Goal: Transaction & Acquisition: Complete application form

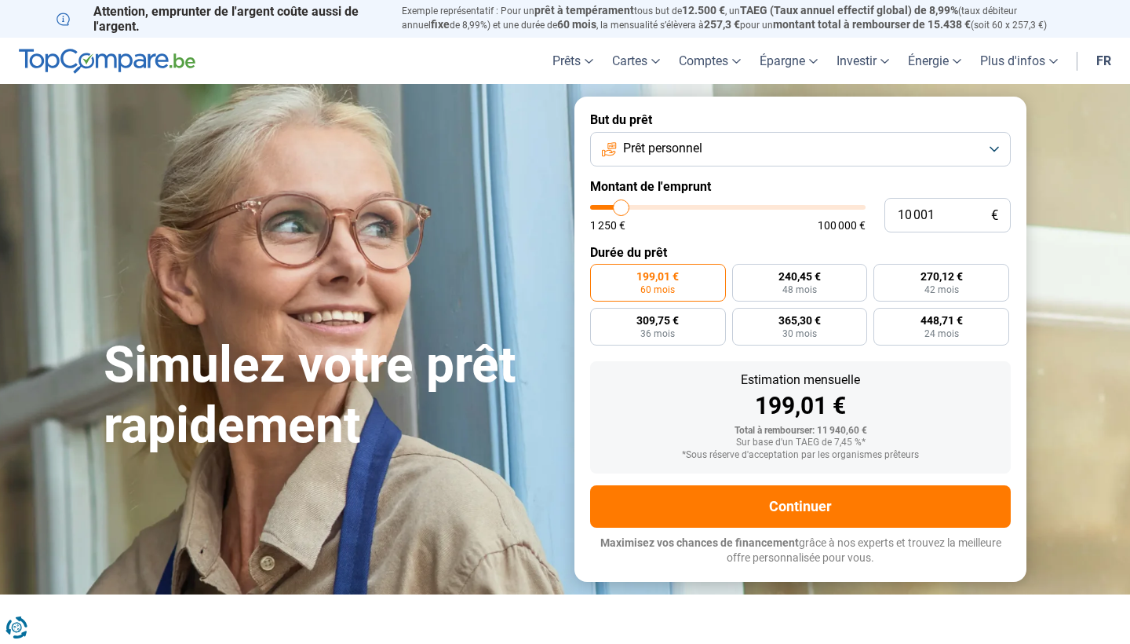
type input "18 750"
type input "18750"
click at [645, 209] on input "range" at bounding box center [728, 207] width 276 height 5
radio input "false"
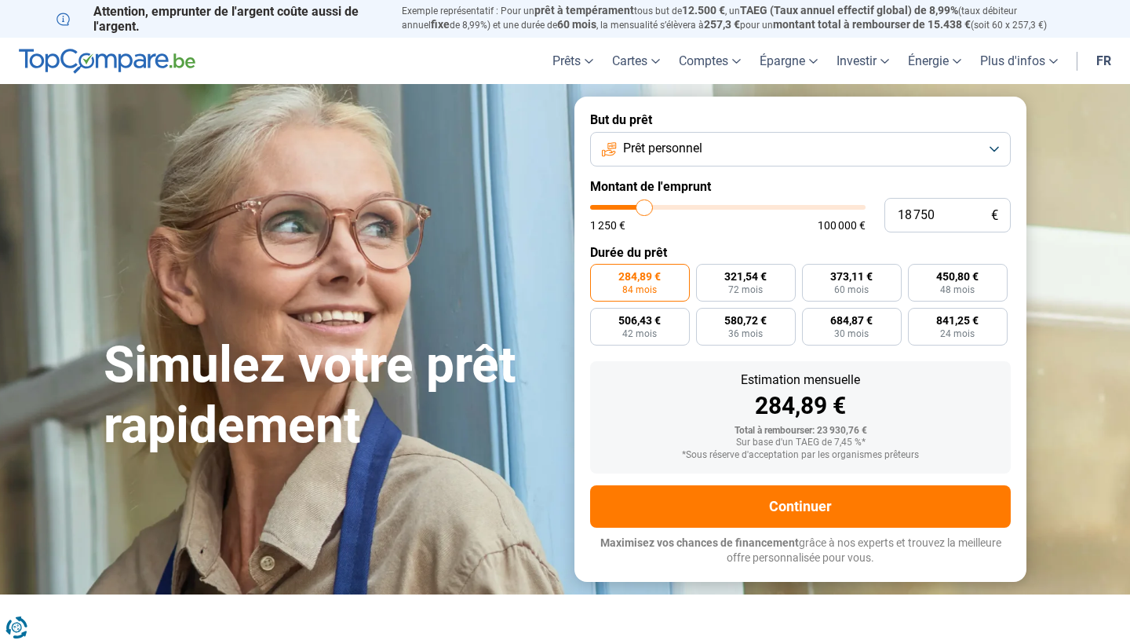
type input "14 000"
type input "14000"
click at [632, 209] on input "range" at bounding box center [728, 207] width 276 height 5
radio input "true"
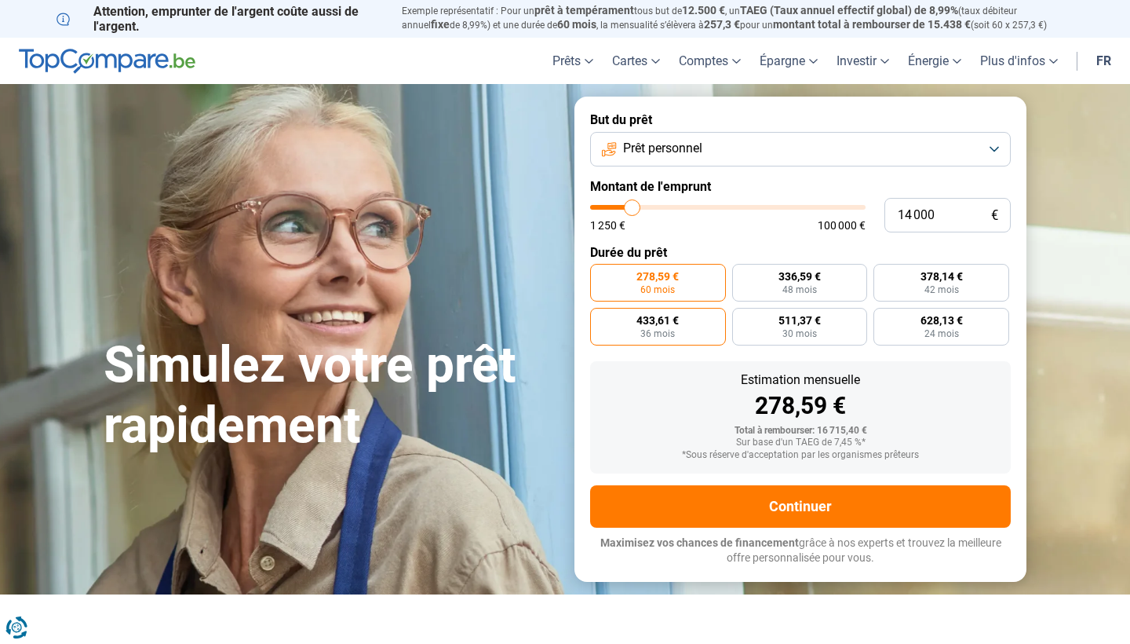
click at [674, 323] on span "433,61 €" at bounding box center [658, 320] width 42 height 11
click at [601, 318] on input "433,61 € 36 mois" at bounding box center [595, 313] width 10 height 10
radio input "true"
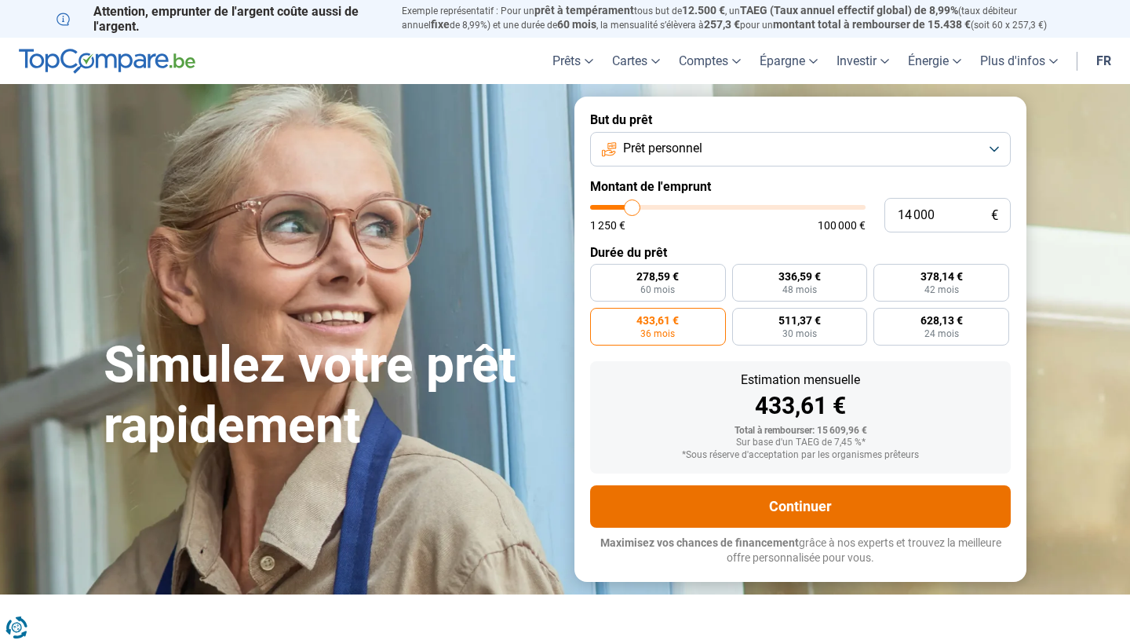
click at [773, 500] on button "Continuer" at bounding box center [800, 506] width 421 height 42
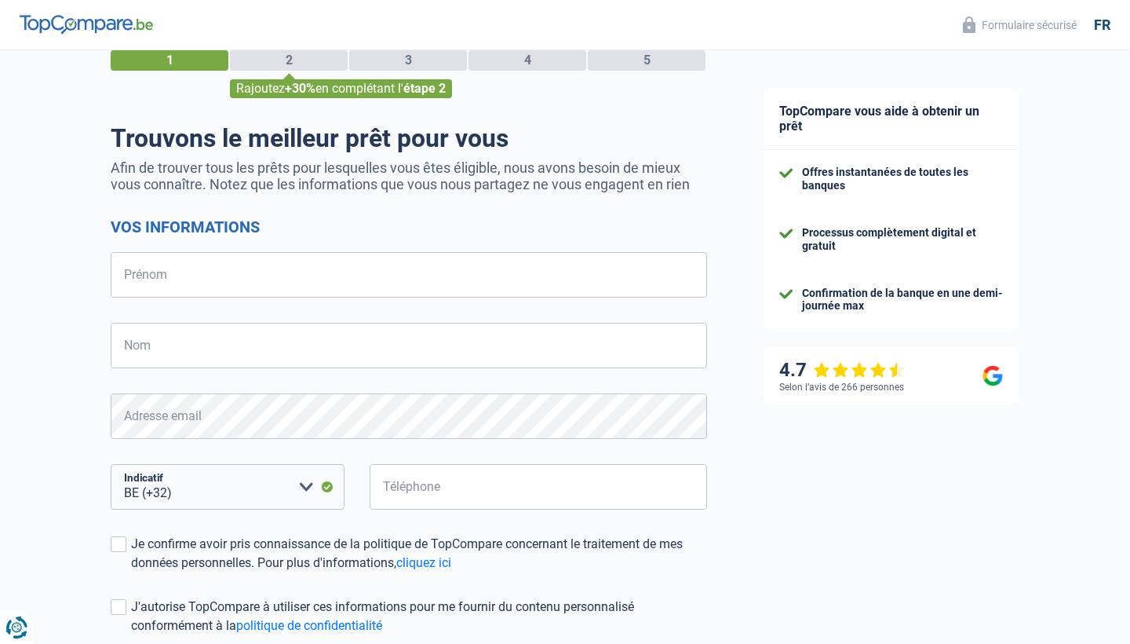
scroll to position [42, 0]
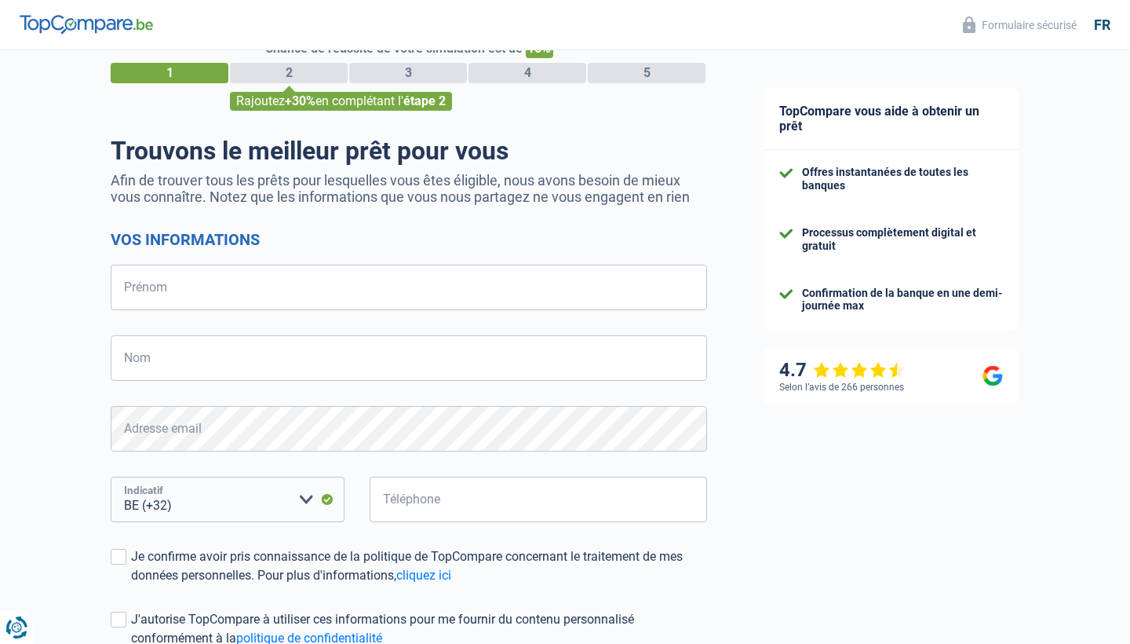
select select "352"
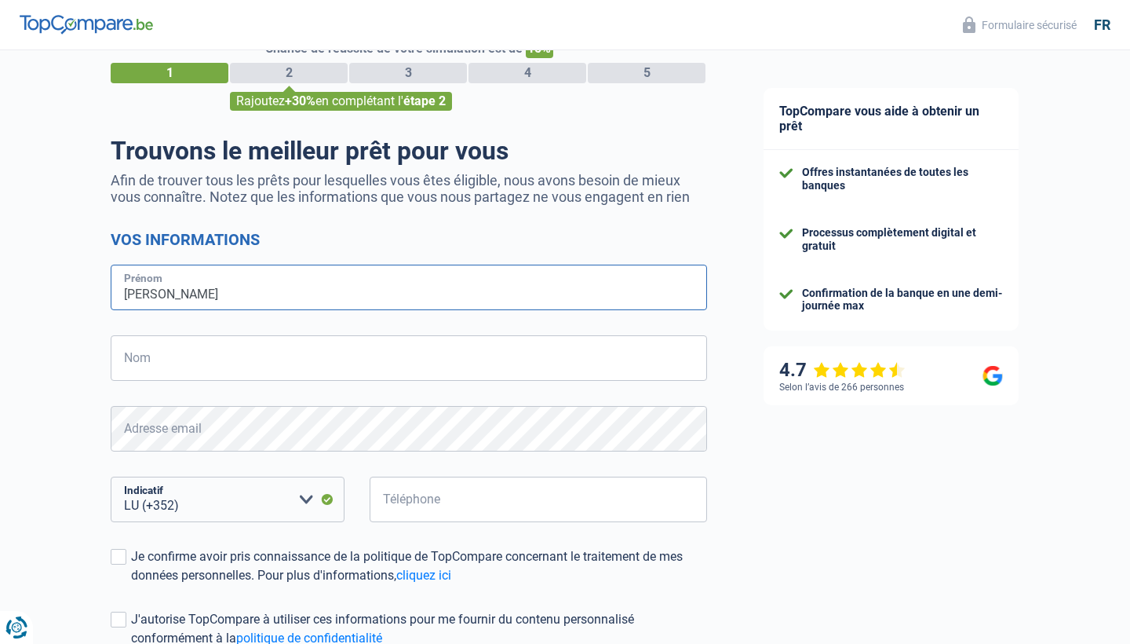
type input "ovidiu maricel"
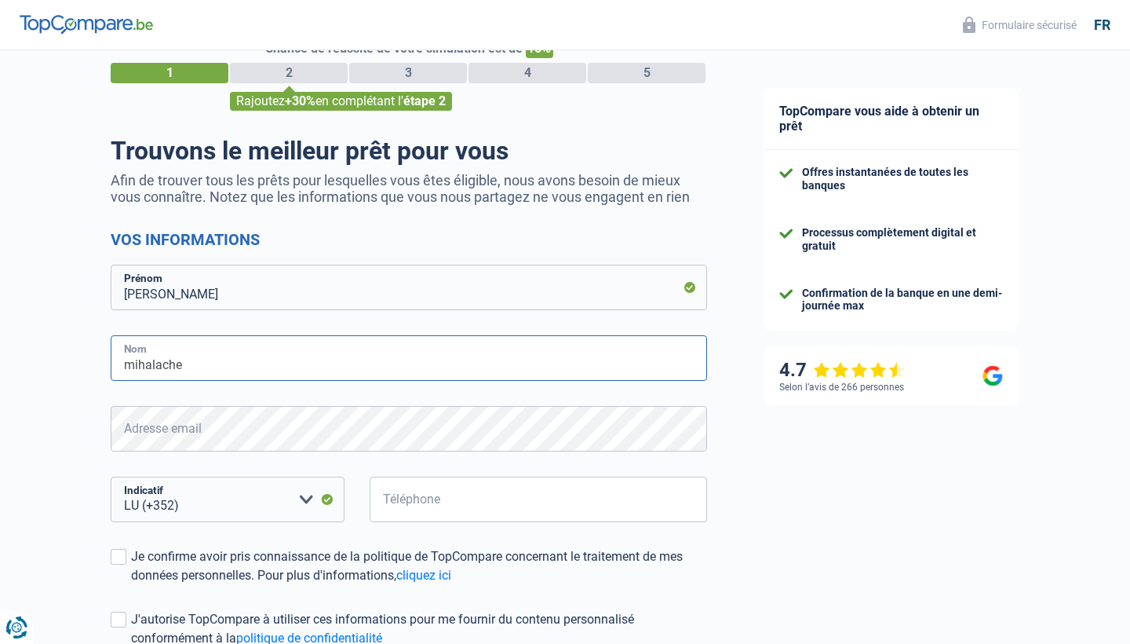
type input "mihalache"
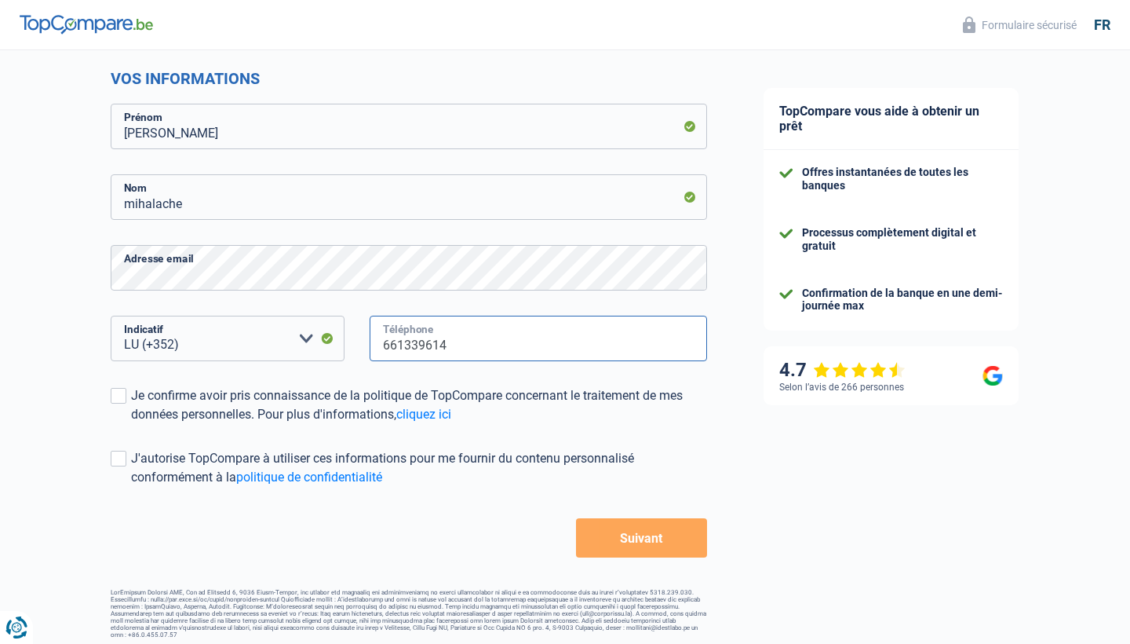
scroll to position [202, 0]
type input "661339614"
click at [119, 398] on span at bounding box center [119, 397] width 16 height 16
click at [131, 425] on input "Je confirme avoir pris connaissance de la politique de TopCompare concernant le…" at bounding box center [131, 425] width 0 height 0
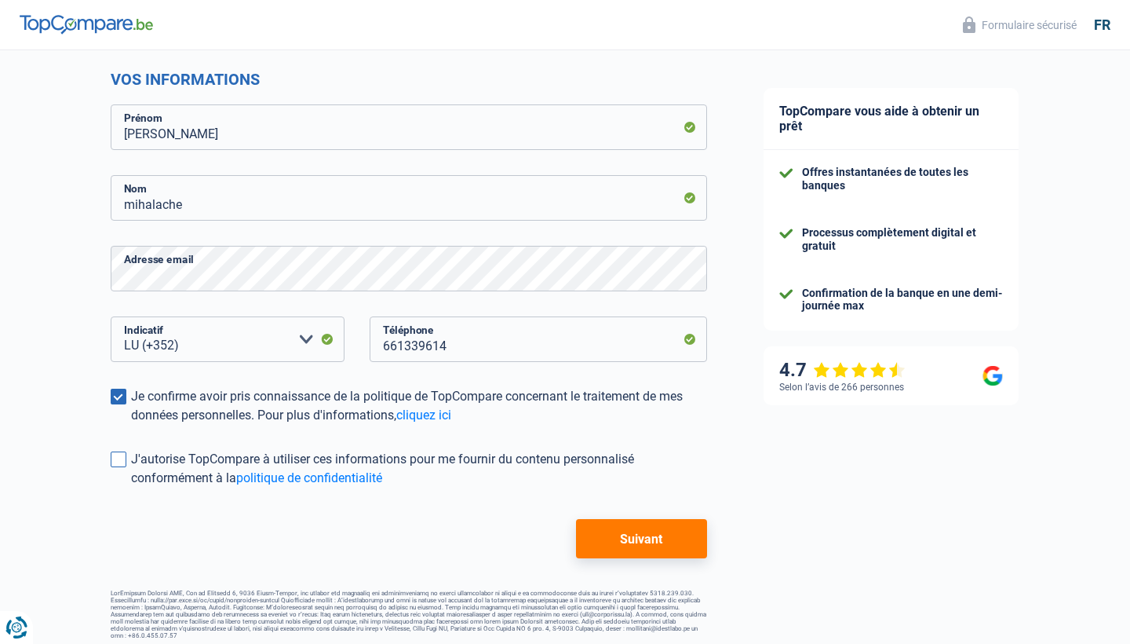
click at [123, 462] on span at bounding box center [119, 459] width 16 height 16
click at [131, 488] on input "J'autorise TopCompare à utiliser ces informations pour me fournir du contenu pe…" at bounding box center [131, 488] width 0 height 0
click at [630, 546] on button "Suivant" at bounding box center [641, 538] width 131 height 39
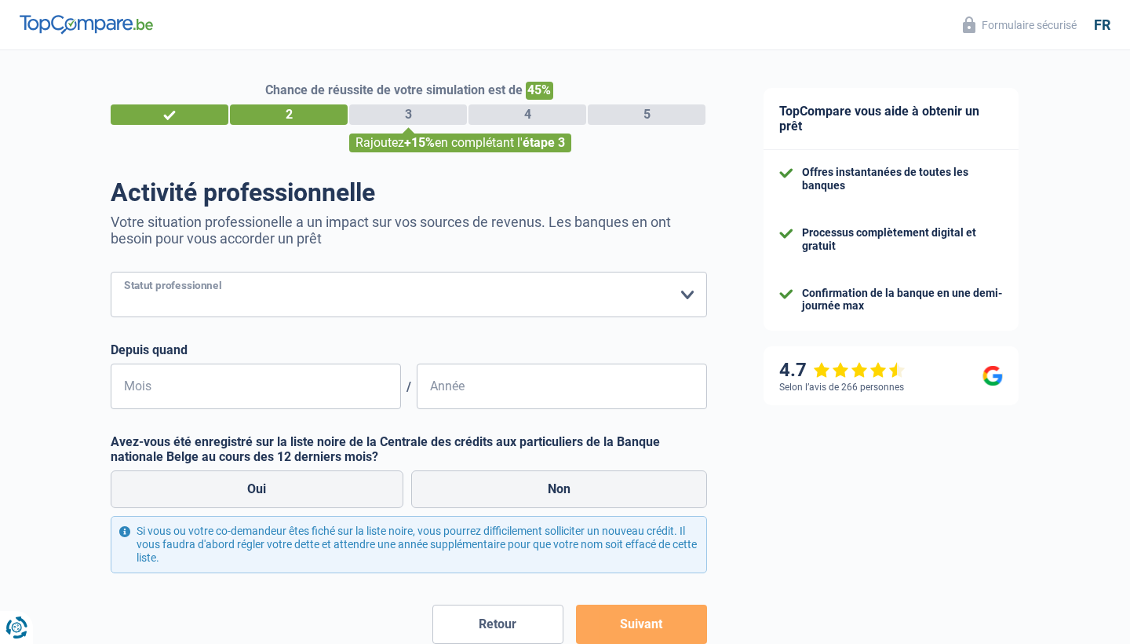
select select "privateEmployee"
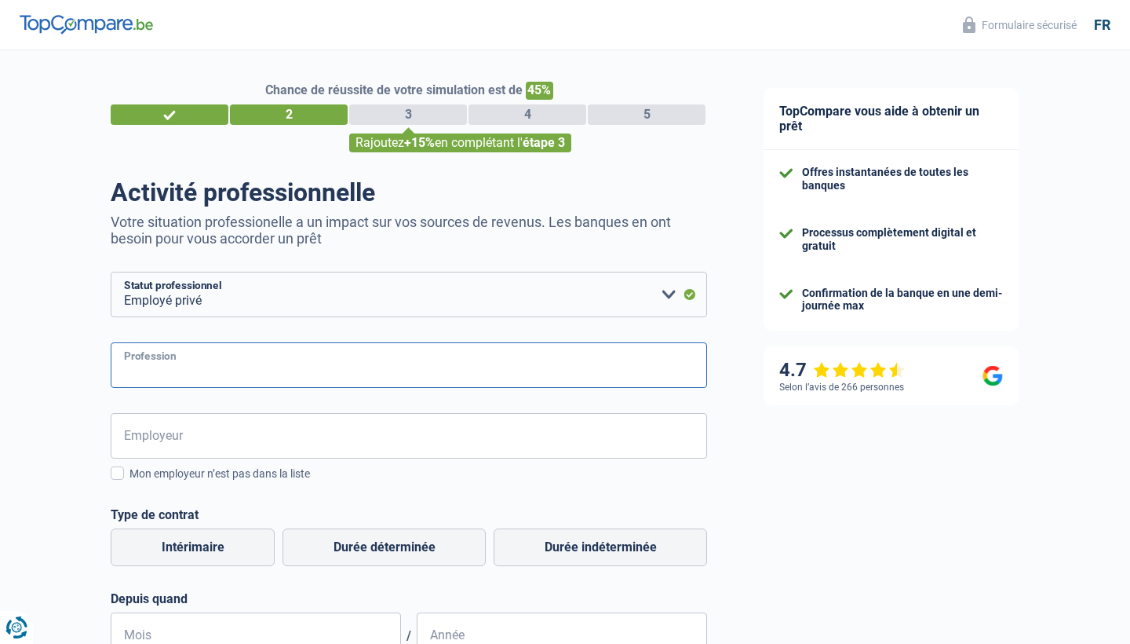
click at [197, 363] on input "Profession" at bounding box center [409, 365] width 597 height 46
type input "chef de cuisine"
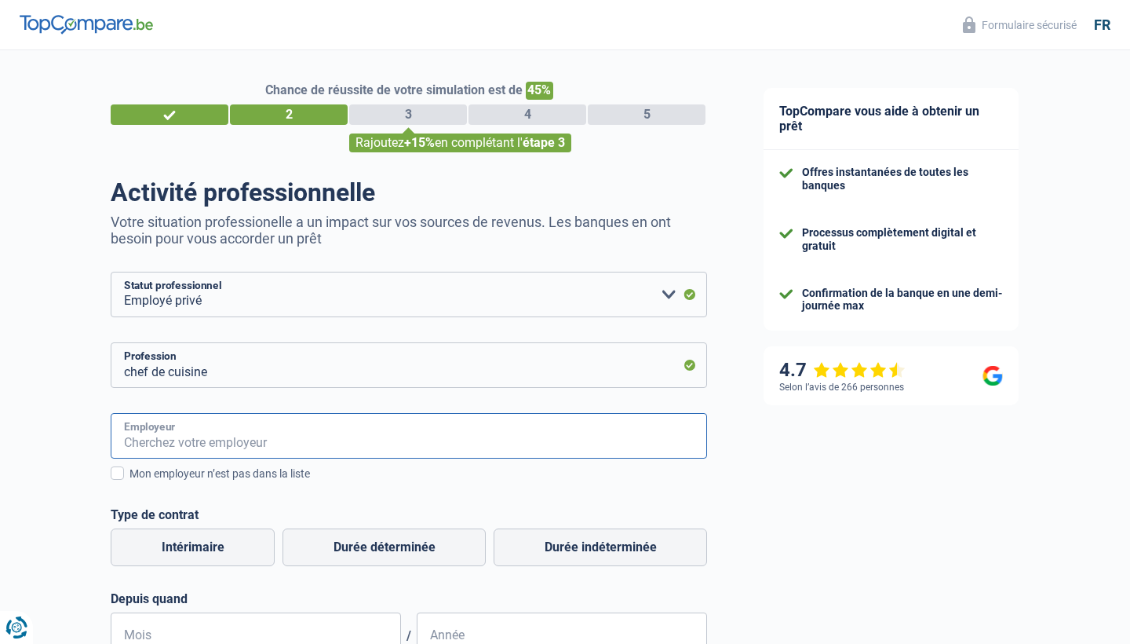
click at [134, 430] on input "Employeur" at bounding box center [409, 436] width 597 height 46
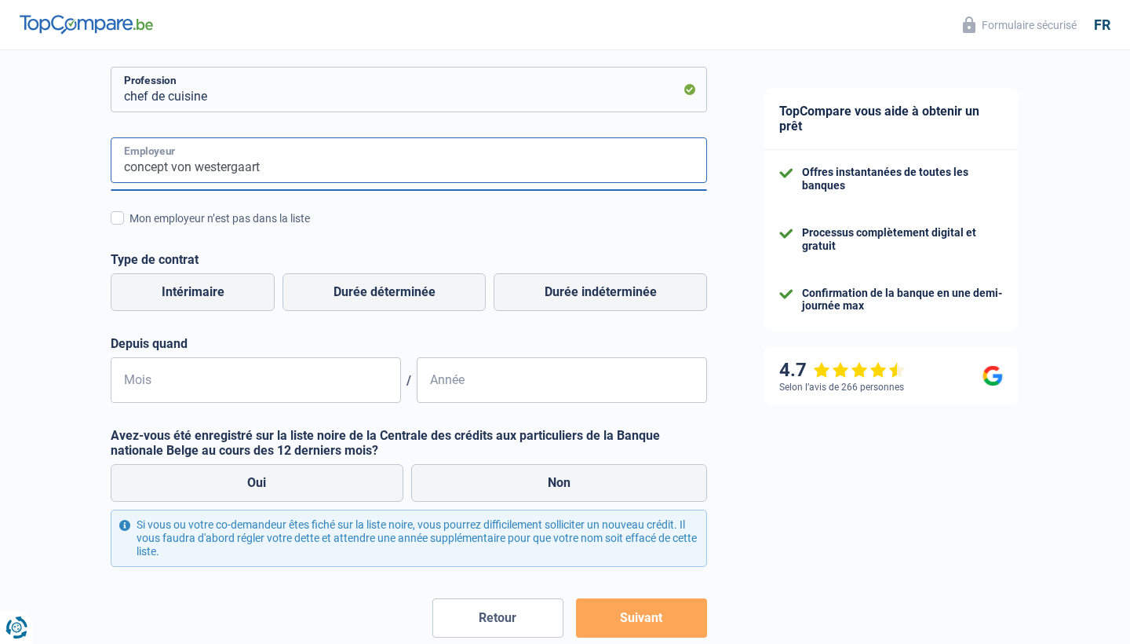
scroll to position [281, 0]
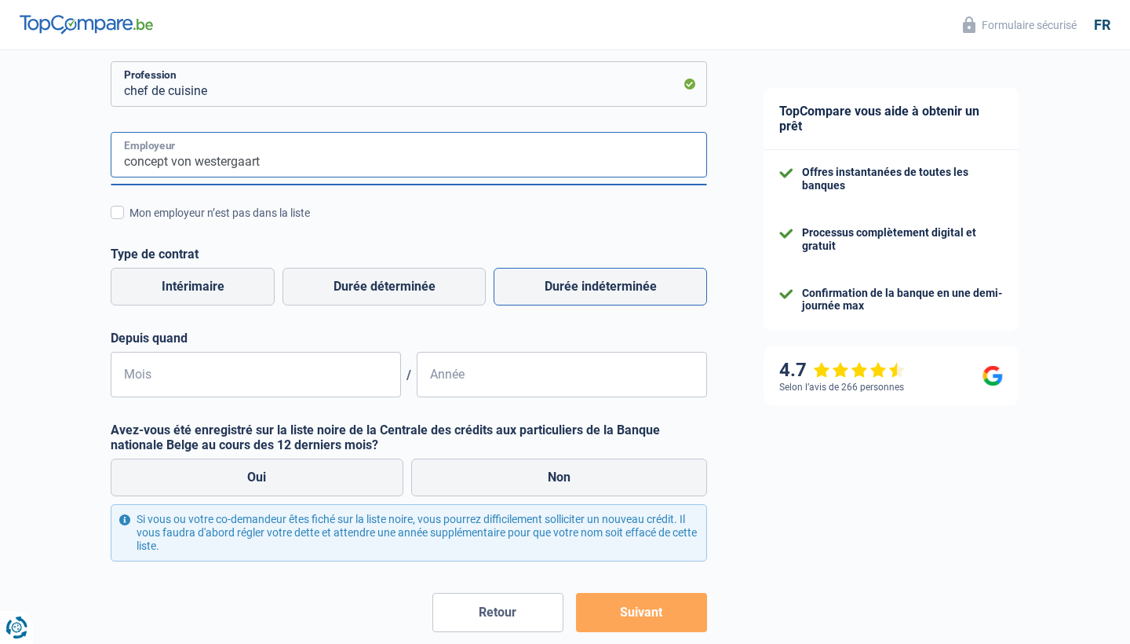
type input "concept von westergaart"
click at [553, 288] on label "Durée indéterminée" at bounding box center [601, 287] width 214 height 38
click at [553, 288] on input "Durée indéterminée" at bounding box center [601, 287] width 214 height 38
radio input "true"
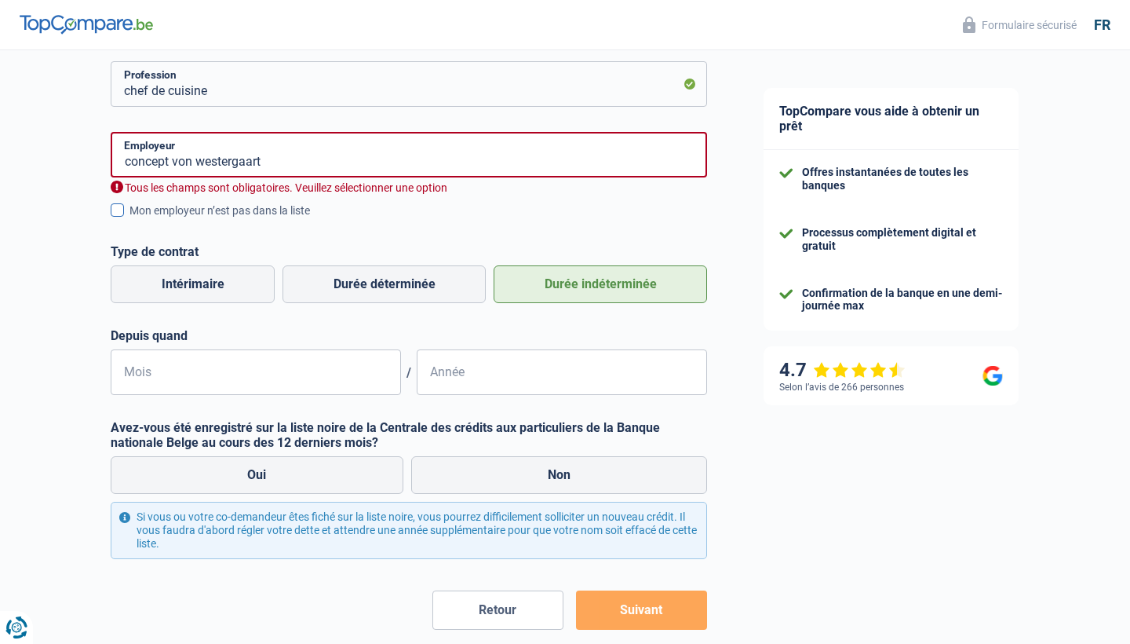
click at [118, 204] on span at bounding box center [117, 209] width 13 height 13
click at [130, 219] on input "Mon employeur n’est pas dans la liste" at bounding box center [130, 219] width 0 height 0
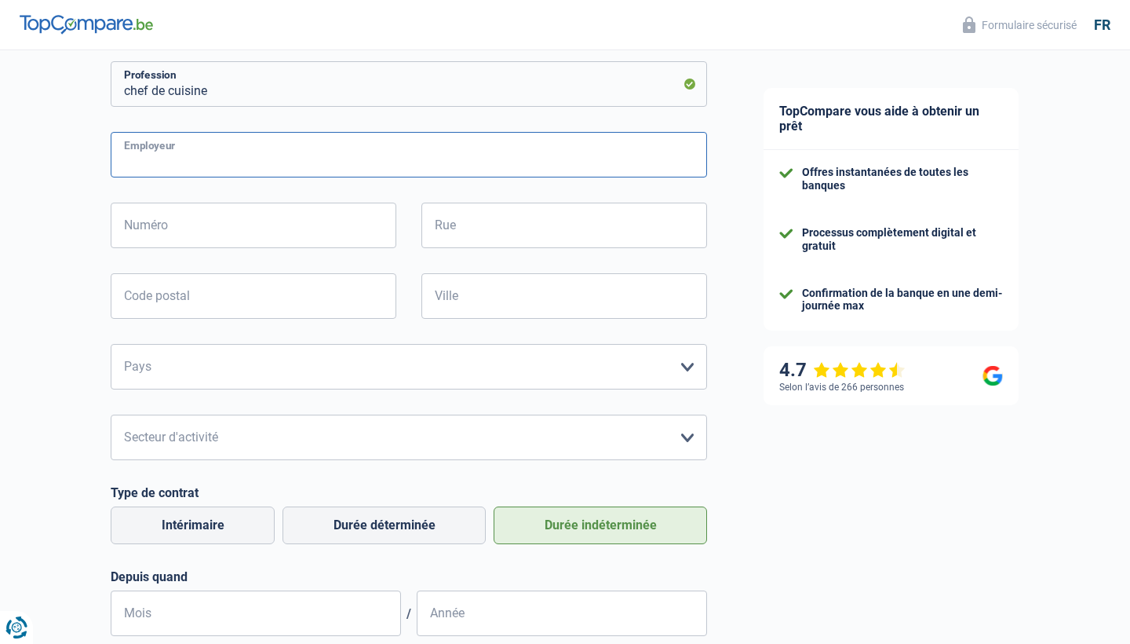
click at [184, 165] on input "Employeur" at bounding box center [409, 155] width 597 height 46
click at [245, 159] on input "concept von westerggart" at bounding box center [409, 155] width 597 height 46
type input "concept von westergaart"
type input "41"
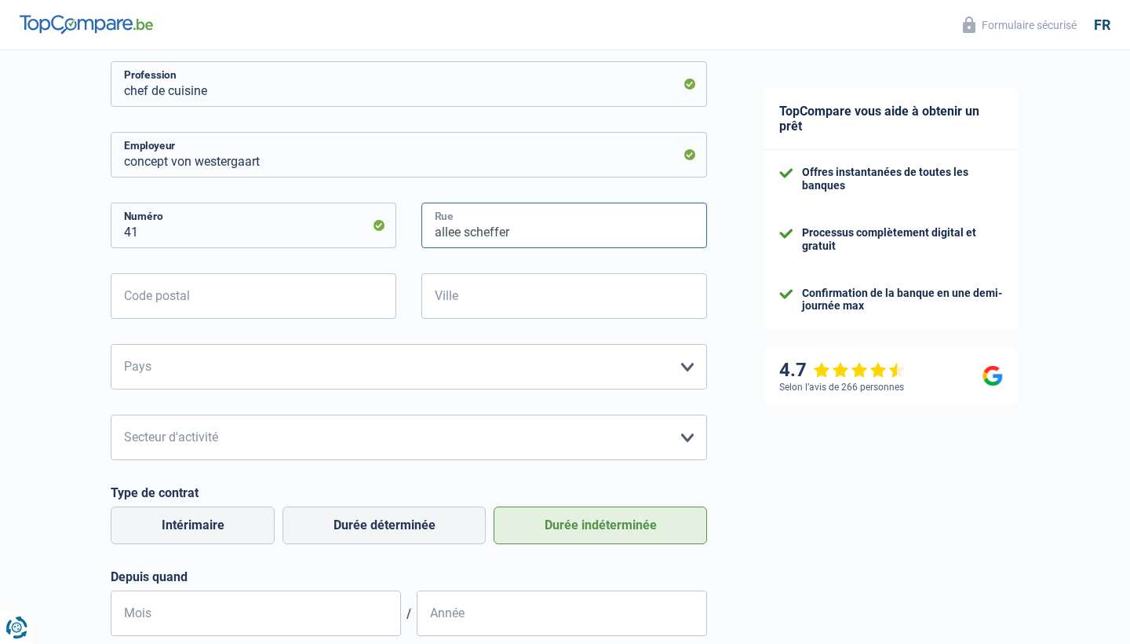
type input "allee scheffer"
type input "1225"
type input "luxembourg"
select select "LU"
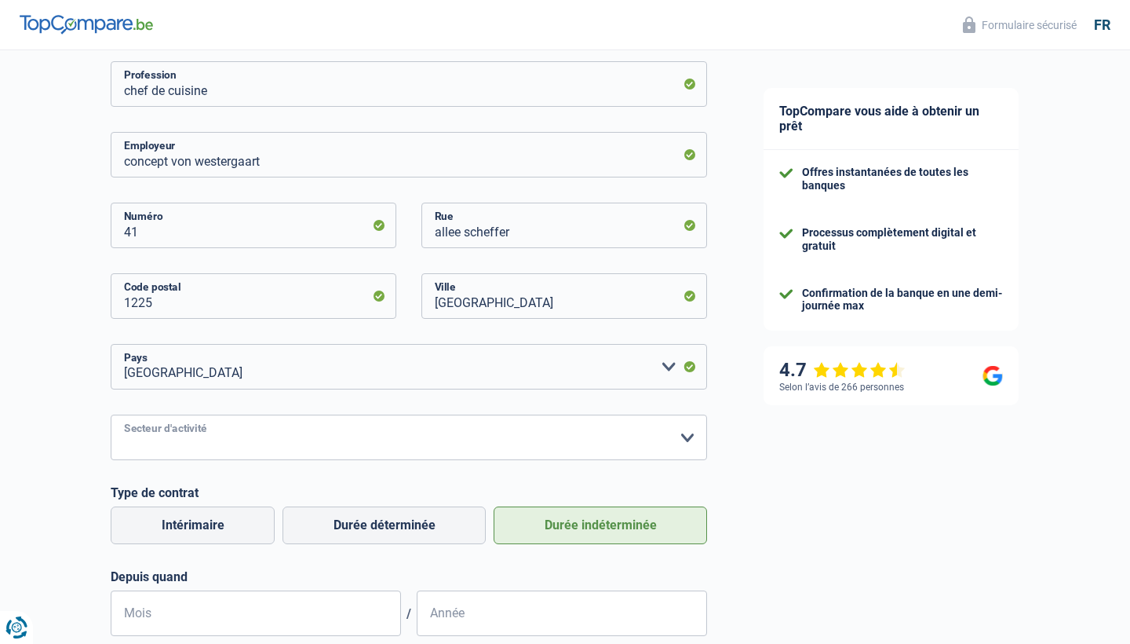
select select "hrc"
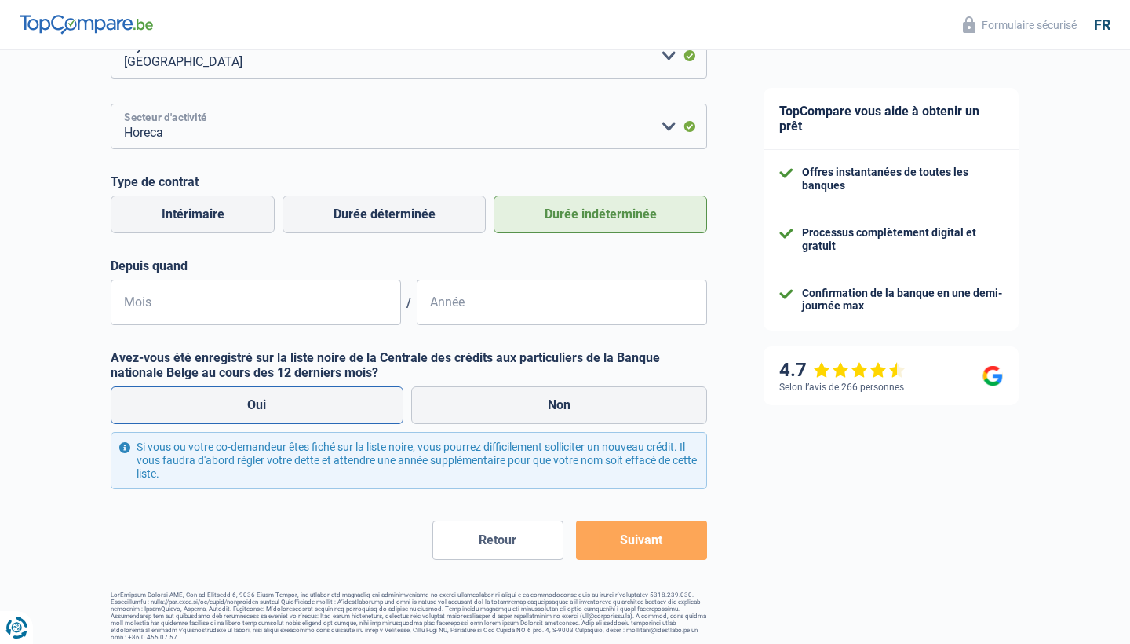
scroll to position [591, 0]
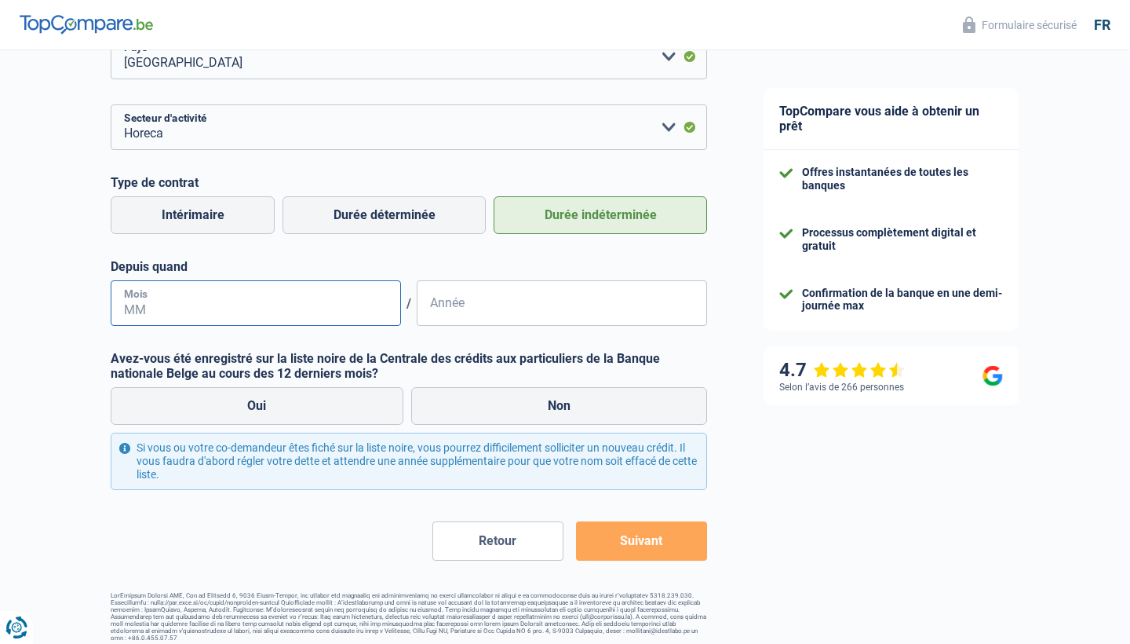
click at [154, 321] on input "Mois" at bounding box center [256, 303] width 290 height 46
type input "01"
type input "2024"
click at [500, 401] on label "Non" at bounding box center [559, 406] width 297 height 38
click at [500, 401] on input "Non" at bounding box center [559, 406] width 297 height 38
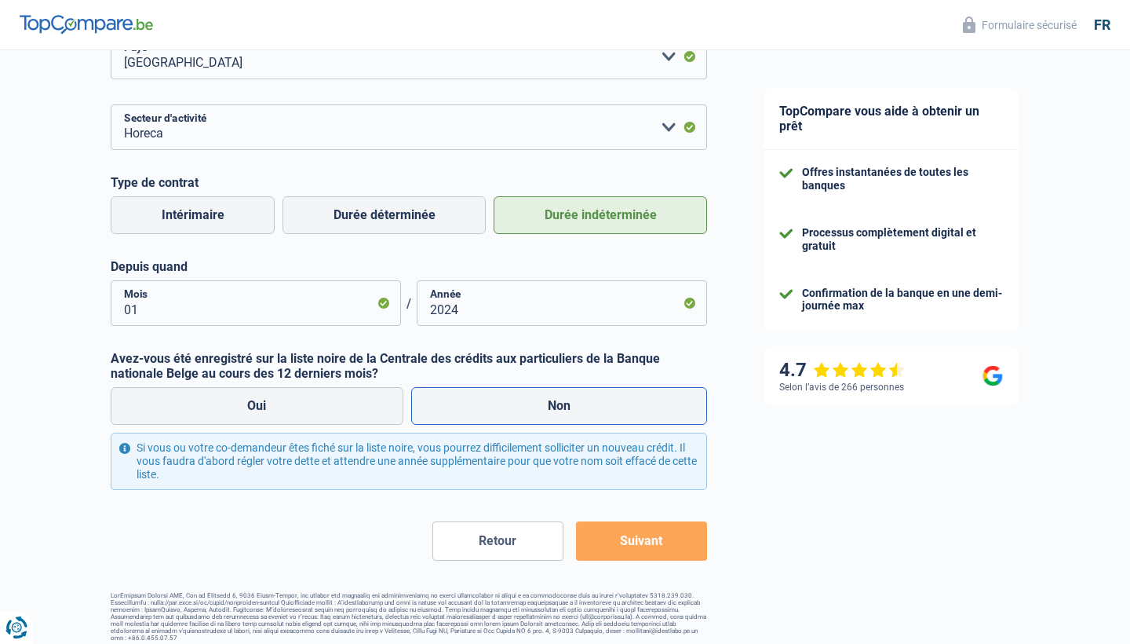
radio input "true"
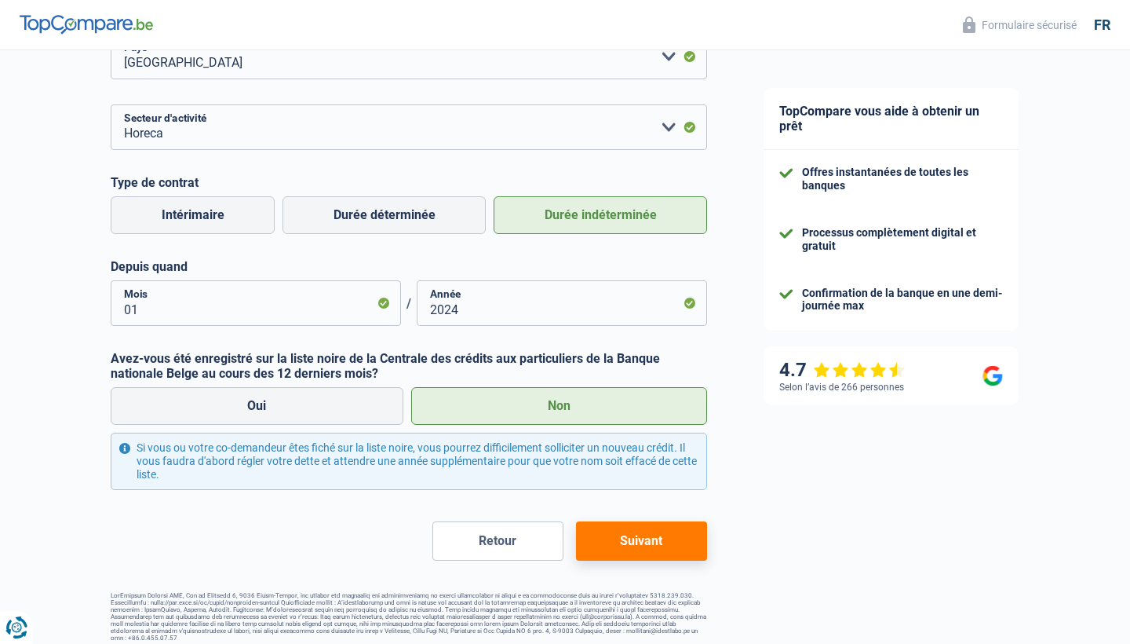
click at [655, 544] on button "Suivant" at bounding box center [641, 540] width 131 height 39
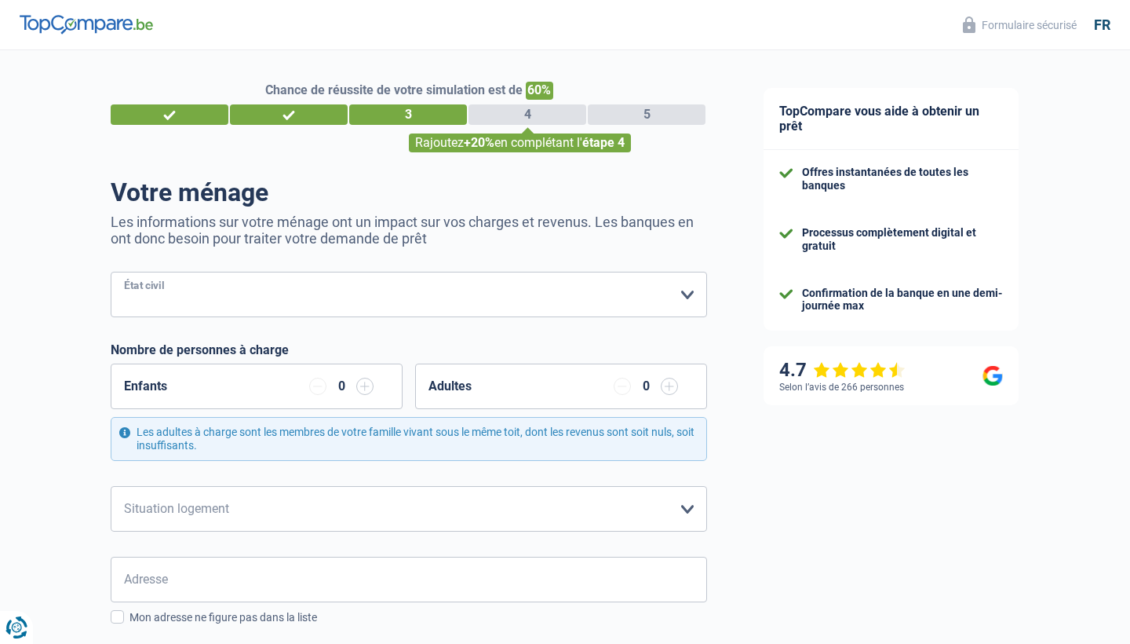
select select "single"
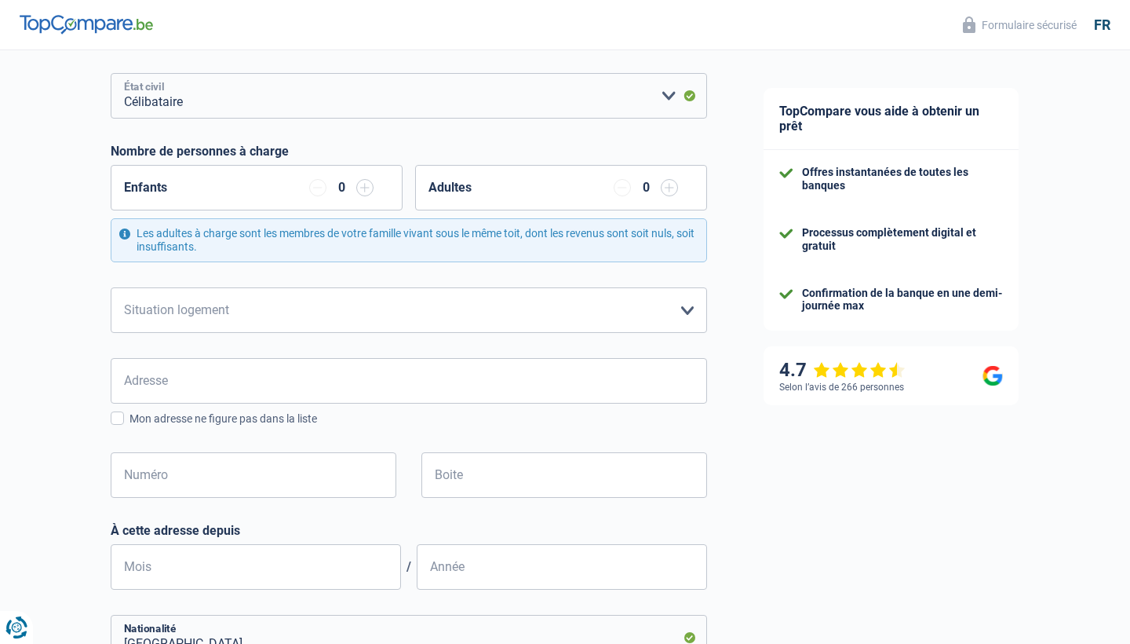
scroll to position [221, 0]
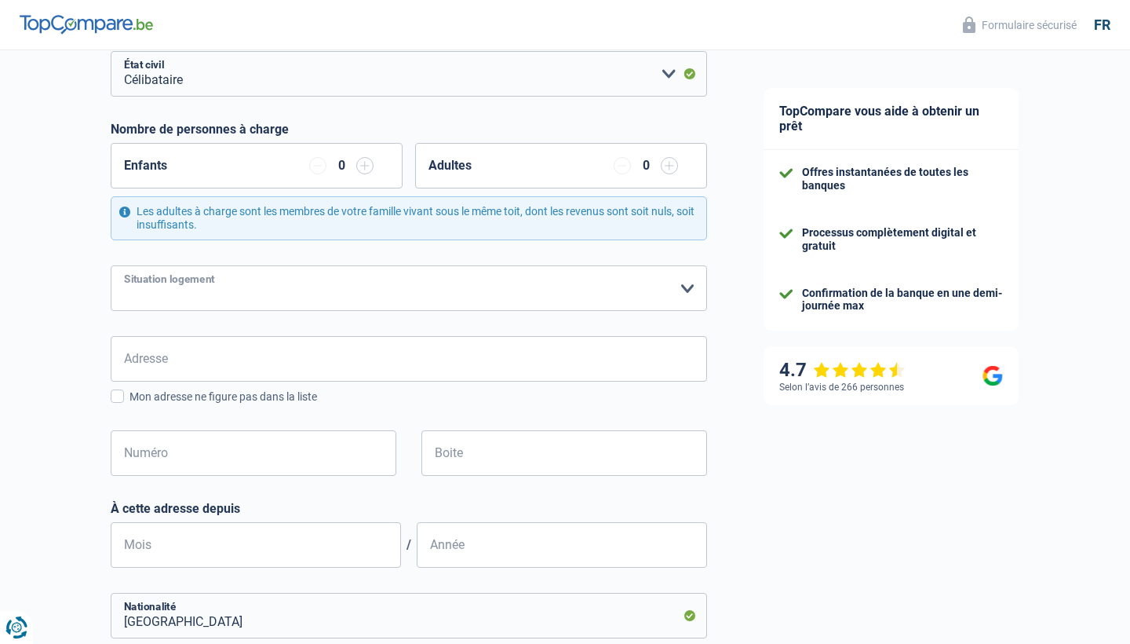
select select "rents"
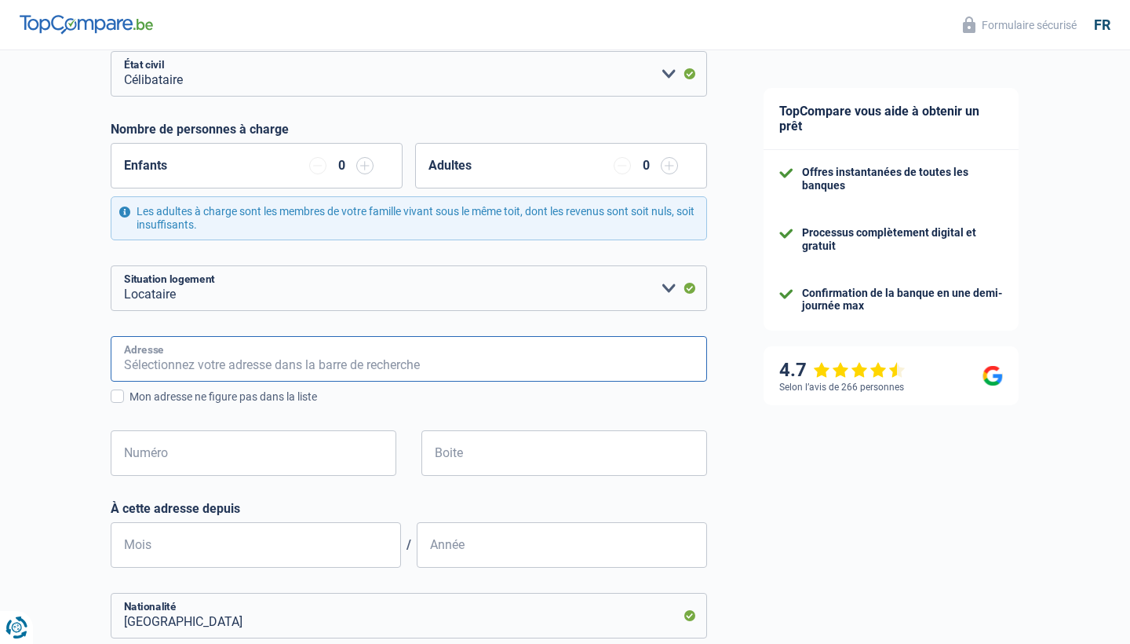
click at [213, 374] on input "Adresse" at bounding box center [409, 359] width 597 height 46
click at [123, 392] on span at bounding box center [117, 395] width 13 height 13
click at [130, 405] on input "Mon adresse ne figure pas dans la liste" at bounding box center [130, 405] width 0 height 0
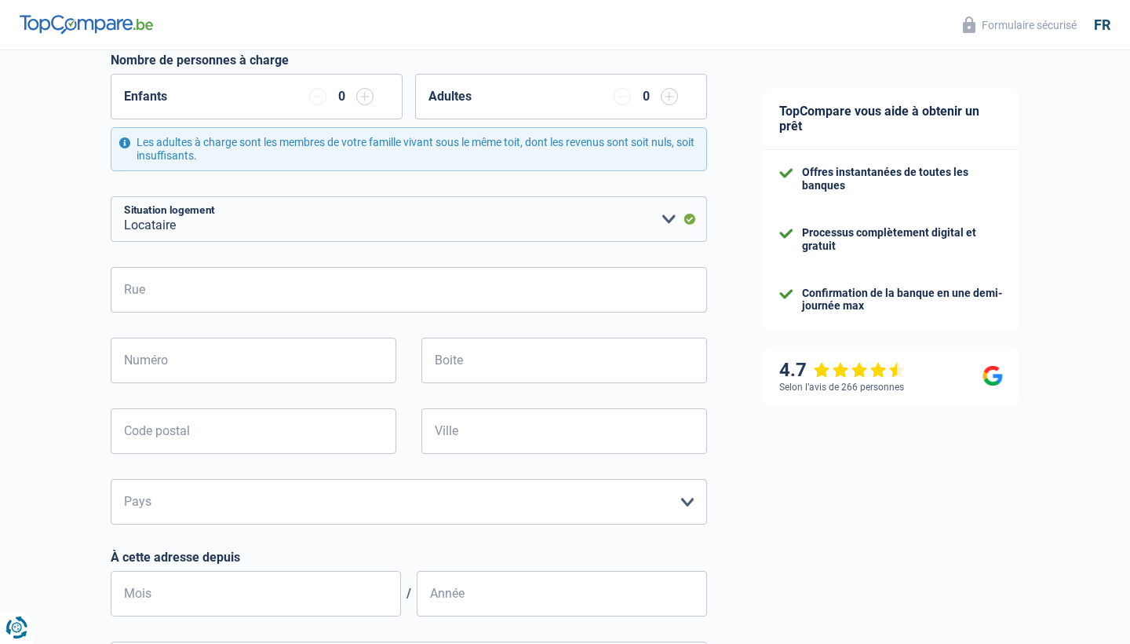
scroll to position [291, 0]
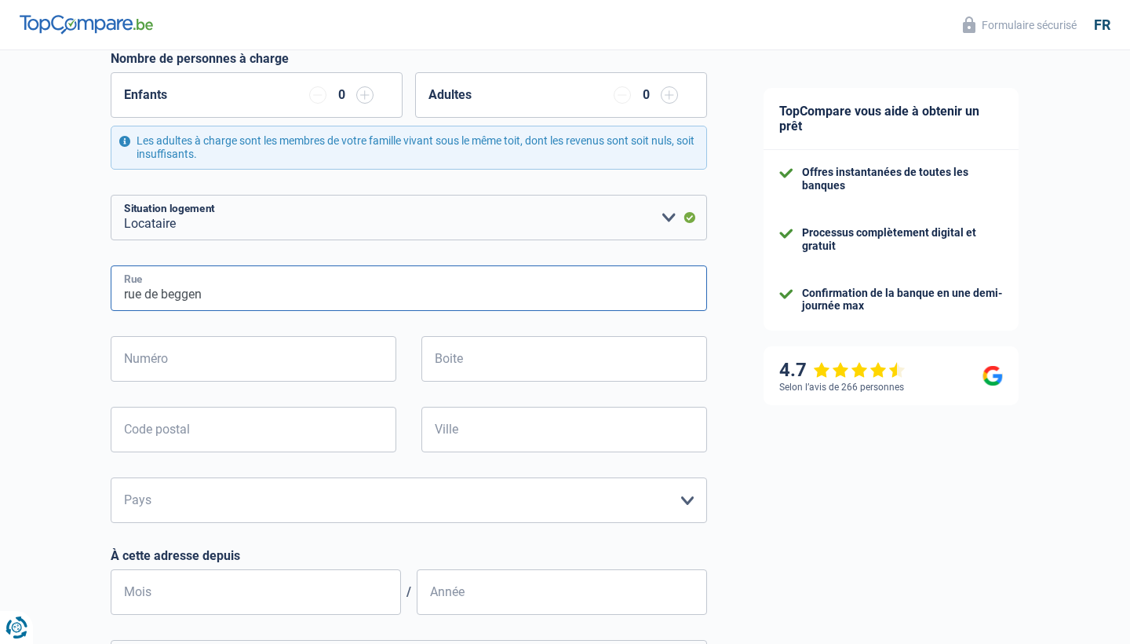
type input "rue de beggen"
type input "10"
type input "1"
type input "1220"
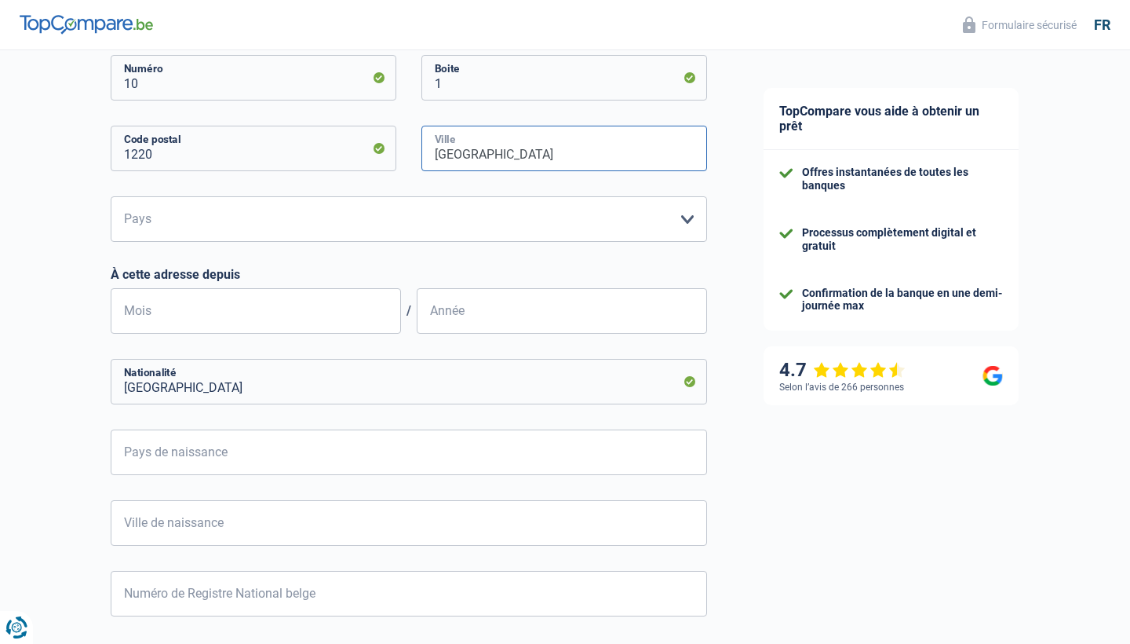
scroll to position [573, 0]
type input "luxembourg"
select select "LU"
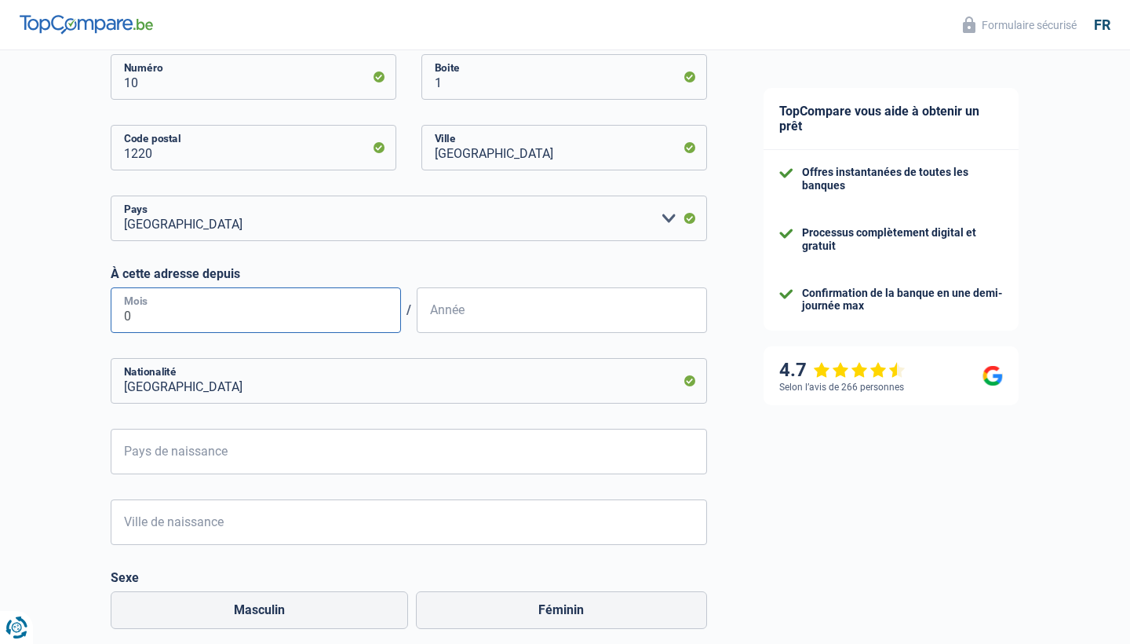
type input "09"
type input "2024"
click at [204, 391] on input "Luxembourg" at bounding box center [409, 381] width 597 height 46
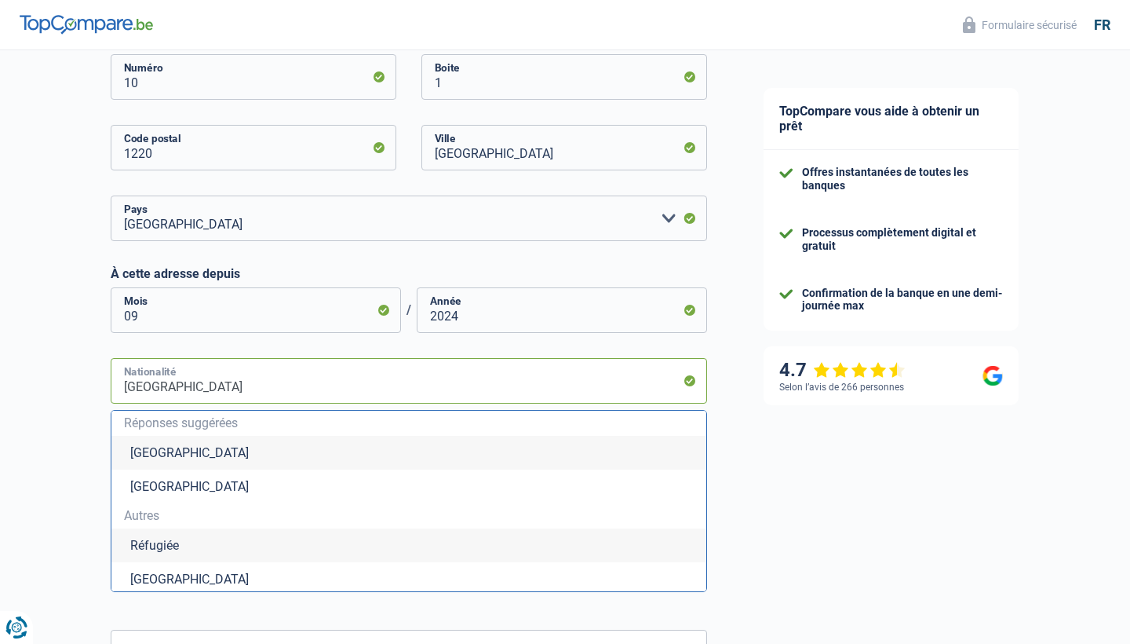
type input "Luxembour"
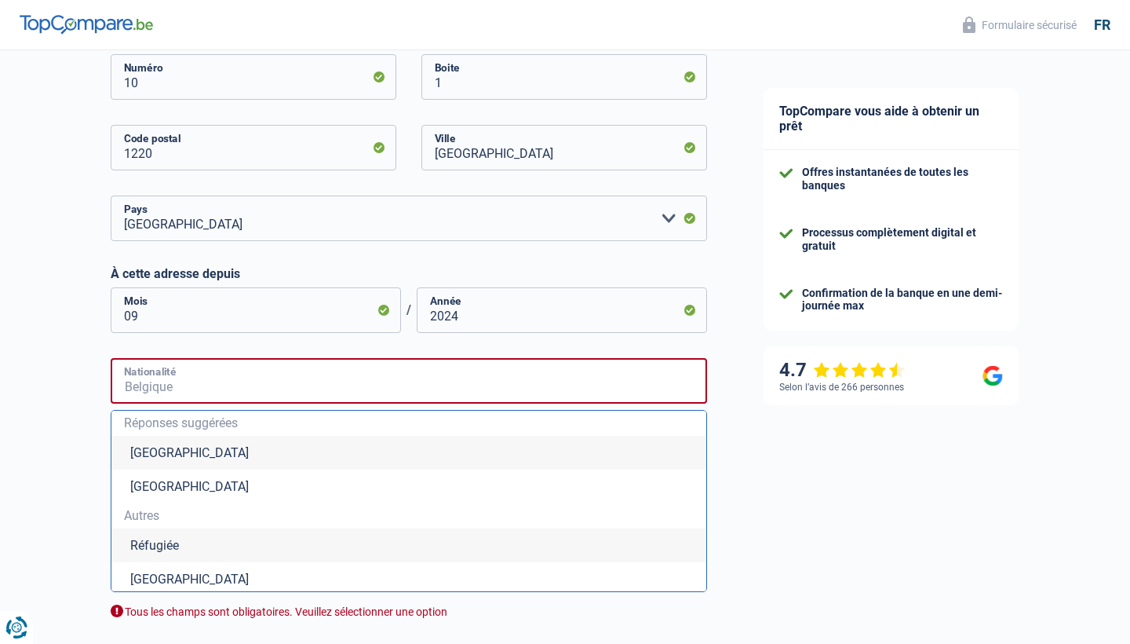
type input "e"
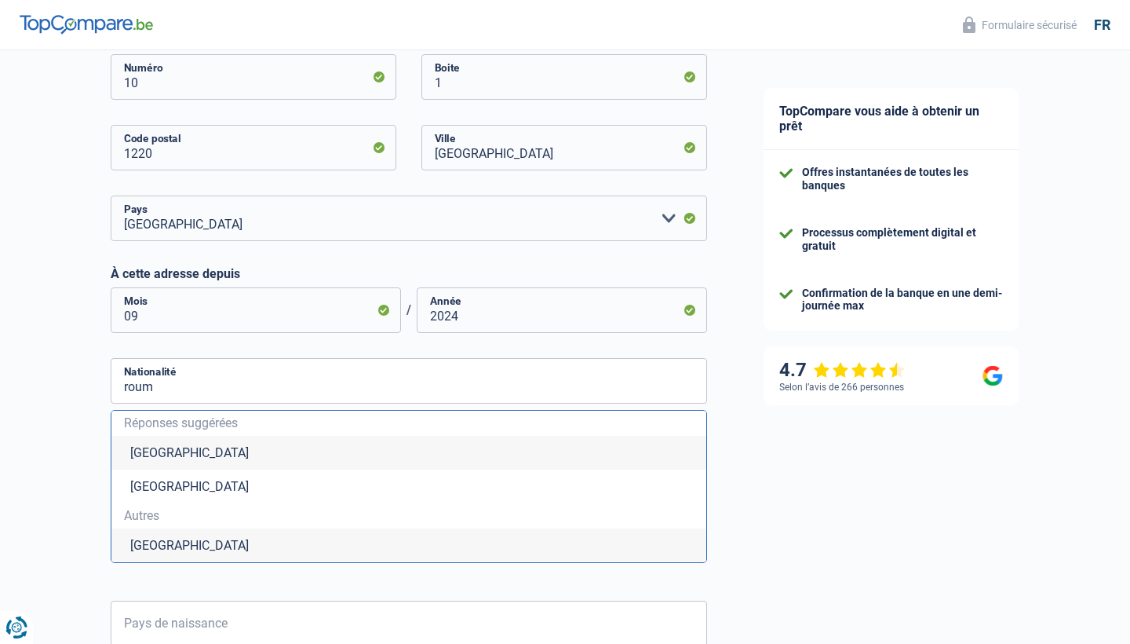
click at [193, 550] on li "Roumanie" at bounding box center [408, 545] width 595 height 34
type input "Roumanie"
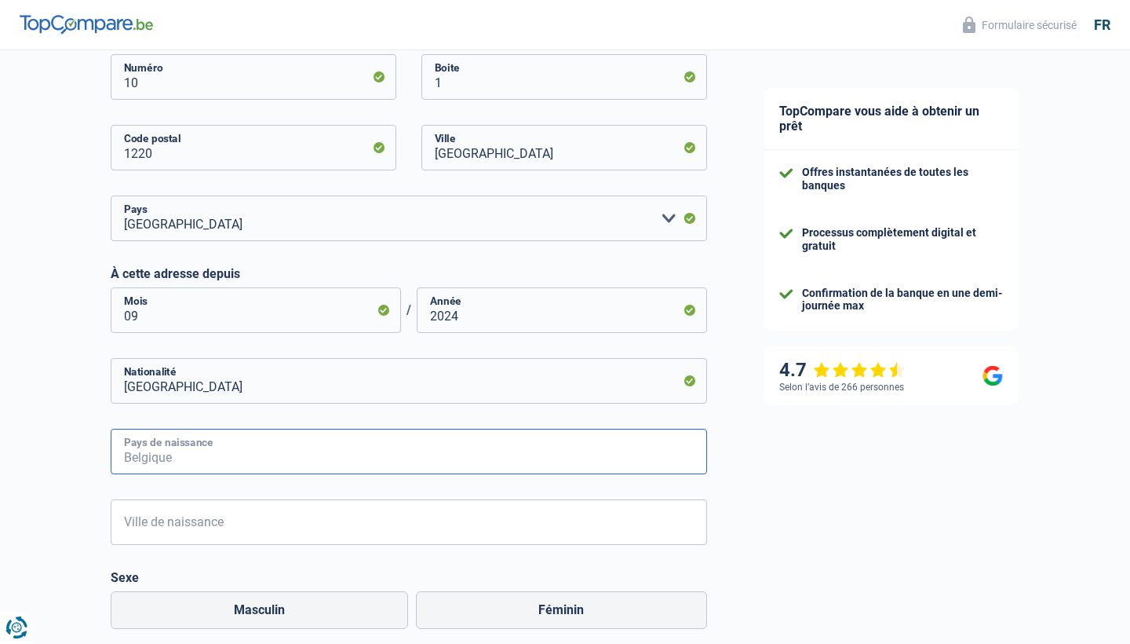
type input "r"
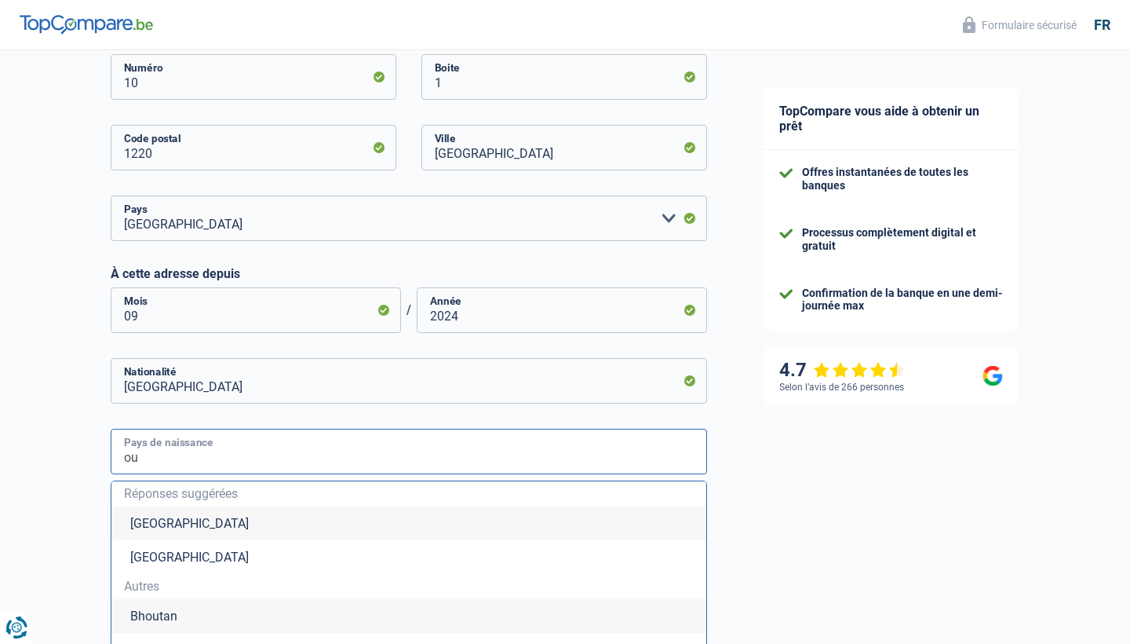
type input "o"
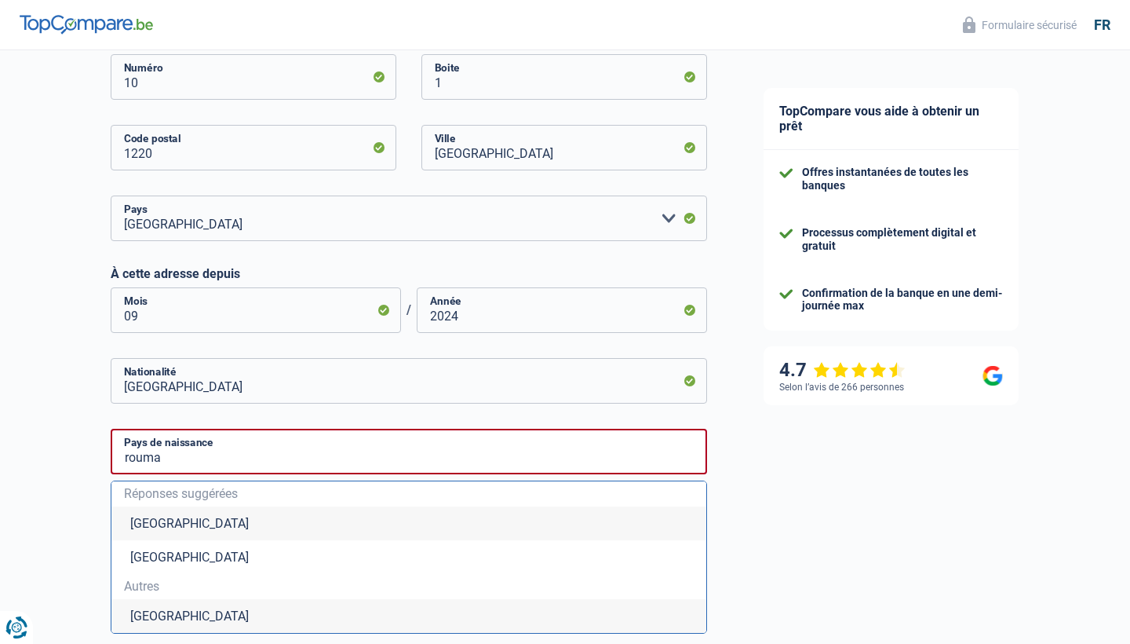
click at [168, 614] on li "Roumanie" at bounding box center [408, 616] width 595 height 34
type input "Roumanie"
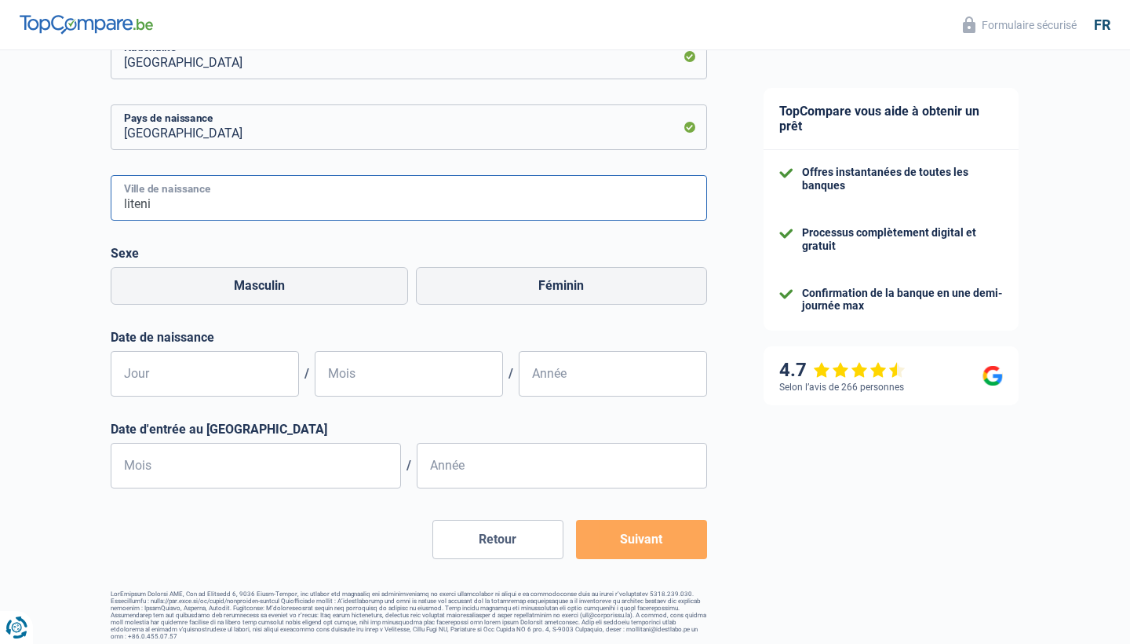
scroll to position [897, 0]
type input "liteni"
click at [271, 290] on label "Masculin" at bounding box center [260, 287] width 298 height 38
click at [271, 290] on input "Masculin" at bounding box center [260, 287] width 298 height 38
radio input "true"
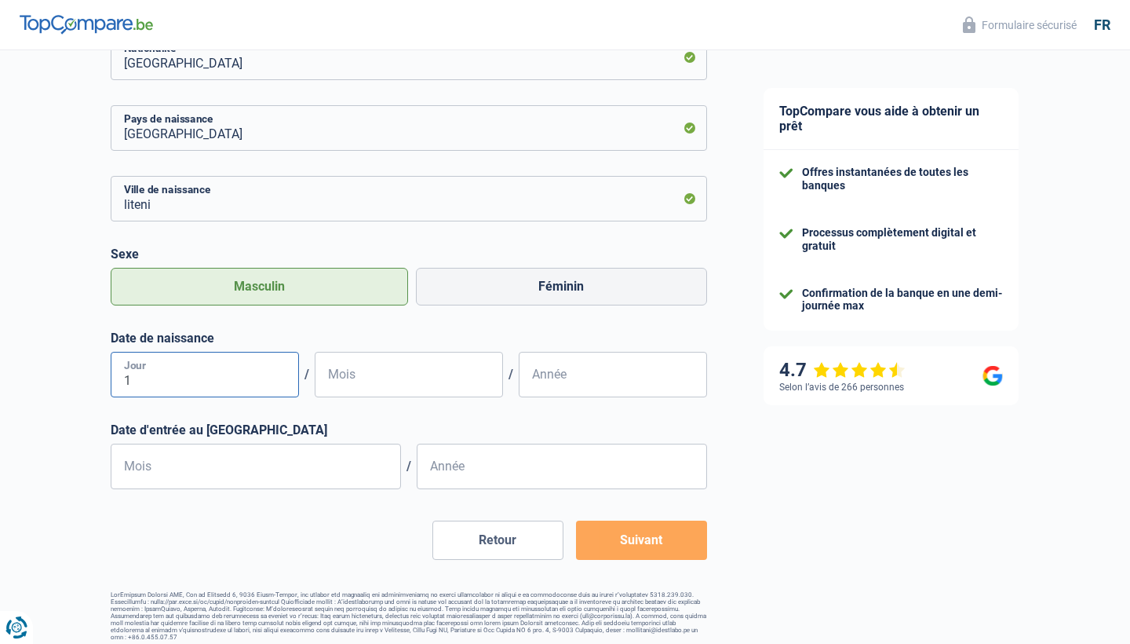
type input "10"
type input "08"
type input "1988"
click at [319, 473] on input "Mois" at bounding box center [256, 467] width 290 height 46
type input "04"
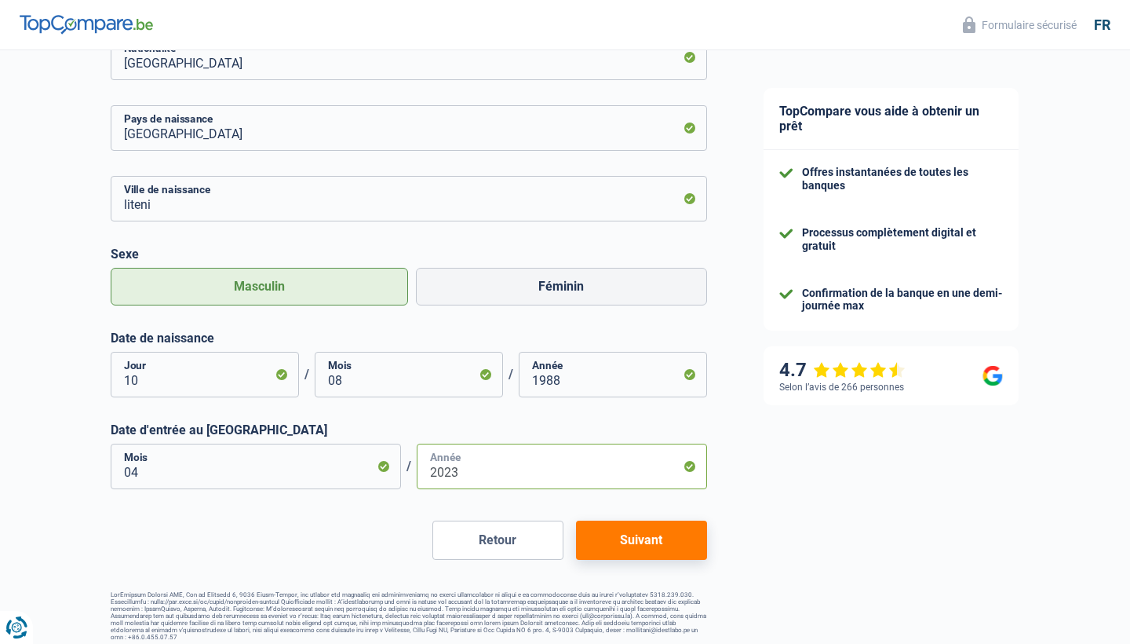
type input "2023"
click at [624, 544] on button "Suivant" at bounding box center [641, 539] width 131 height 39
select select "netSalary"
select select "mealVouchers"
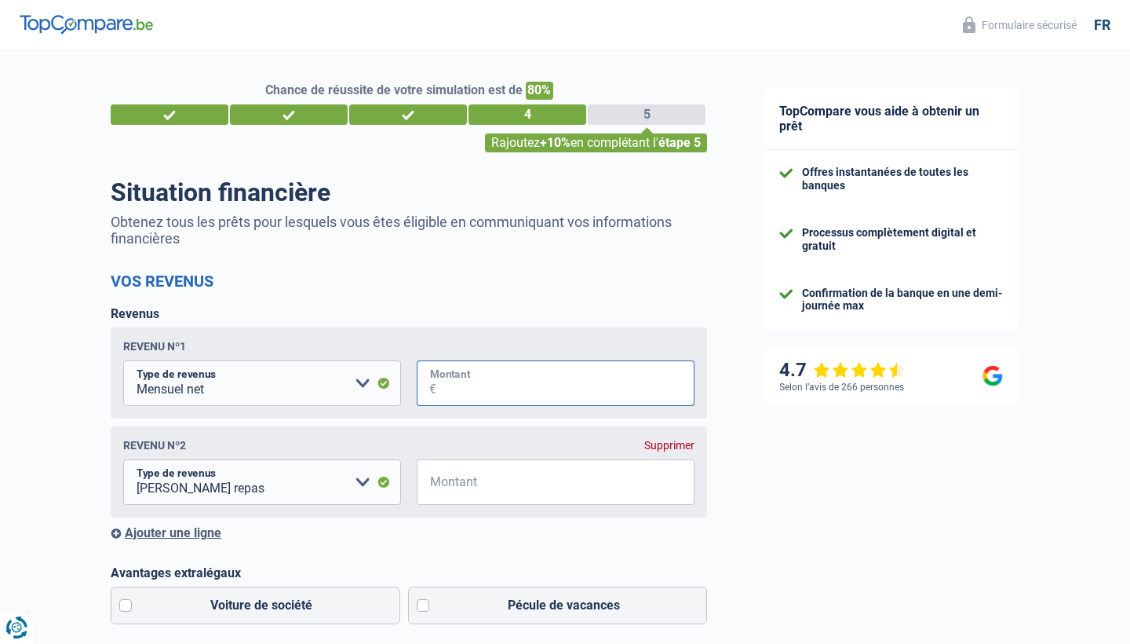
click at [462, 389] on input "Montant" at bounding box center [565, 383] width 258 height 46
type input "3.028"
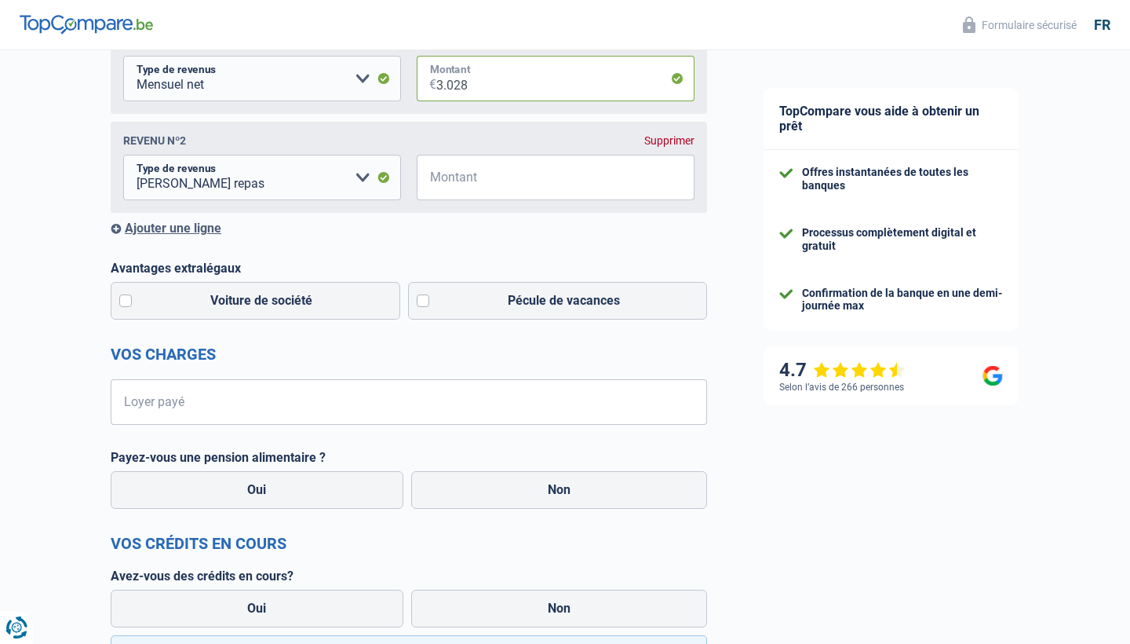
scroll to position [305, 0]
click at [126, 302] on label "Voiture de société" at bounding box center [256, 300] width 290 height 38
click at [126, 302] on input "Voiture de société" at bounding box center [256, 300] width 290 height 38
checkbox input "true"
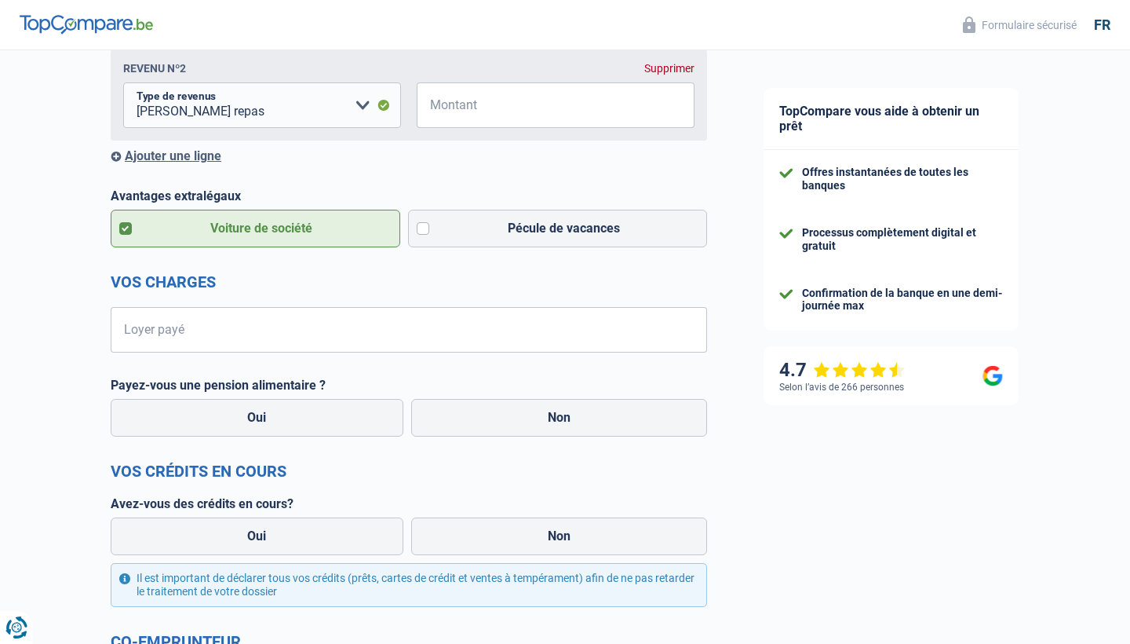
scroll to position [415, 0]
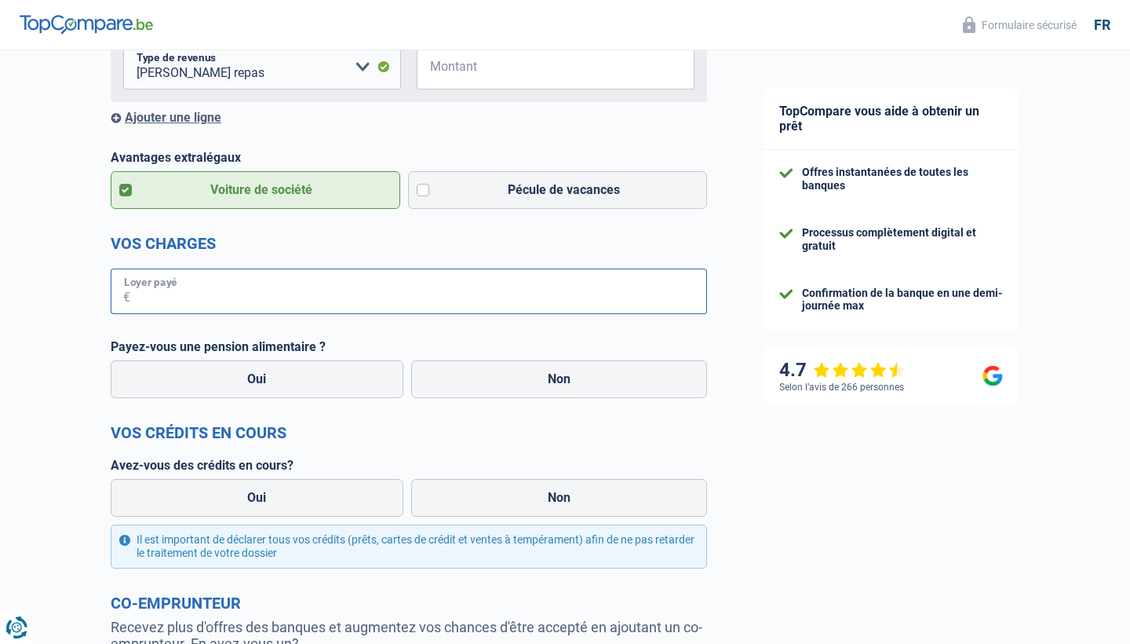
click at [190, 287] on input "Loyer payé" at bounding box center [418, 291] width 577 height 46
type input "800"
click at [538, 380] on label "Non" at bounding box center [559, 379] width 297 height 38
click at [538, 380] on input "Non" at bounding box center [559, 379] width 297 height 38
radio input "true"
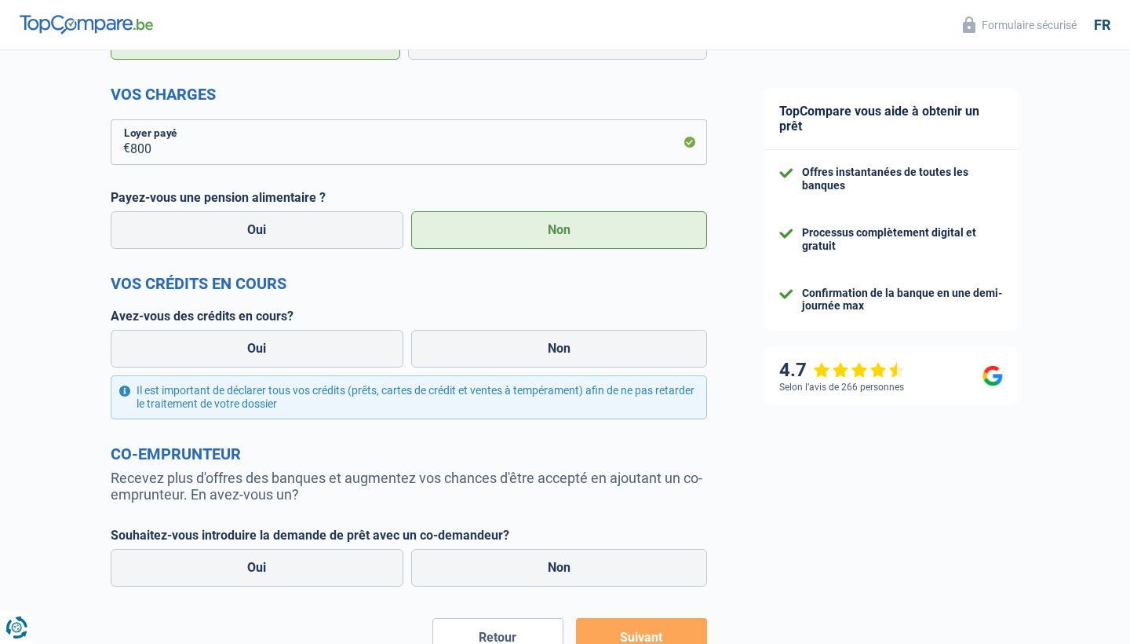
scroll to position [612, 0]
click at [550, 351] on label "Non" at bounding box center [559, 349] width 297 height 38
click at [550, 351] on input "Non" at bounding box center [559, 349] width 297 height 38
radio input "true"
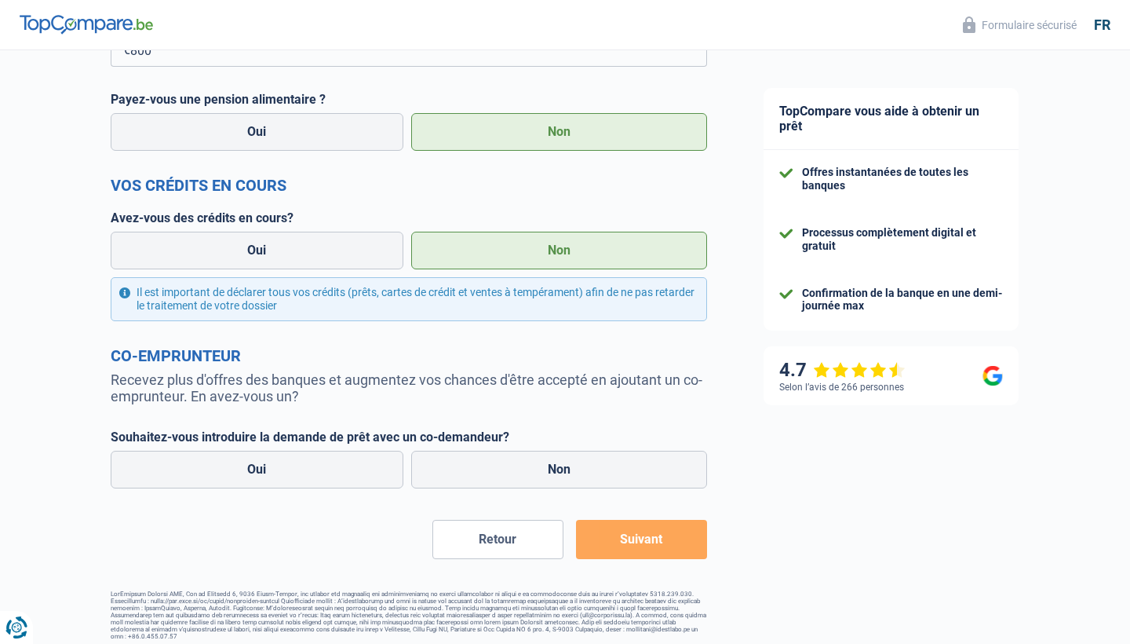
scroll to position [710, 0]
click at [557, 466] on label "Non" at bounding box center [559, 470] width 297 height 38
click at [557, 466] on input "Non" at bounding box center [559, 470] width 297 height 38
radio input "true"
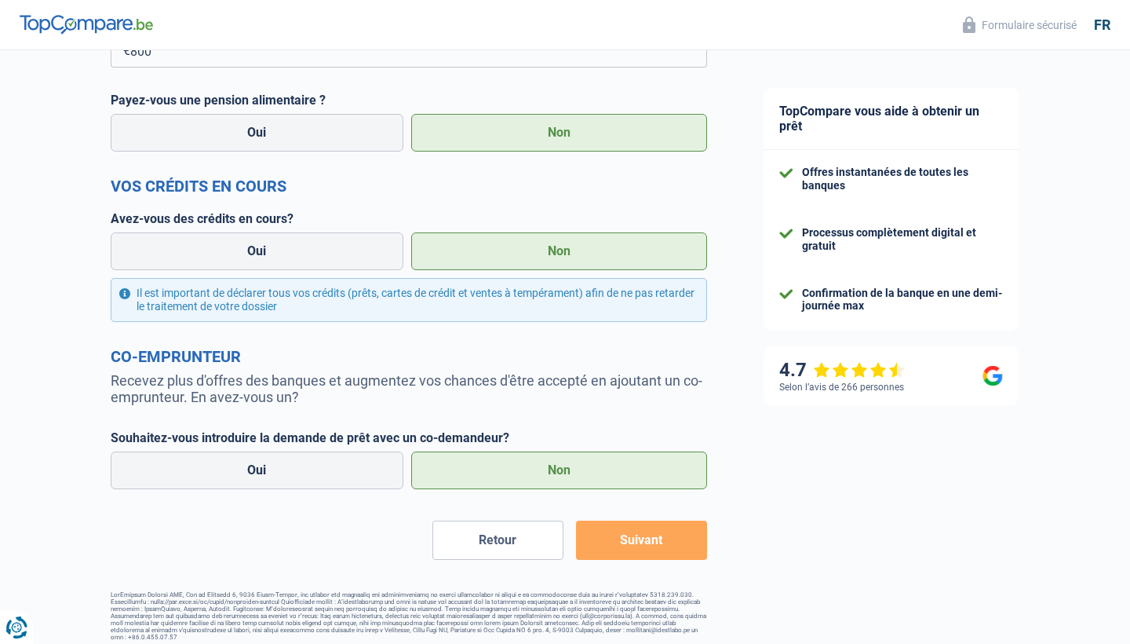
click at [637, 539] on button "Suivant" at bounding box center [641, 539] width 131 height 39
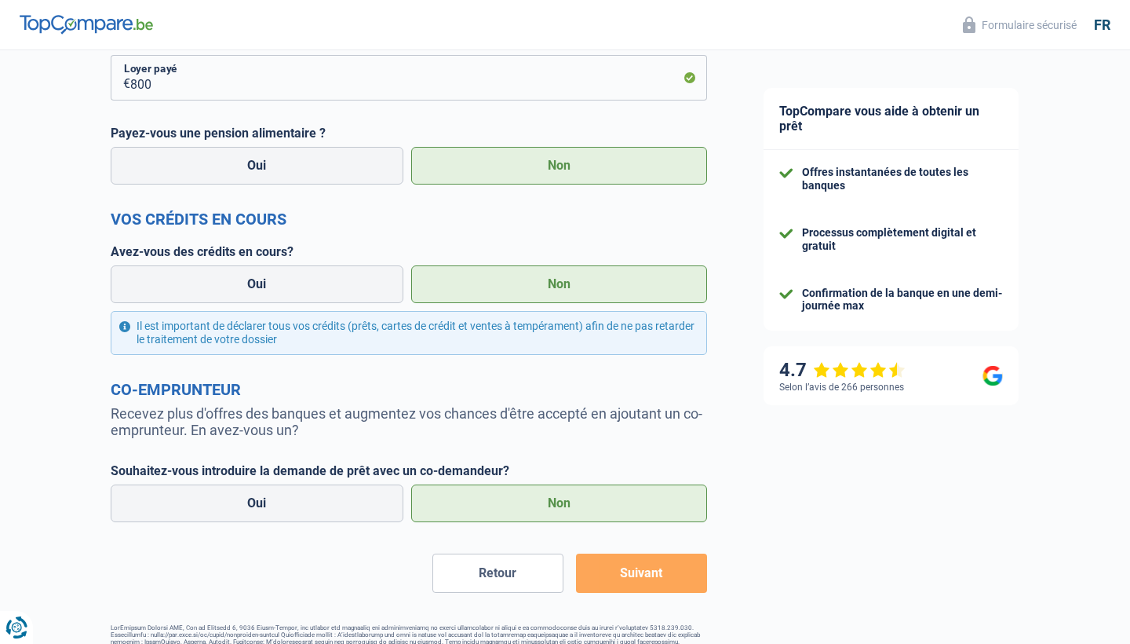
scroll to position [252, 0]
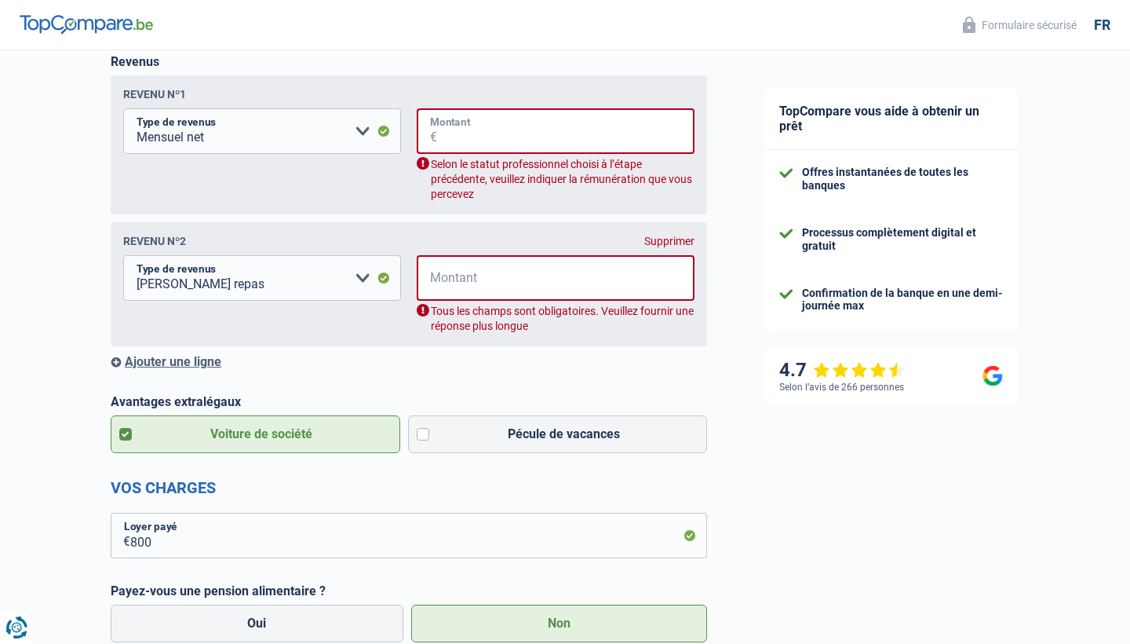
click at [466, 128] on input "Montant" at bounding box center [565, 131] width 257 height 46
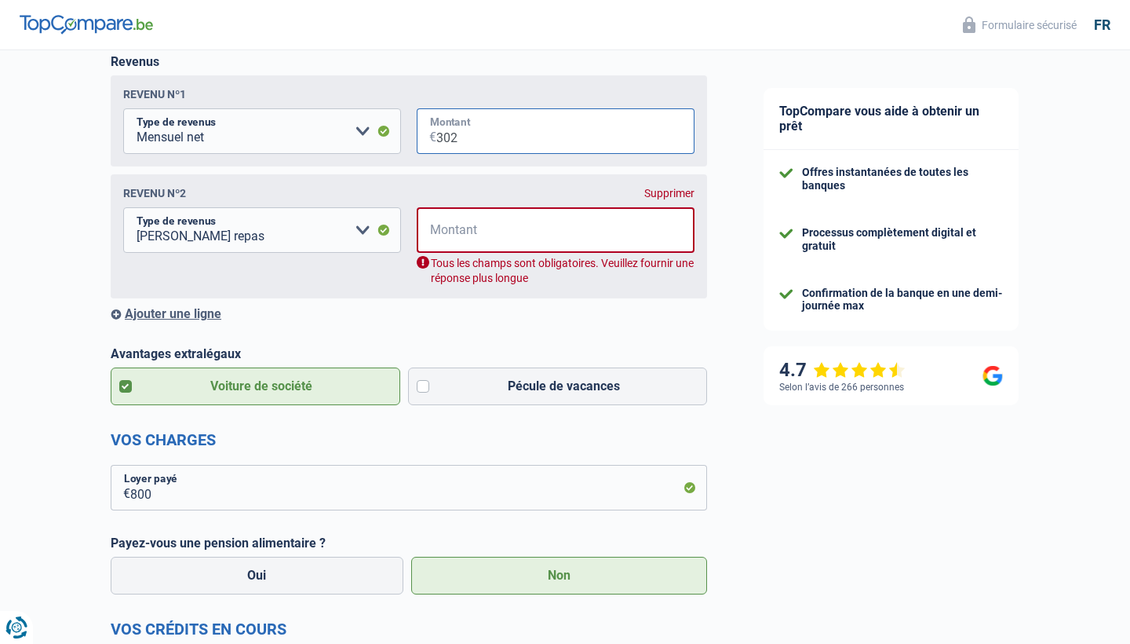
type input "3.028"
click at [518, 57] on div "Revenus Revenu nº1 Allocation d'handicap Allocations chômage Allocations famili…" at bounding box center [409, 187] width 597 height 267
click at [484, 230] on input "Montant" at bounding box center [565, 230] width 257 height 46
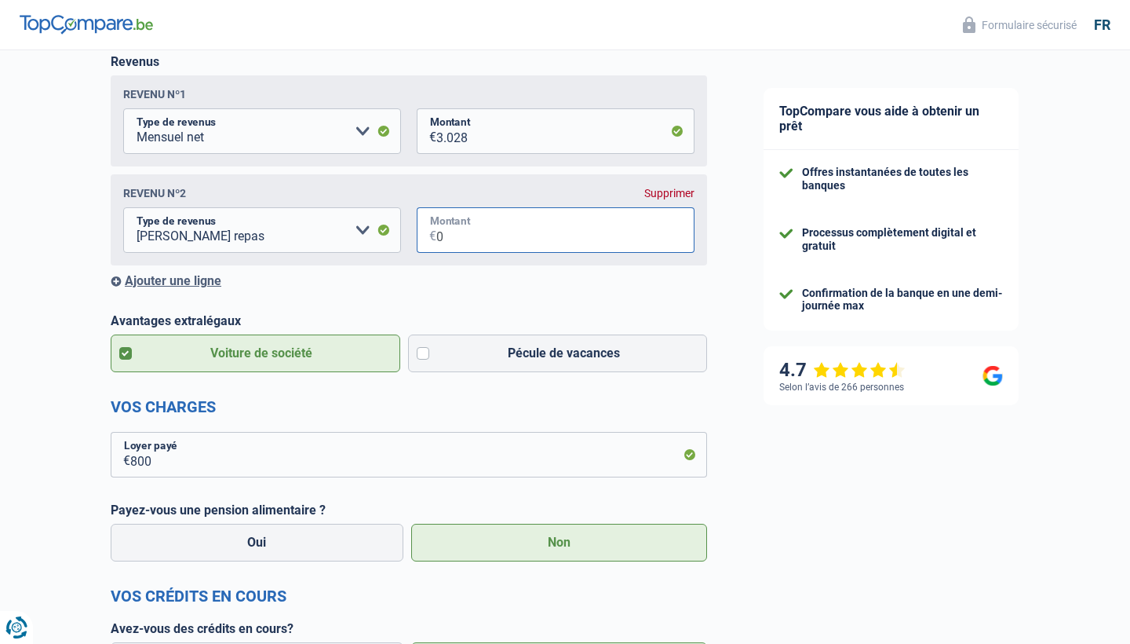
type input "0"
click at [510, 298] on form "Vos revenus Revenus Revenu nº1 Allocation d'handicap Allocations chômage Alloca…" at bounding box center [409, 495] width 597 height 950
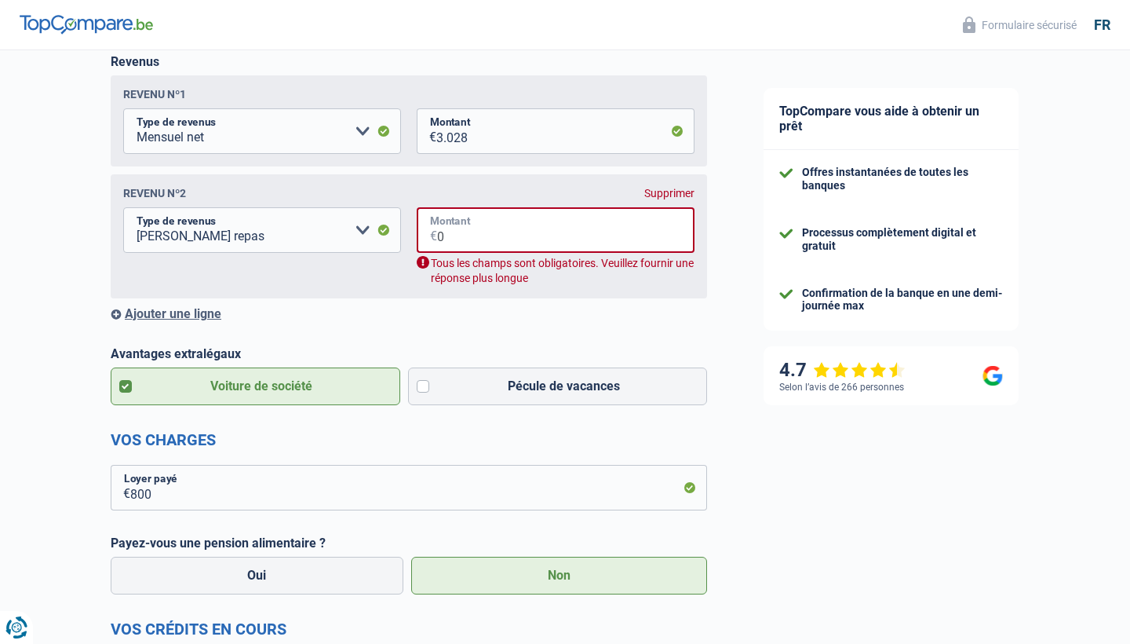
click at [483, 228] on input "0" at bounding box center [565, 230] width 257 height 46
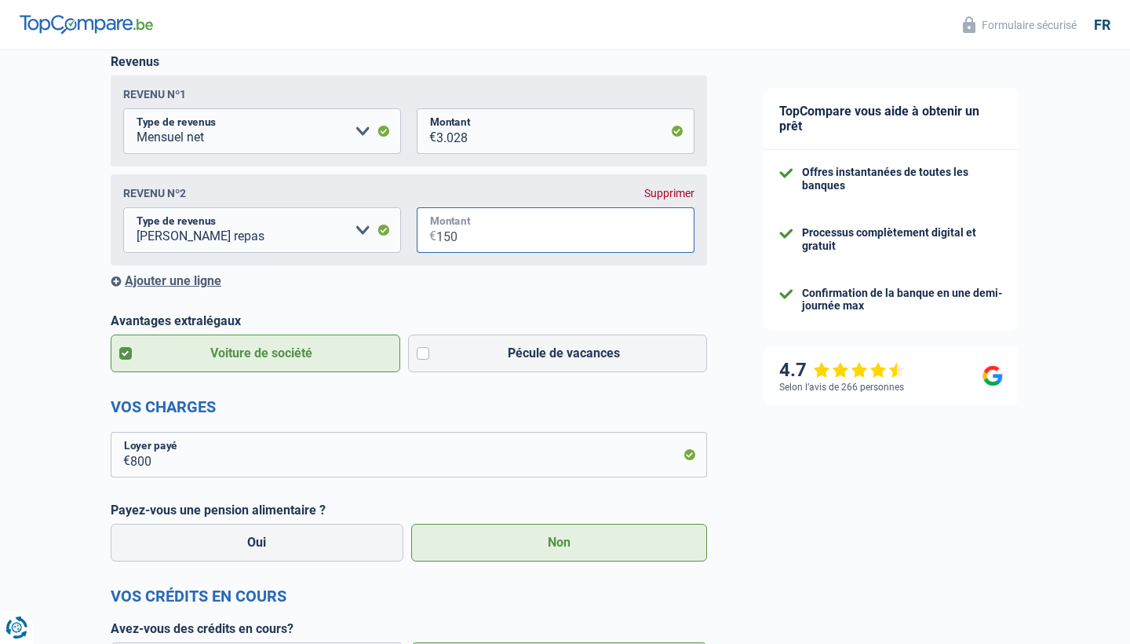
type input "150"
click at [513, 309] on form "Vos revenus Revenus Revenu nº1 Allocation d'handicap Allocations chômage Alloca…" at bounding box center [409, 495] width 597 height 950
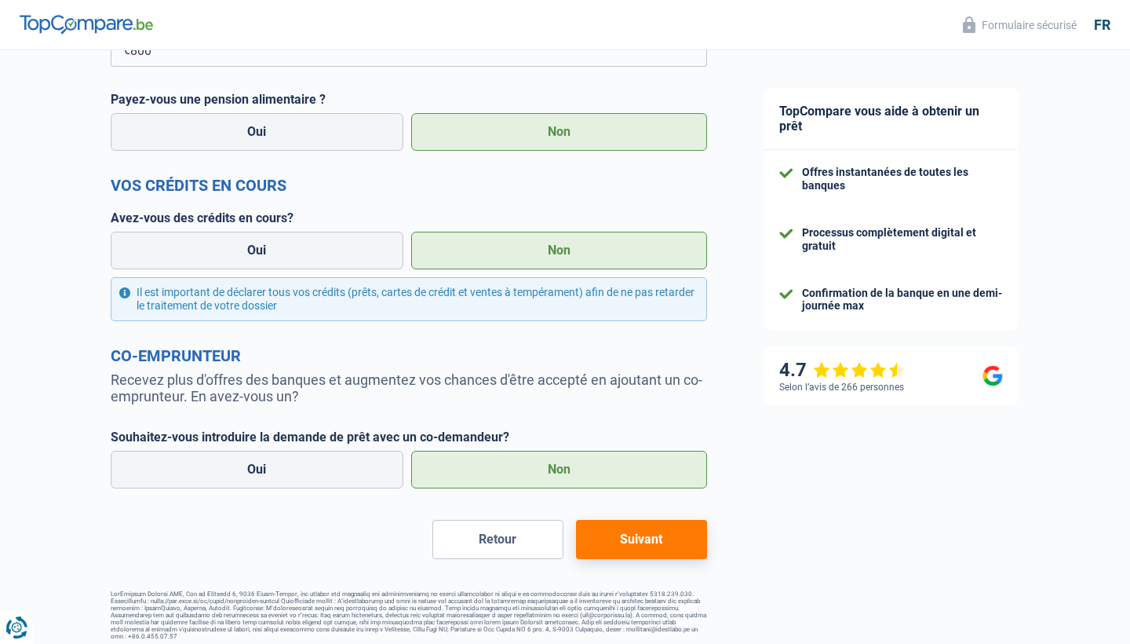
scroll to position [662, 0]
click at [633, 541] on button "Suivant" at bounding box center [641, 539] width 131 height 39
select select "60"
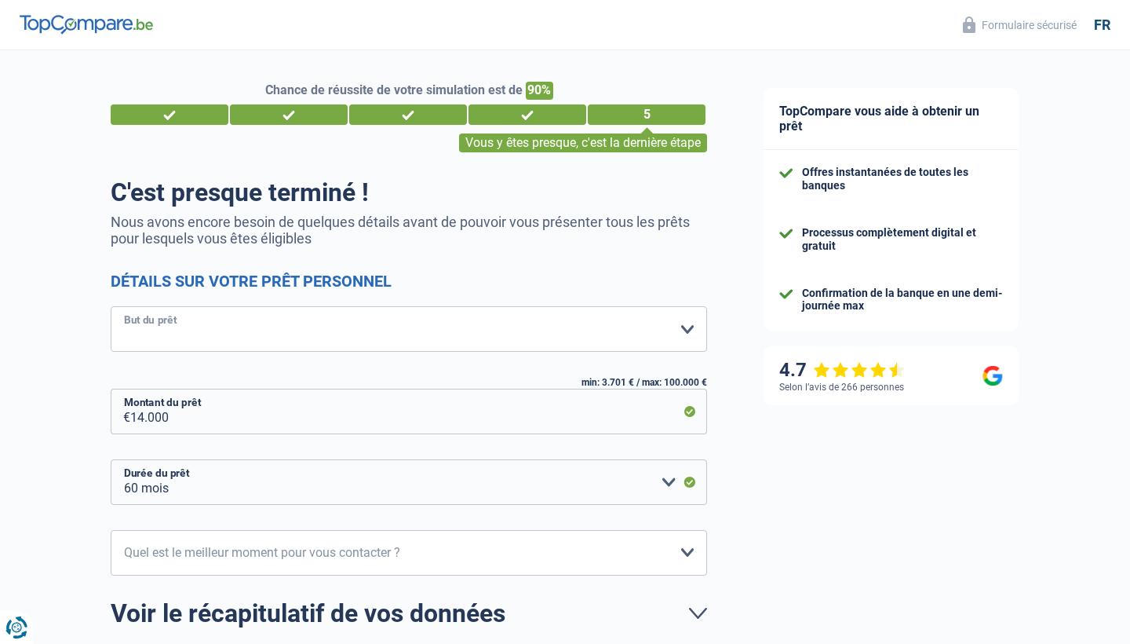
select select "household"
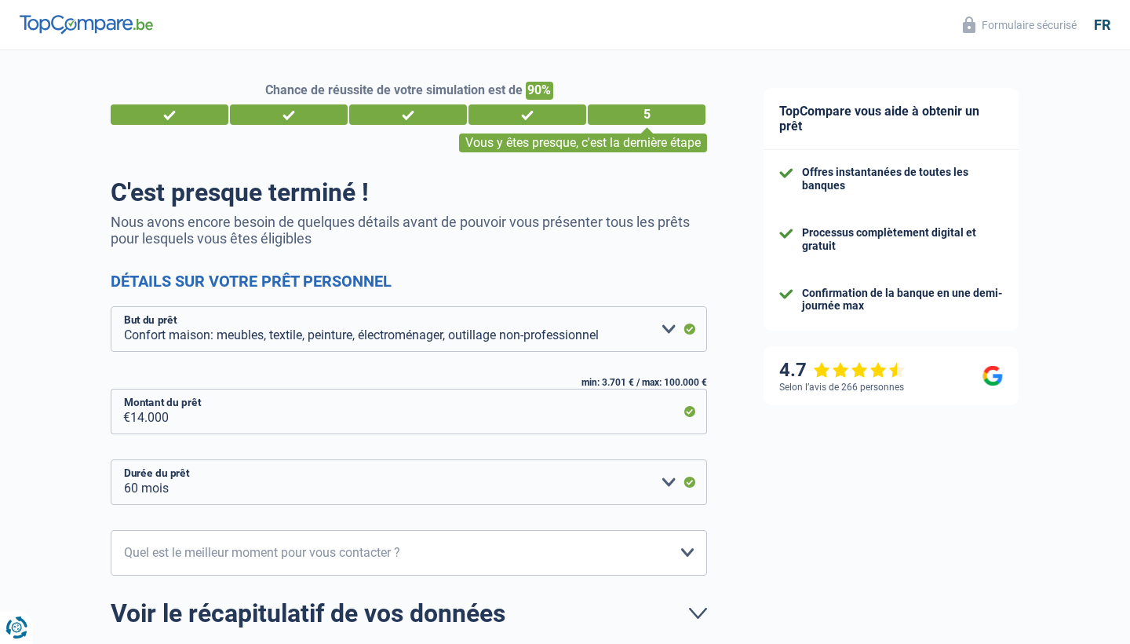
click at [80, 410] on div "Chance de réussite de votre simulation est de 90% 1 2 3 4 5 Vous y êtes presque…" at bounding box center [368, 414] width 736 height 740
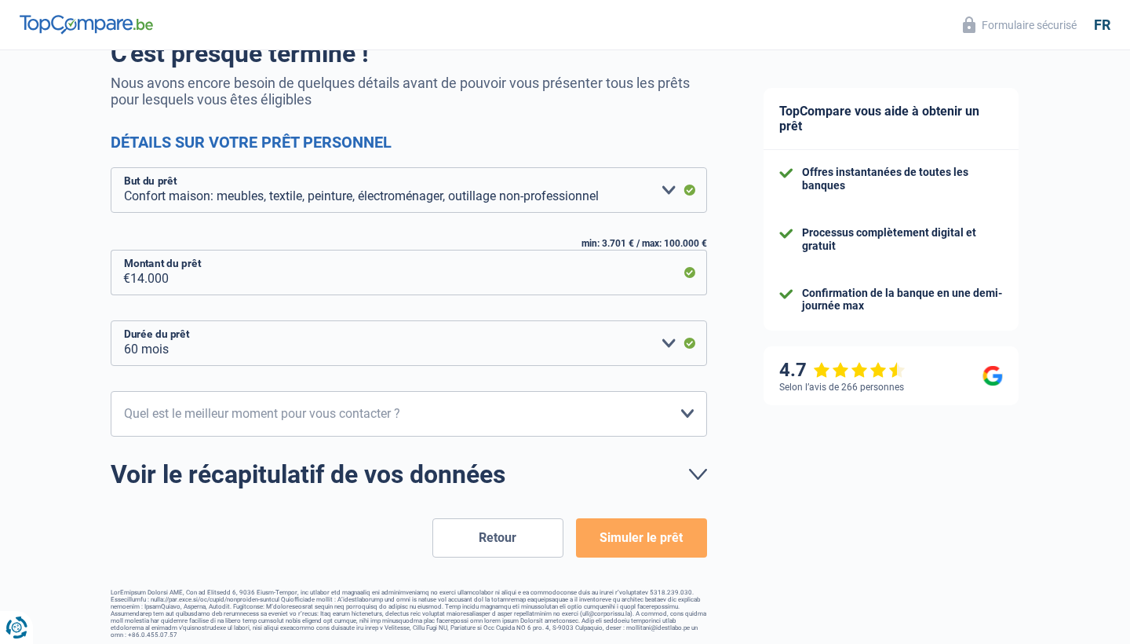
scroll to position [137, 0]
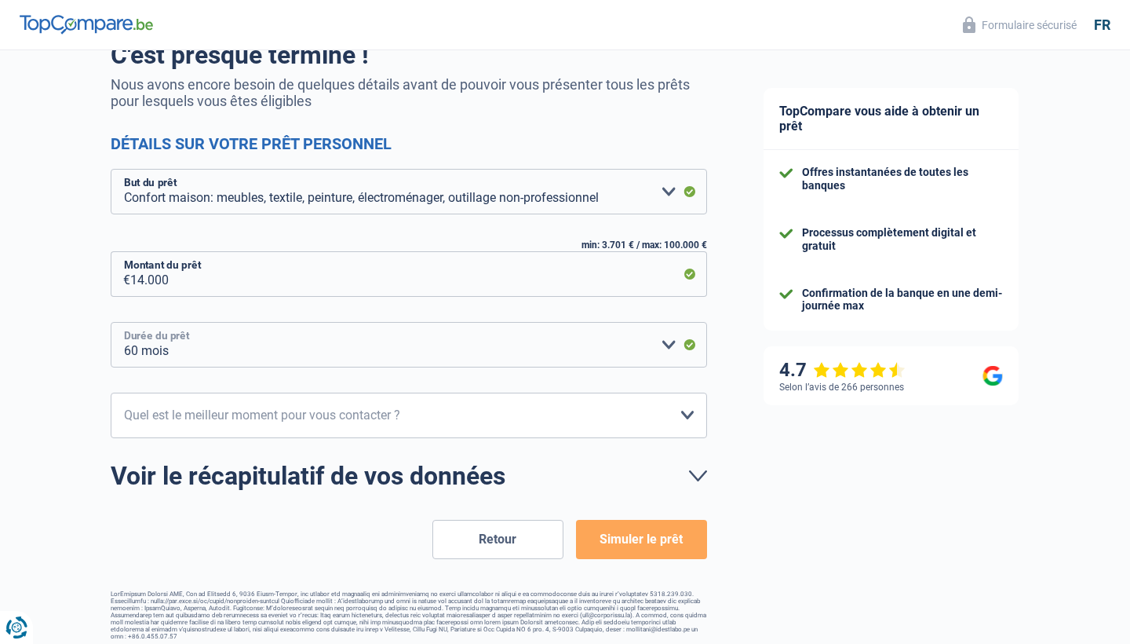
select select "30"
click at [69, 447] on div "Chance de réussite de votre simulation est de 90% 1 2 3 4 5 Vous y êtes presque…" at bounding box center [368, 277] width 736 height 740
select select "14-16"
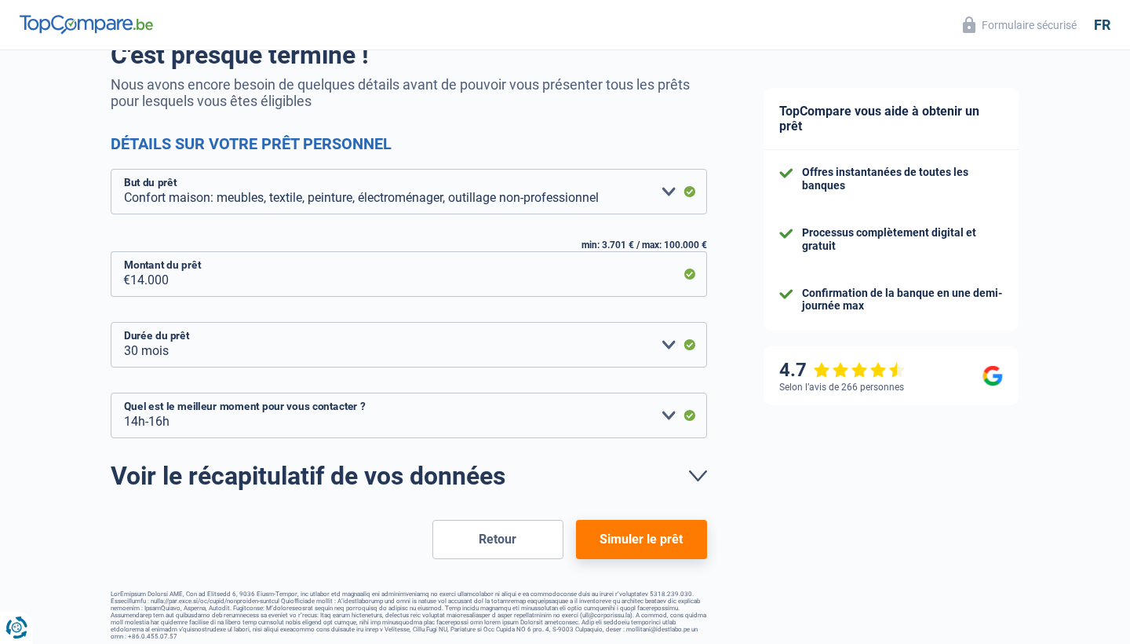
click at [656, 551] on button "Simuler le prêt" at bounding box center [641, 539] width 131 height 39
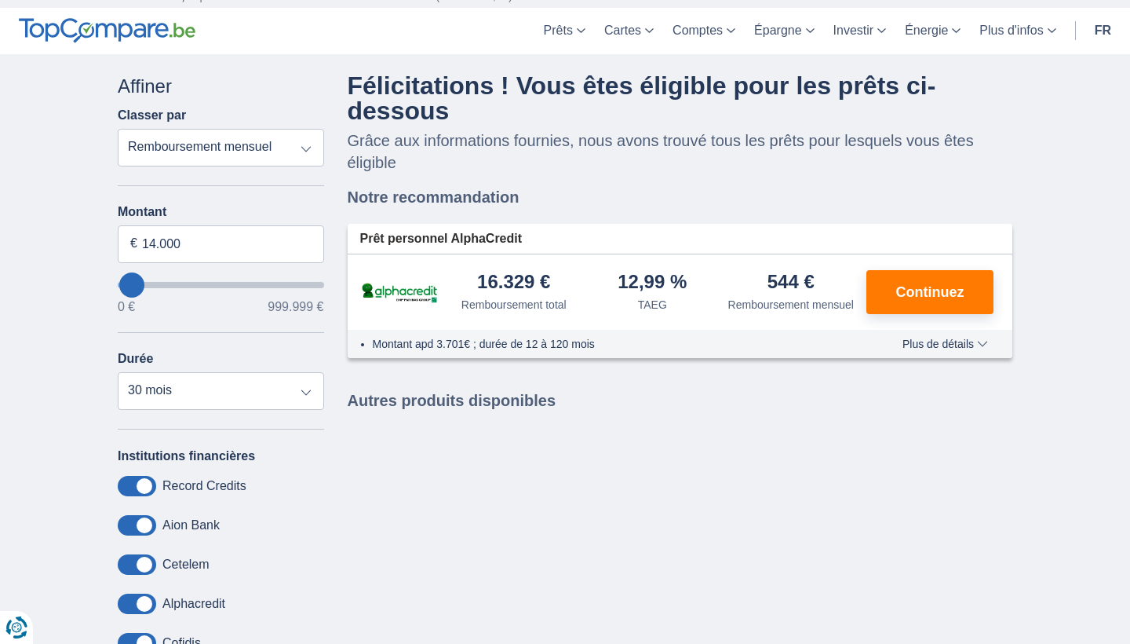
scroll to position [43, 0]
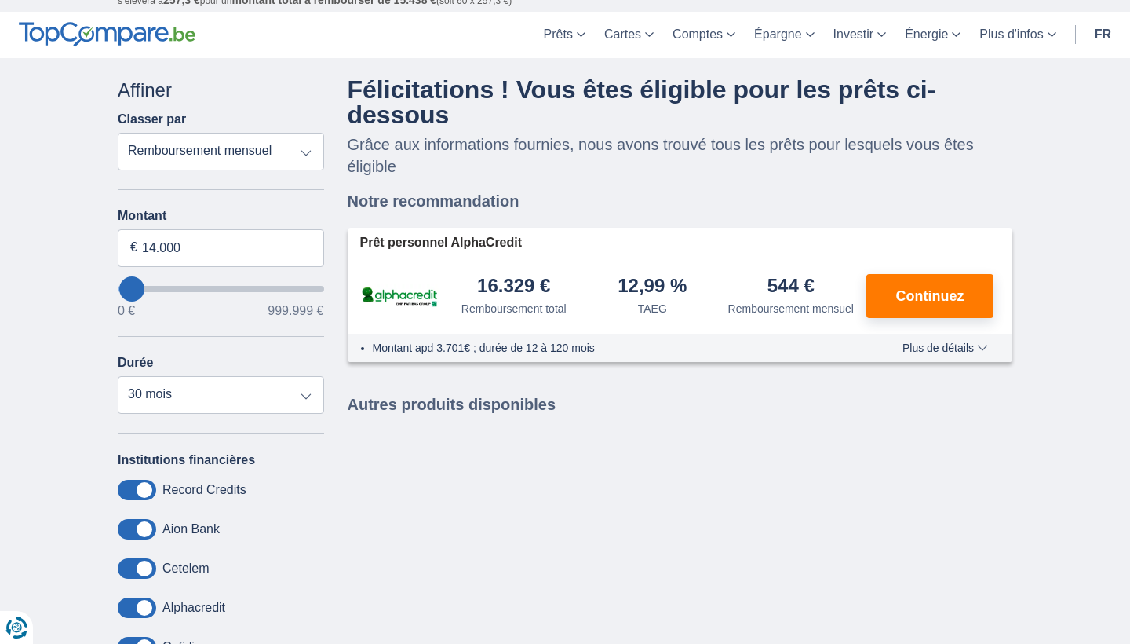
click at [981, 353] on span "Plus de détails" at bounding box center [946, 347] width 86 height 11
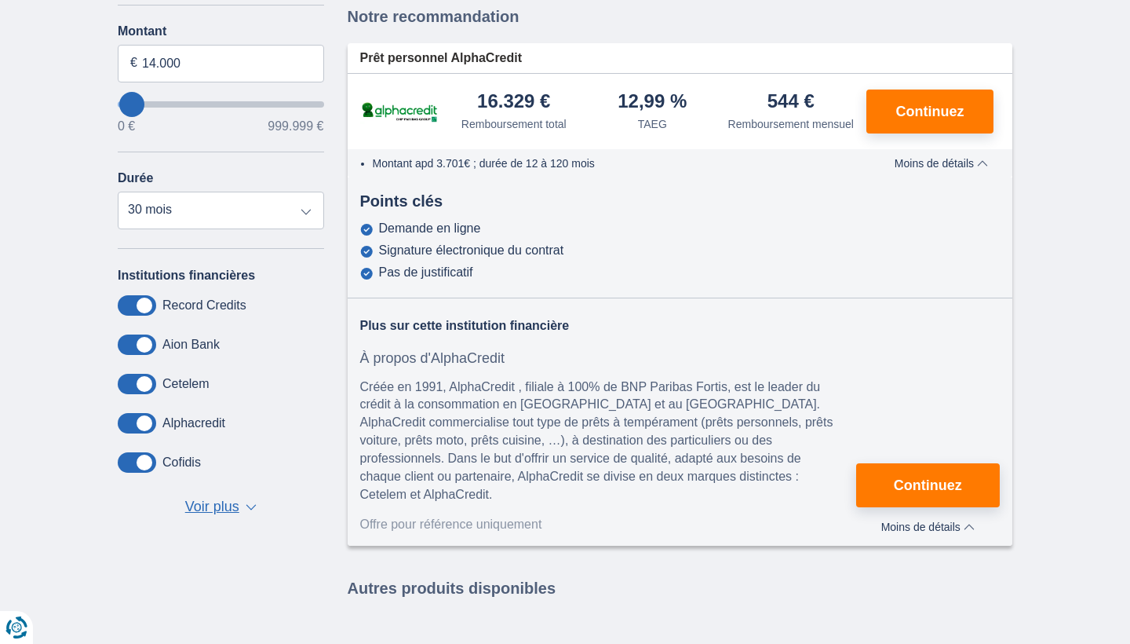
scroll to position [228, 0]
click at [933, 105] on button "Continuez" at bounding box center [930, 111] width 127 height 44
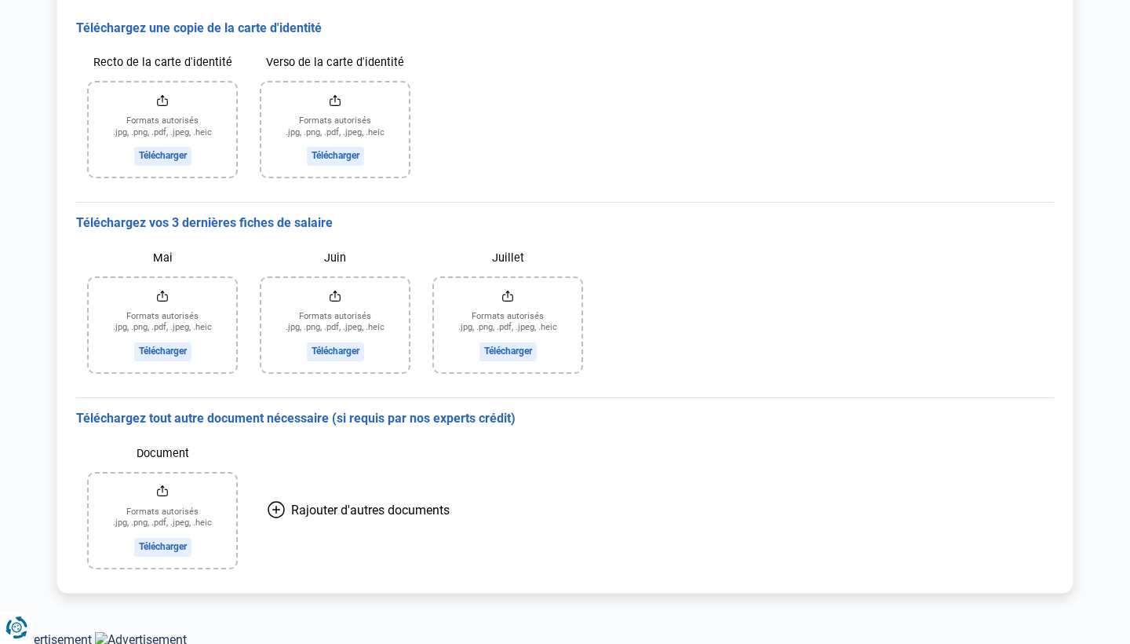
scroll to position [225, 0]
click at [170, 155] on input "Recto de la carte d'identité" at bounding box center [163, 130] width 148 height 94
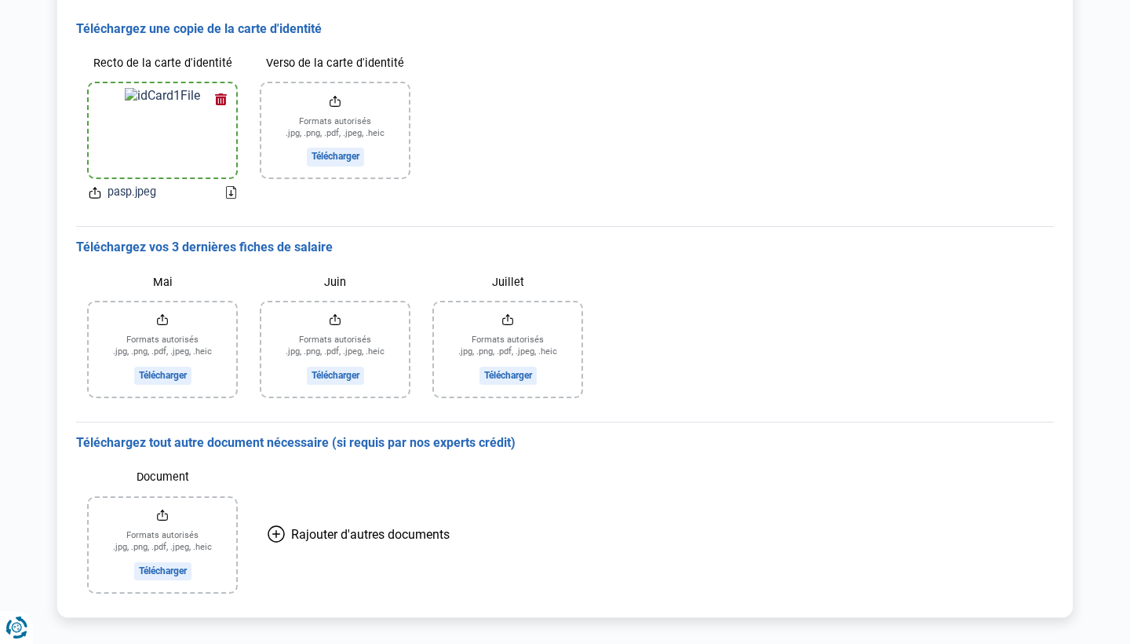
click at [329, 126] on input "Verso de la carte d'identité" at bounding box center [335, 130] width 148 height 94
click at [157, 371] on input "Mai" at bounding box center [163, 349] width 148 height 94
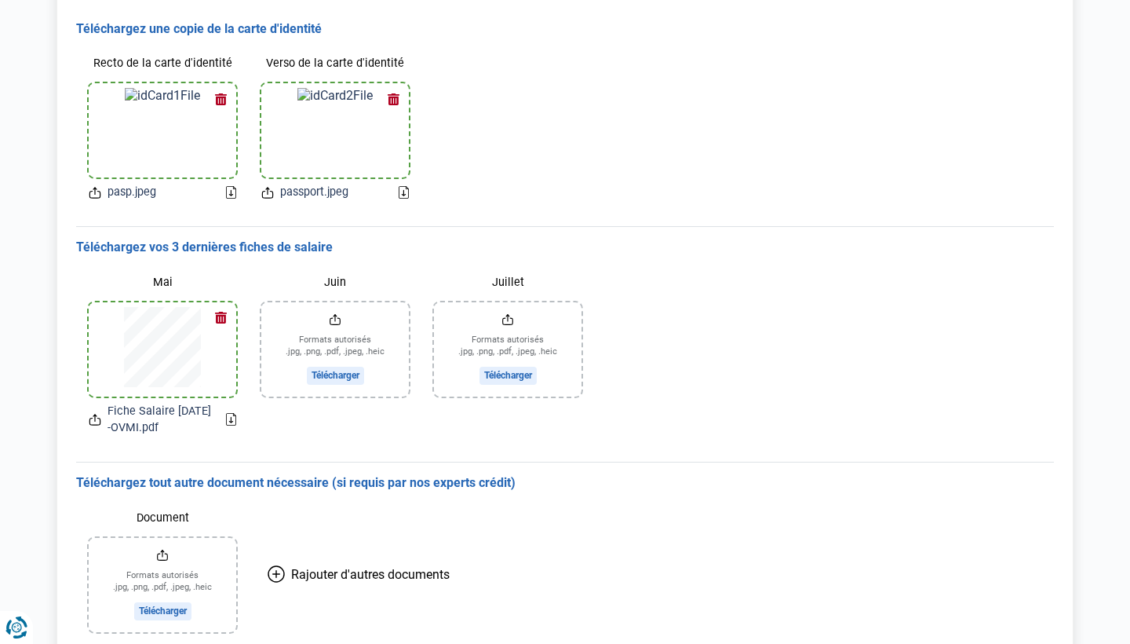
click at [356, 374] on input "Juin" at bounding box center [335, 349] width 148 height 94
click at [505, 366] on input "Juillet" at bounding box center [508, 349] width 148 height 94
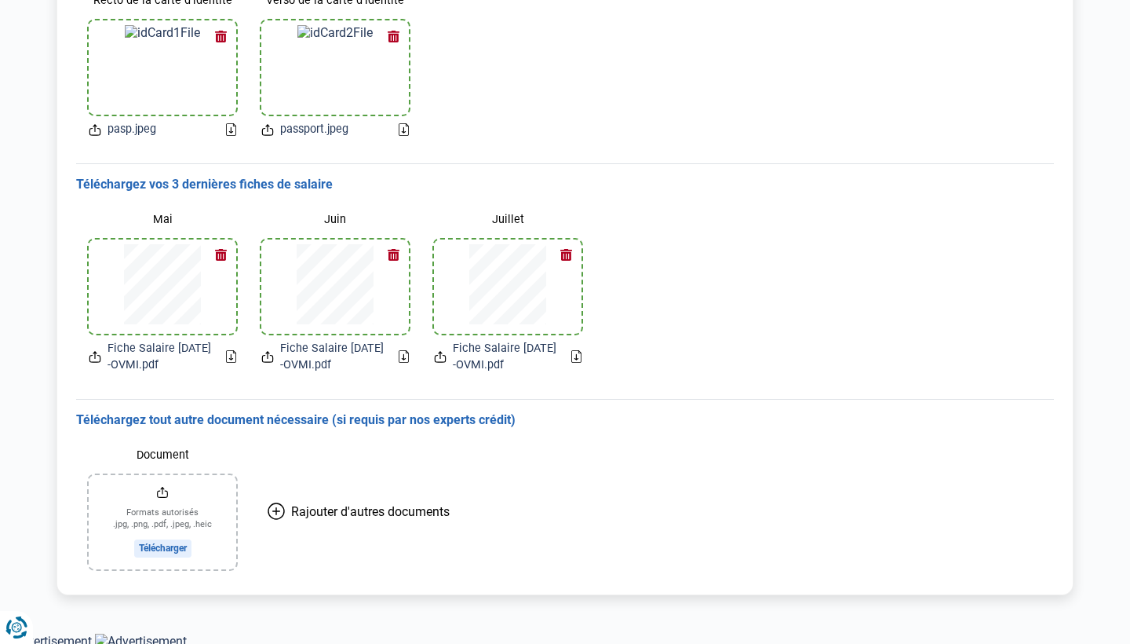
scroll to position [287, 0]
click at [171, 542] on input "Document" at bounding box center [163, 523] width 148 height 94
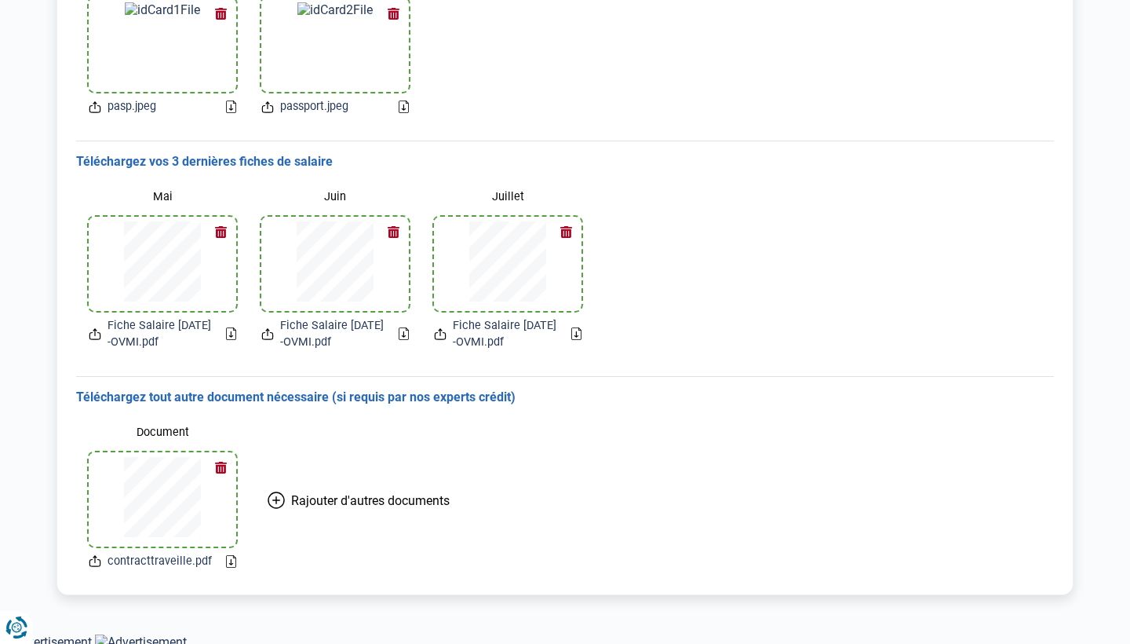
scroll to position [309, 0]
click at [287, 496] on button "Rajouter d'autres documents" at bounding box center [359, 501] width 220 height 164
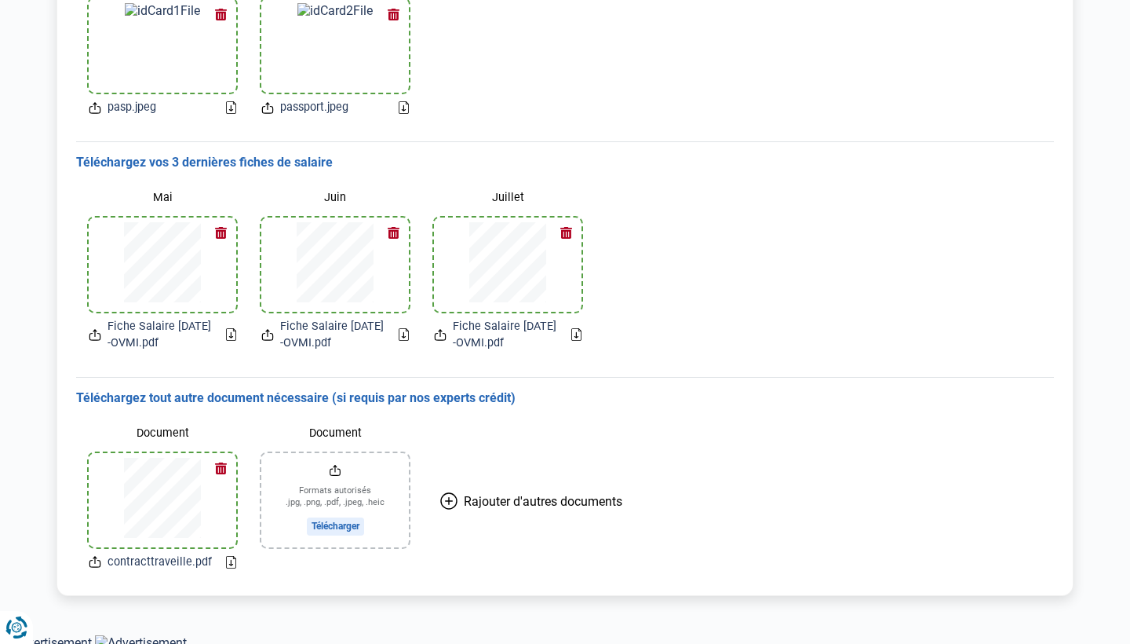
click at [319, 524] on input "Document" at bounding box center [335, 500] width 148 height 94
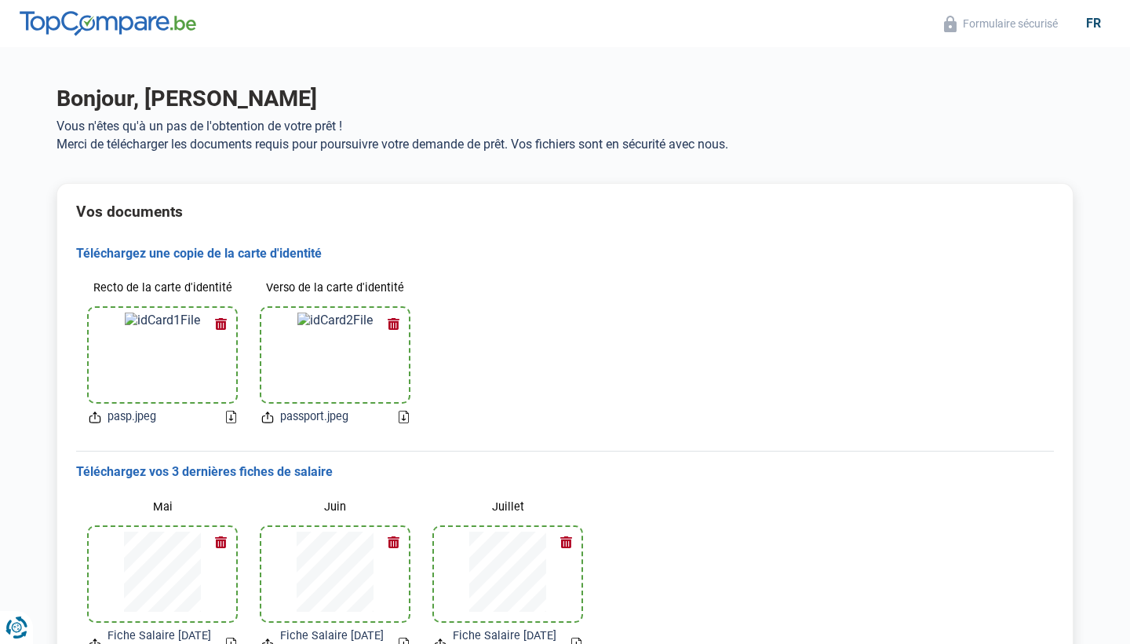
scroll to position [0, 0]
click at [265, 137] on p "Merci de télécharger les documents requis pour poursuivre votre demande de prêt…" at bounding box center [565, 144] width 1017 height 15
drag, startPoint x: 290, startPoint y: 119, endPoint x: 473, endPoint y: 111, distance: 183.1
click at [448, 106] on div "Bonjour, ovidiu maricel mihalache Vous n'êtes qu'à un pas de l'obtention de vot…" at bounding box center [565, 124] width 1036 height 79
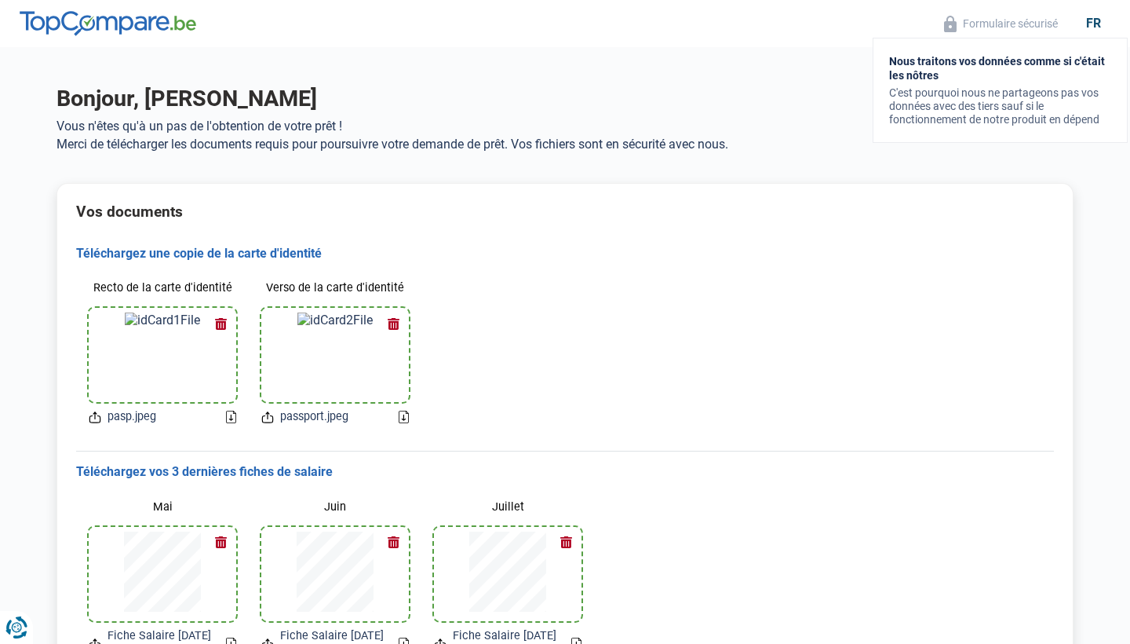
click at [999, 25] on button "Formulaire sécurisé" at bounding box center [1001, 24] width 123 height 18
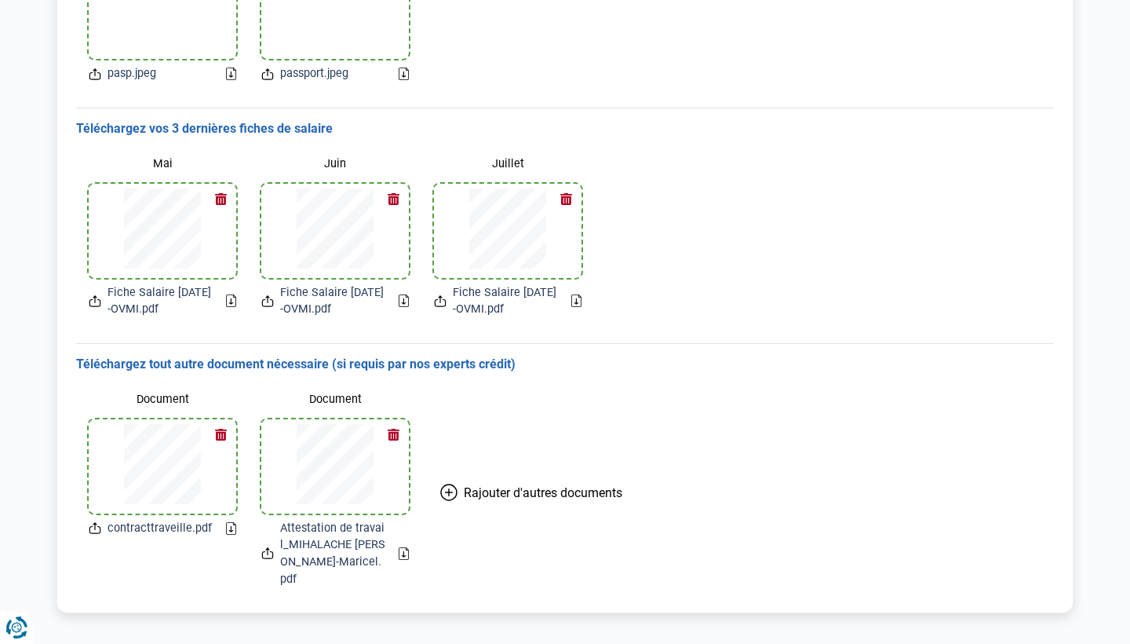
scroll to position [342, 0]
click at [461, 474] on button "Rajouter d'autres documents" at bounding box center [532, 493] width 220 height 214
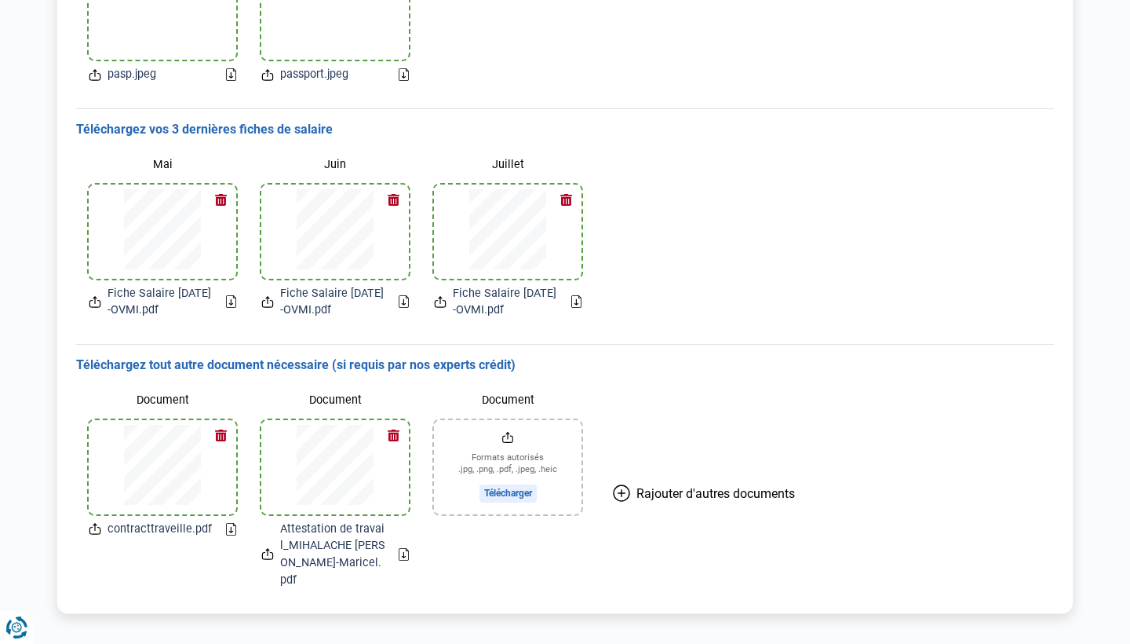
click at [511, 487] on input "Document" at bounding box center [508, 467] width 148 height 94
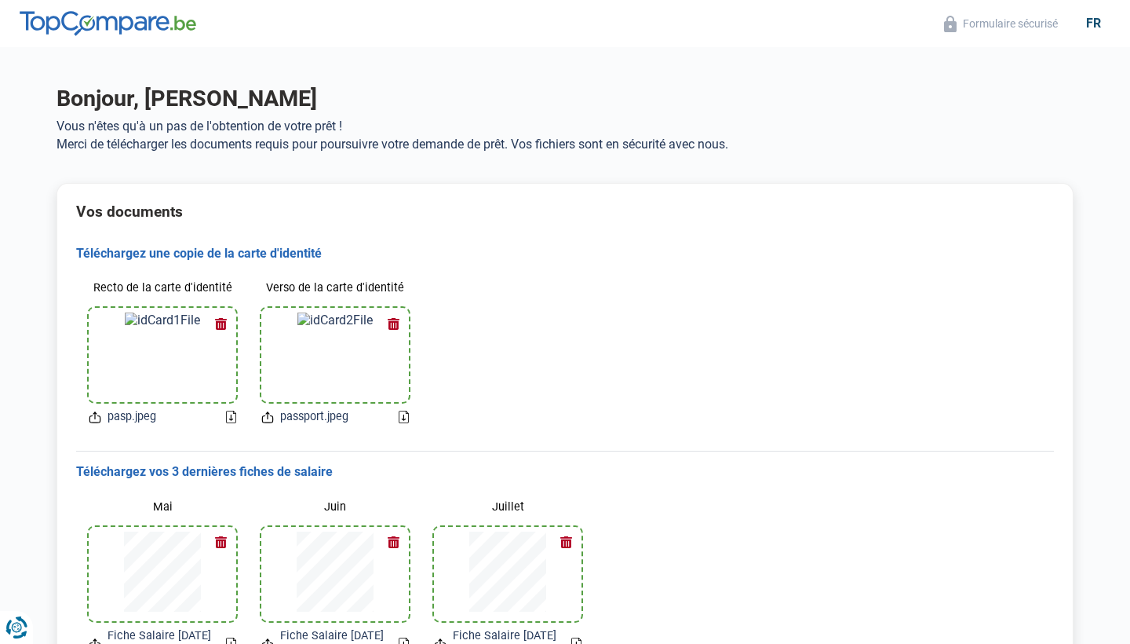
scroll to position [0, 0]
click at [245, 153] on div "Bonjour, ovidiu maricel mihalache Vous n'êtes qu'à un pas de l'obtention de vot…" at bounding box center [565, 124] width 1036 height 79
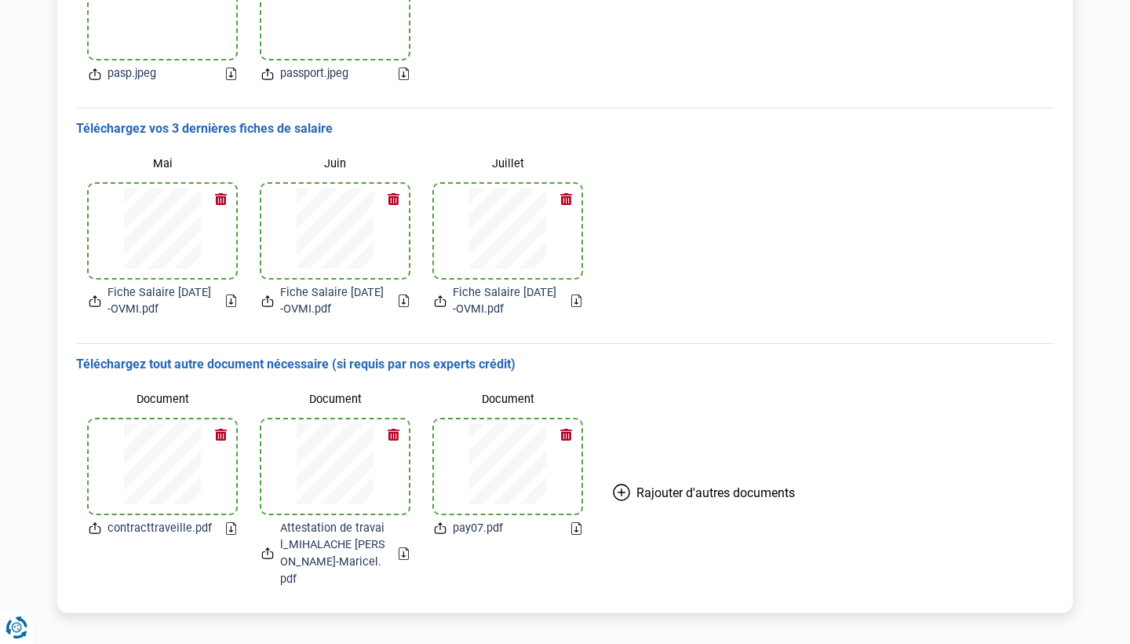
scroll to position [342, 0]
click at [25, 621] on icon "Renew consent" at bounding box center [23, 619] width 31 height 31
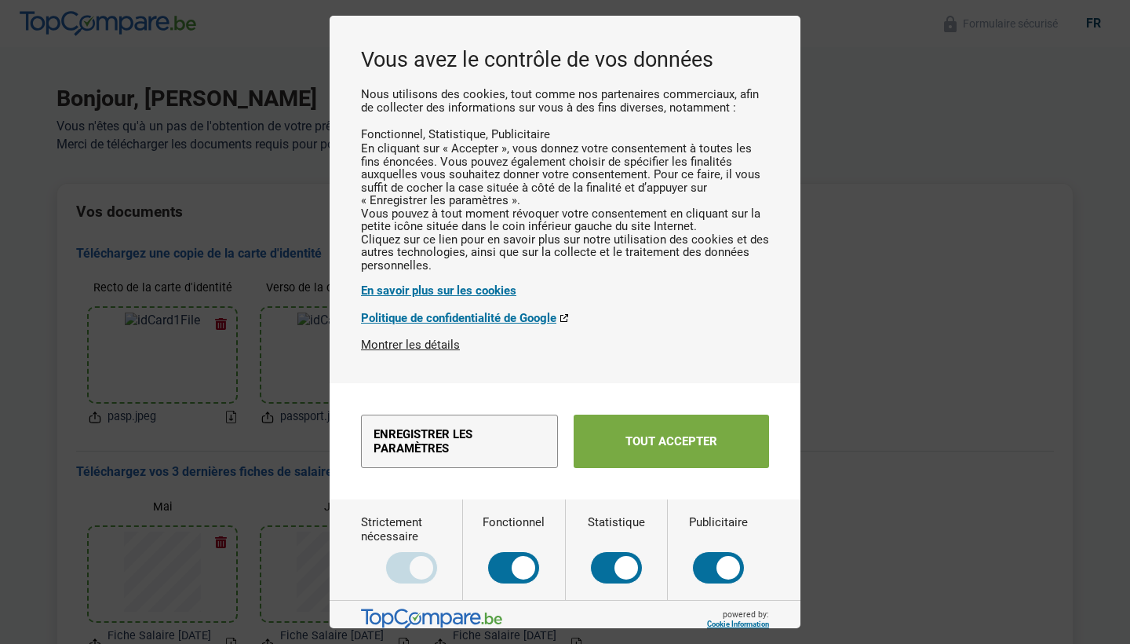
click at [659, 468] on button "Tout accepter" at bounding box center [671, 441] width 195 height 53
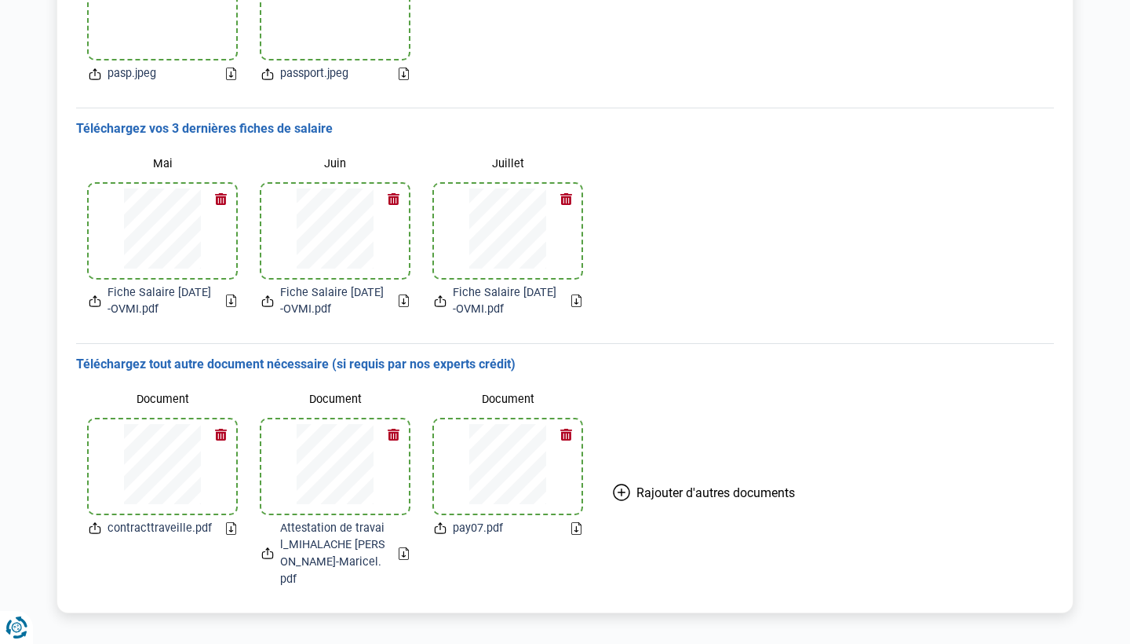
scroll to position [342, 0]
click at [714, 565] on button "Rajouter d'autres documents" at bounding box center [704, 493] width 220 height 214
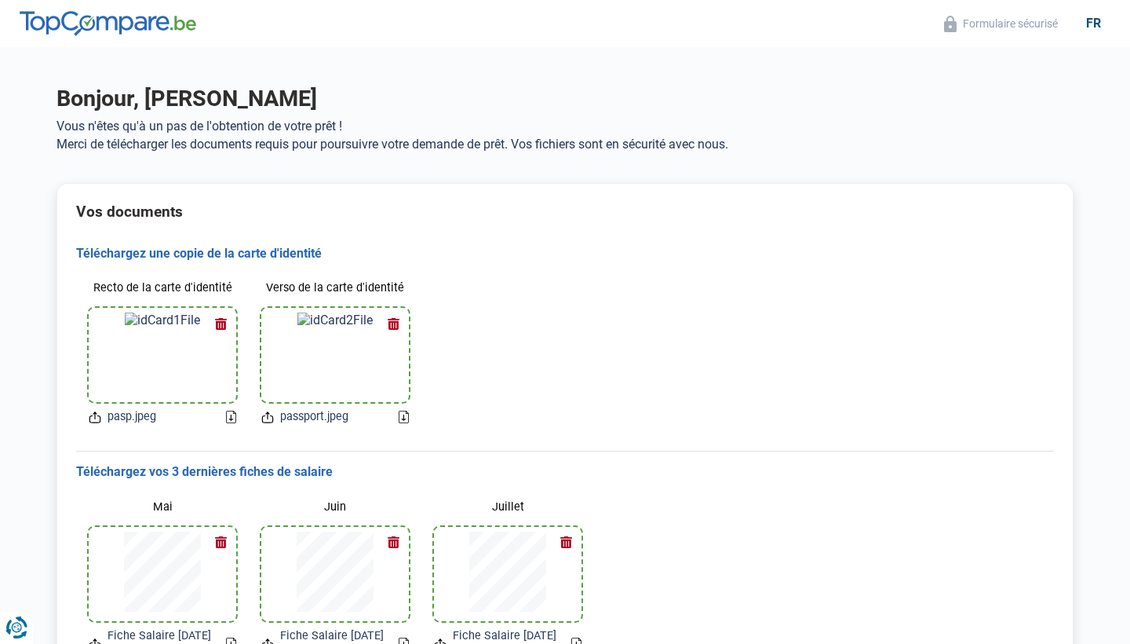
scroll to position [0, 0]
click at [130, 98] on h1 "Bonjour, [PERSON_NAME]" at bounding box center [565, 98] width 1017 height 27
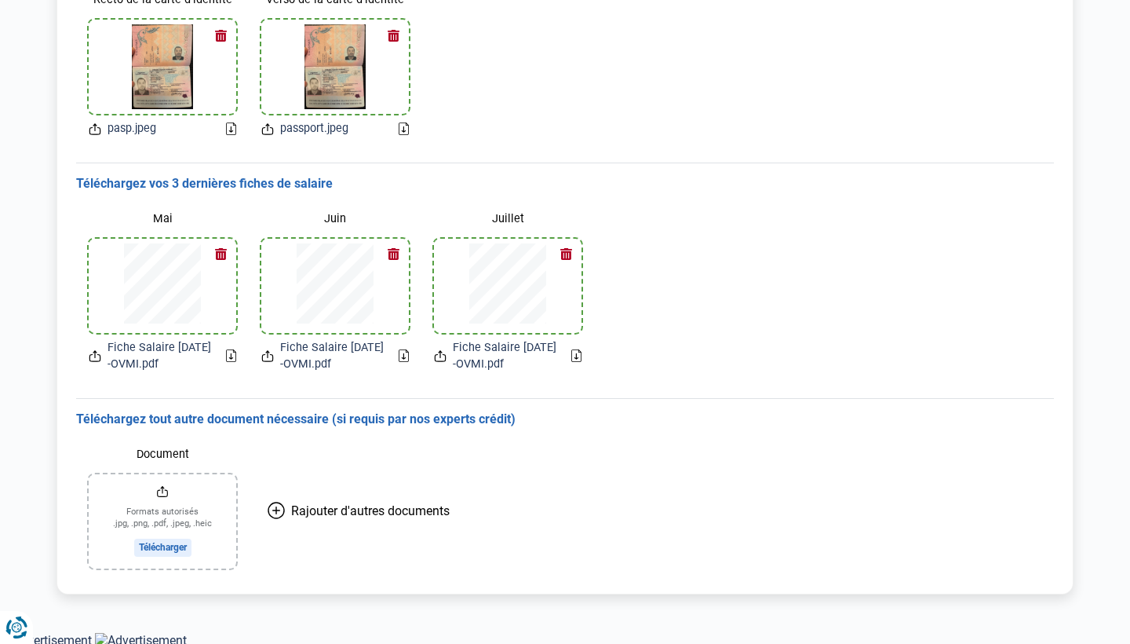
scroll to position [287, 0]
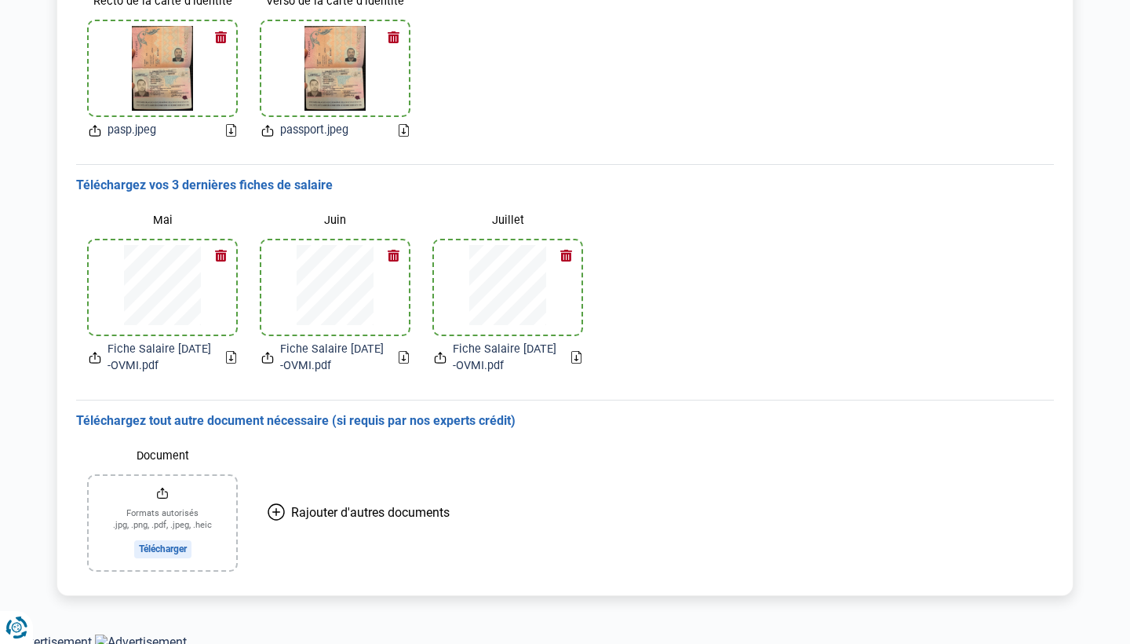
click at [279, 509] on icon at bounding box center [276, 511] width 17 height 17
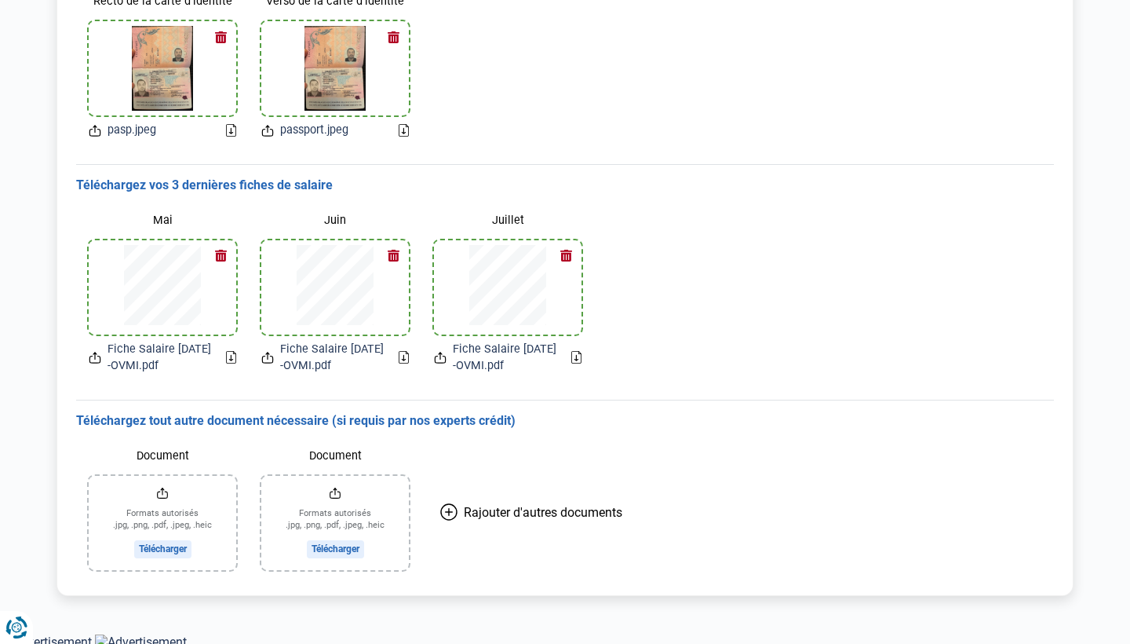
click at [172, 546] on input "Document" at bounding box center [163, 523] width 148 height 94
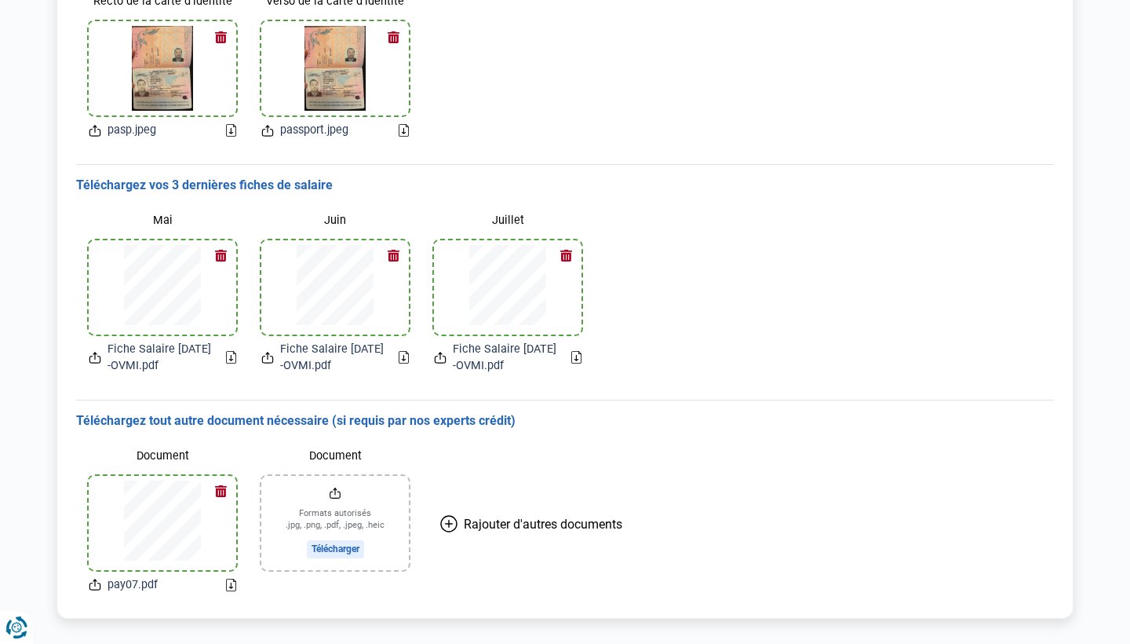
click at [335, 545] on input "Document" at bounding box center [335, 523] width 148 height 94
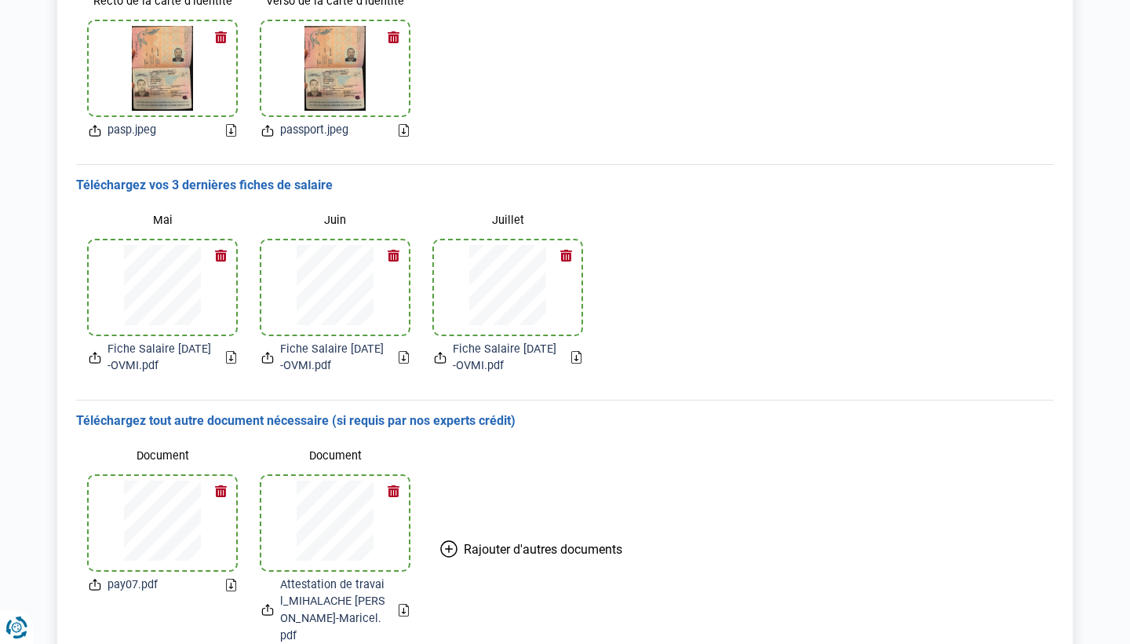
click at [445, 540] on icon at bounding box center [448, 548] width 17 height 17
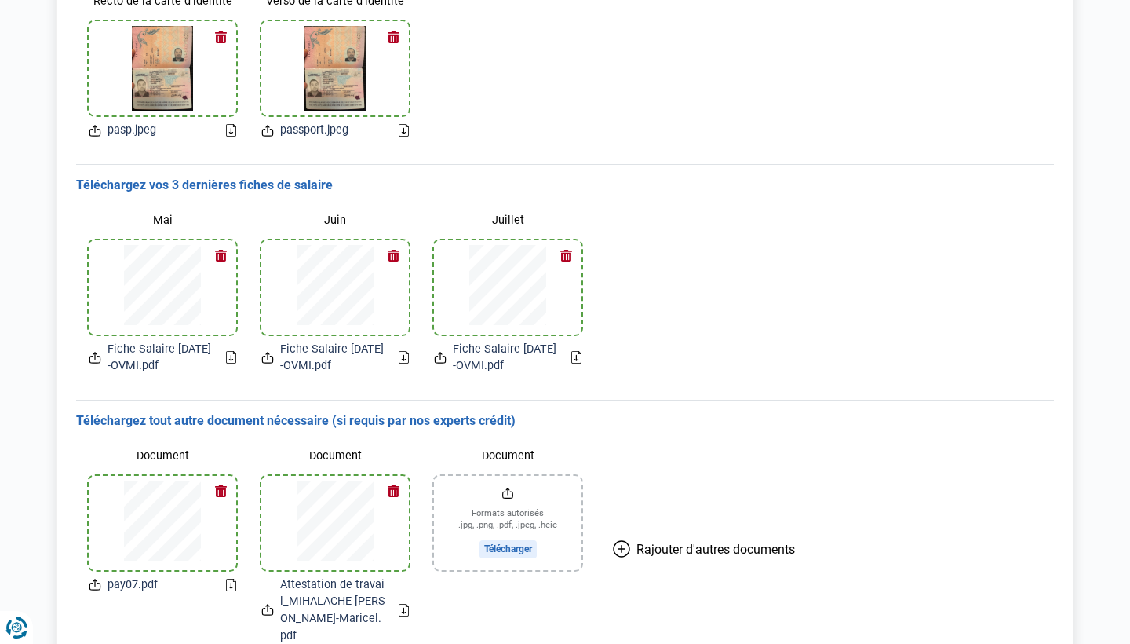
click at [503, 552] on input "Document" at bounding box center [508, 523] width 148 height 94
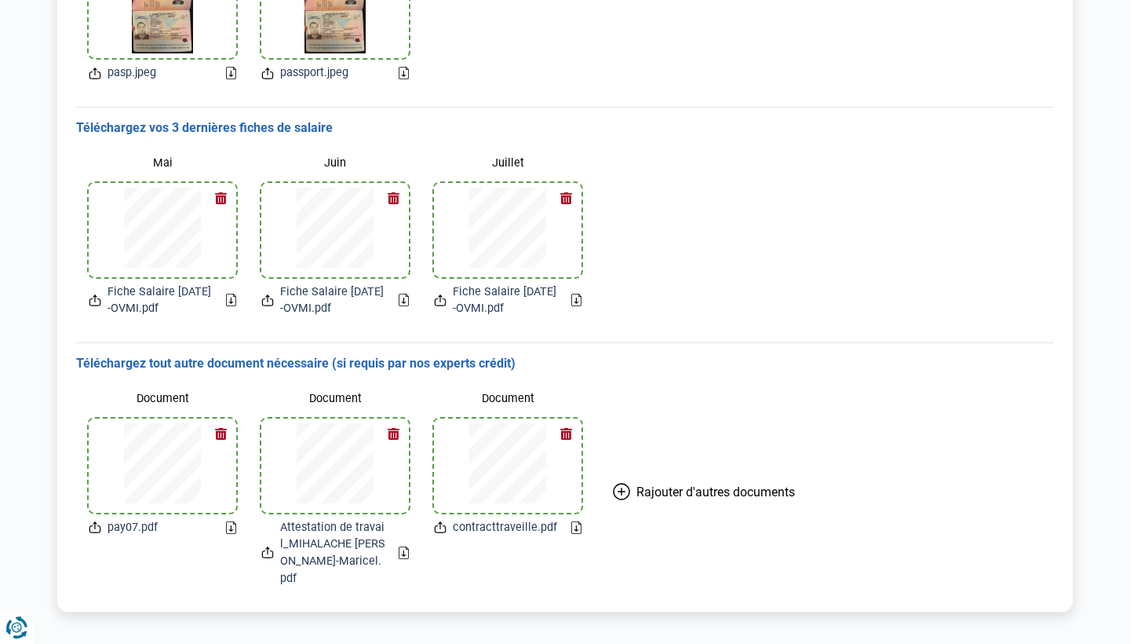
scroll to position [342, 0]
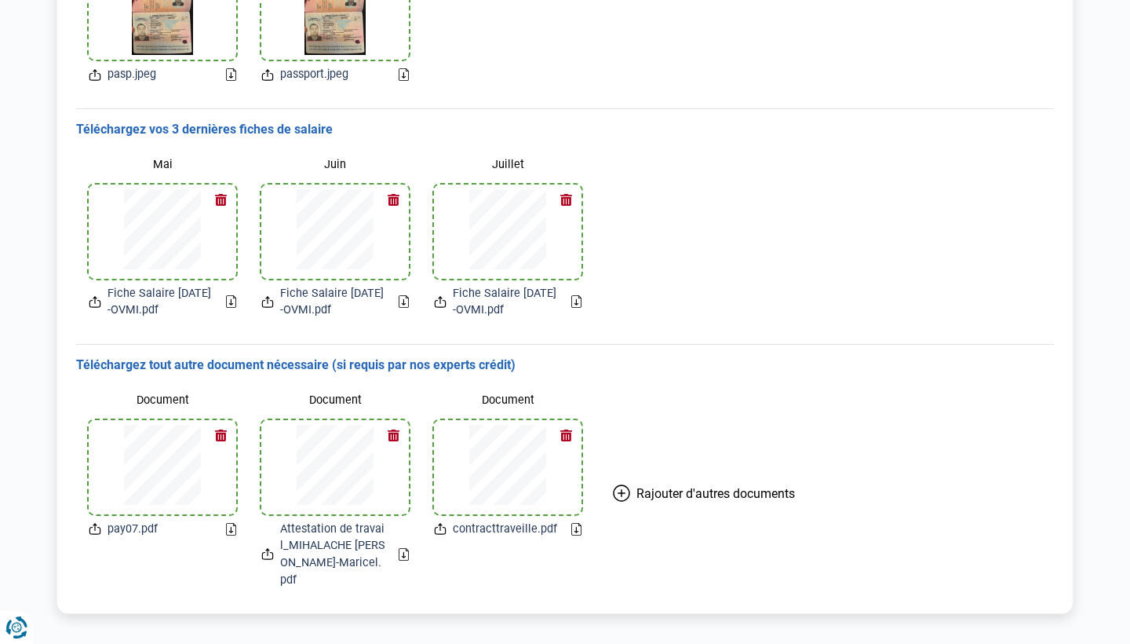
click at [946, 414] on div "Document pay07.pdf Document Attestation de travail_MIHALACHE [PERSON_NAME]-Mari…" at bounding box center [565, 487] width 978 height 227
click at [135, 361] on h3 "Téléchargez tout autre document nécessaire (si requis par nos experts crédit)" at bounding box center [565, 365] width 978 height 16
click at [366, 360] on h3 "Téléchargez tout autre document nécessaire (si requis par nos experts crédit)" at bounding box center [565, 365] width 978 height 16
click at [723, 365] on h3 "Téléchargez tout autre document nécessaire (si requis par nos experts crédit)" at bounding box center [565, 365] width 978 height 16
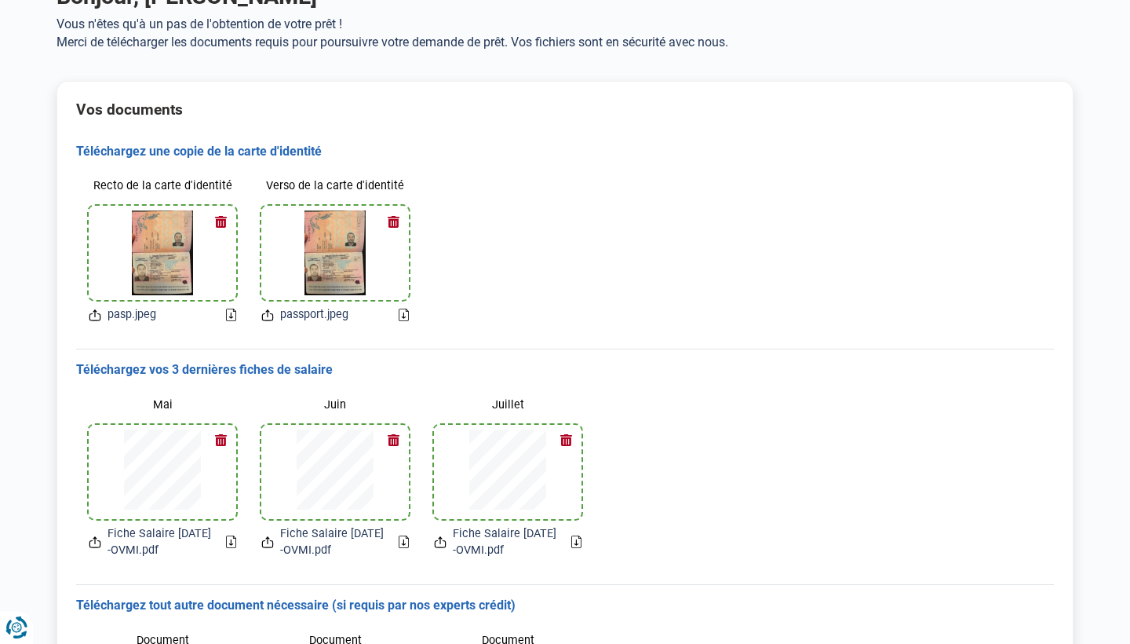
scroll to position [35, 0]
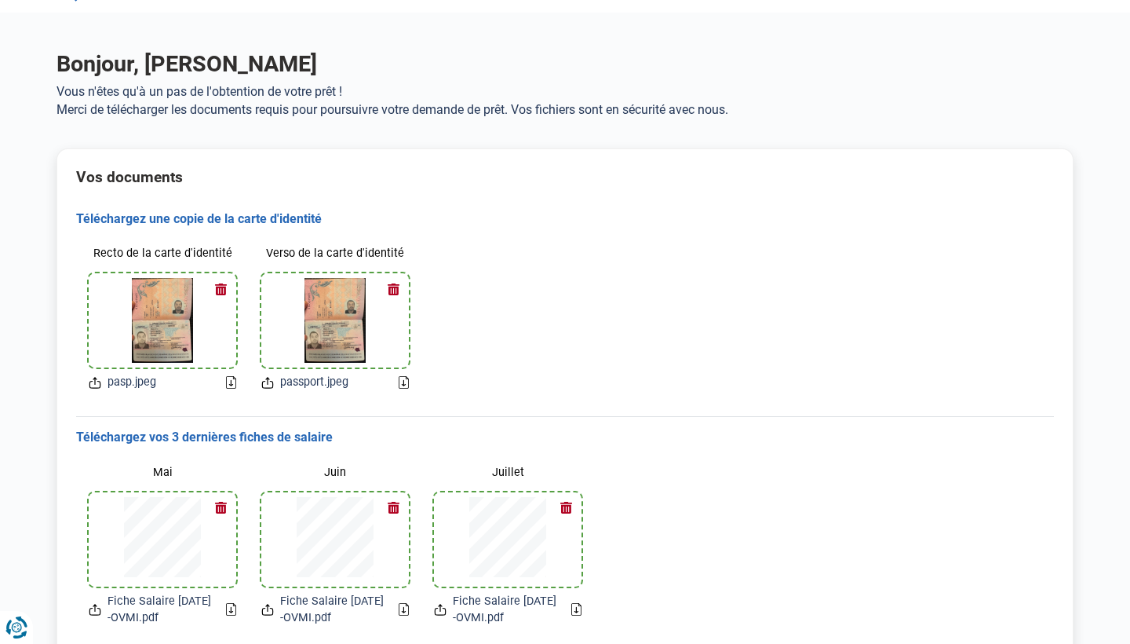
click at [234, 381] on icon at bounding box center [231, 382] width 10 height 13
click at [828, 405] on div "Téléchargez une copie de la carte d'identité Recto de la carte d'identité pasp.…" at bounding box center [565, 307] width 978 height 217
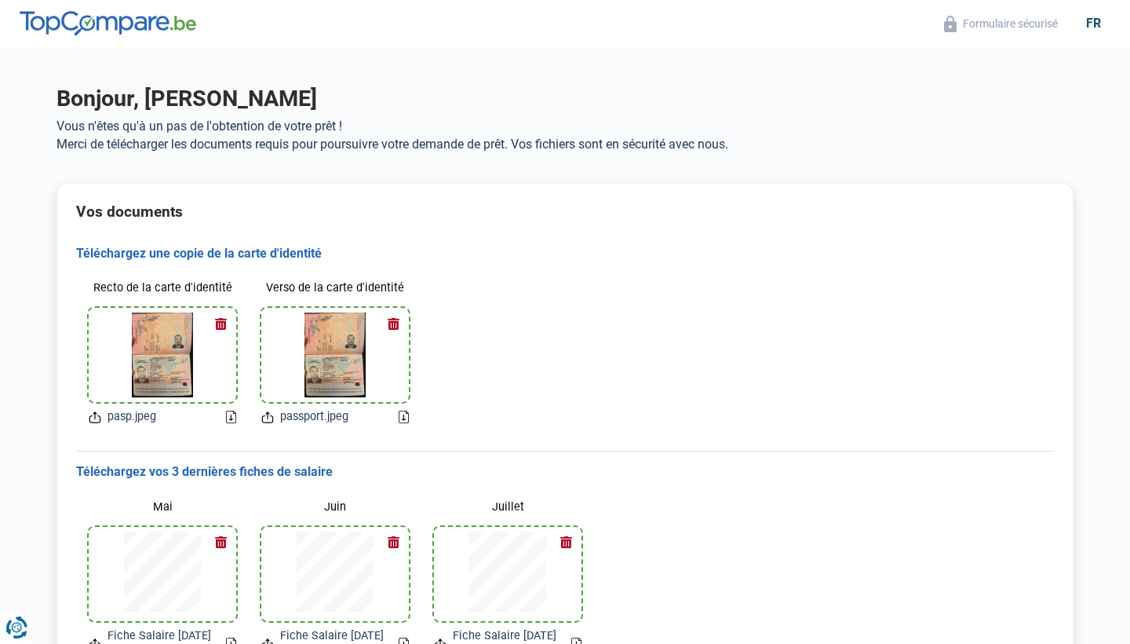
scroll to position [0, 0]
click at [737, 423] on div "Recto de la carte d'identité pasp.jpeg Verso de la carte d'identité passport.jp…" at bounding box center [565, 349] width 978 height 177
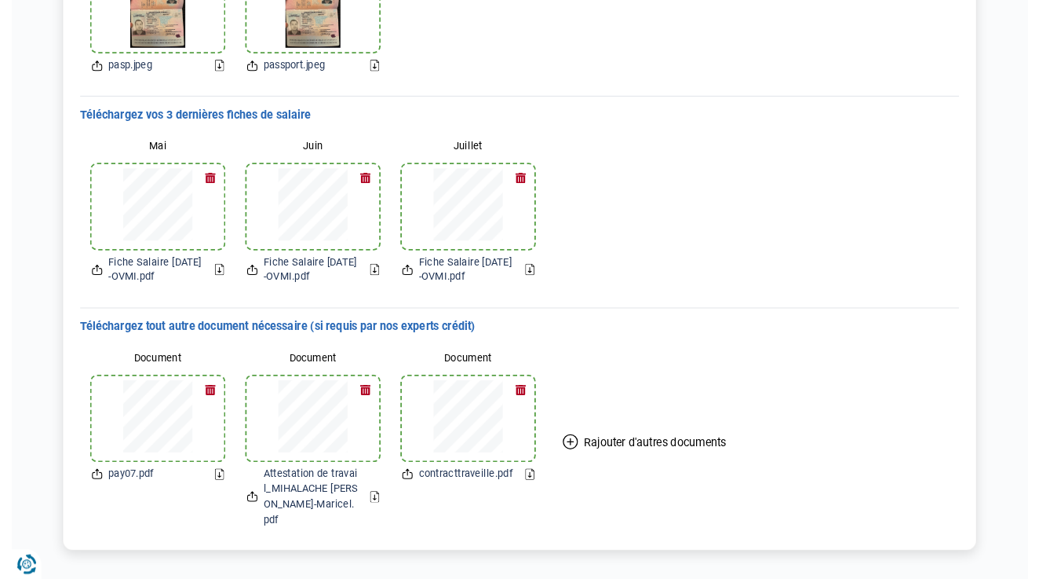
scroll to position [342, 0]
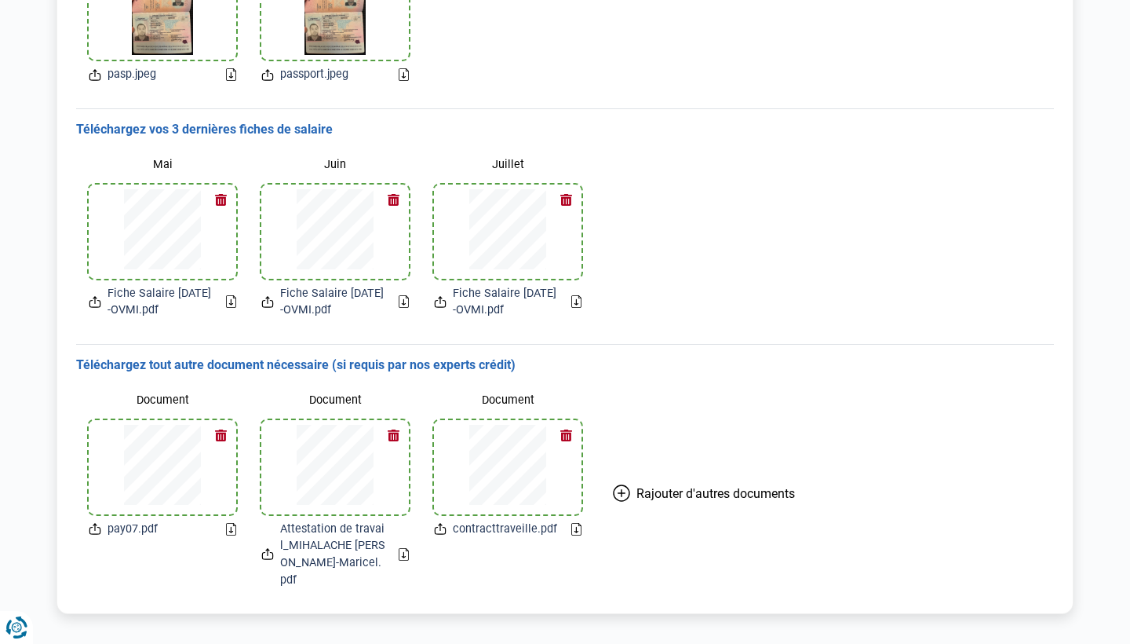
click at [877, 268] on div "Mai Fiche Salaire [DATE]-OVMI.pdf Juin Fiche Salaire [DATE]-OVMI.pdf Juillet Fi…" at bounding box center [565, 234] width 978 height 193
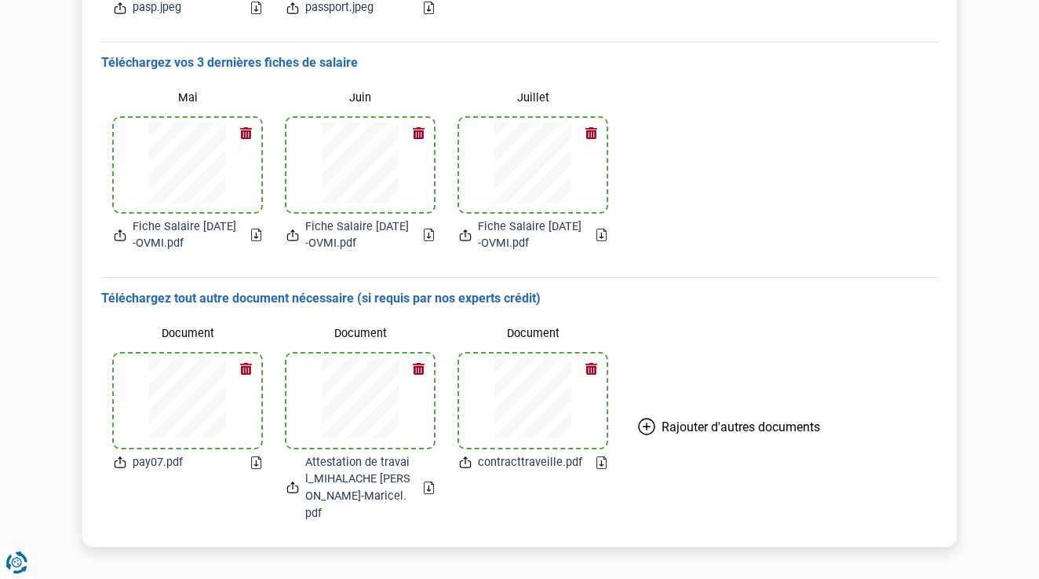
scroll to position [407, 0]
click at [872, 279] on div "Téléchargez tout autre document nécessaire (si requis par nos experts crédit) D…" at bounding box center [519, 413] width 837 height 269
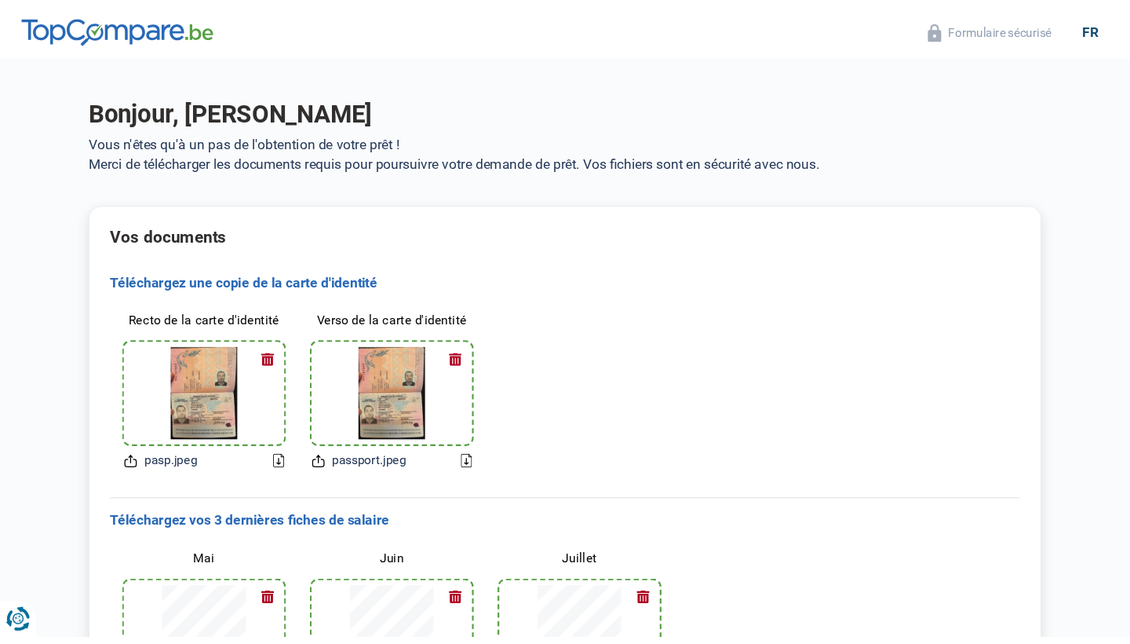
scroll to position [0, 0]
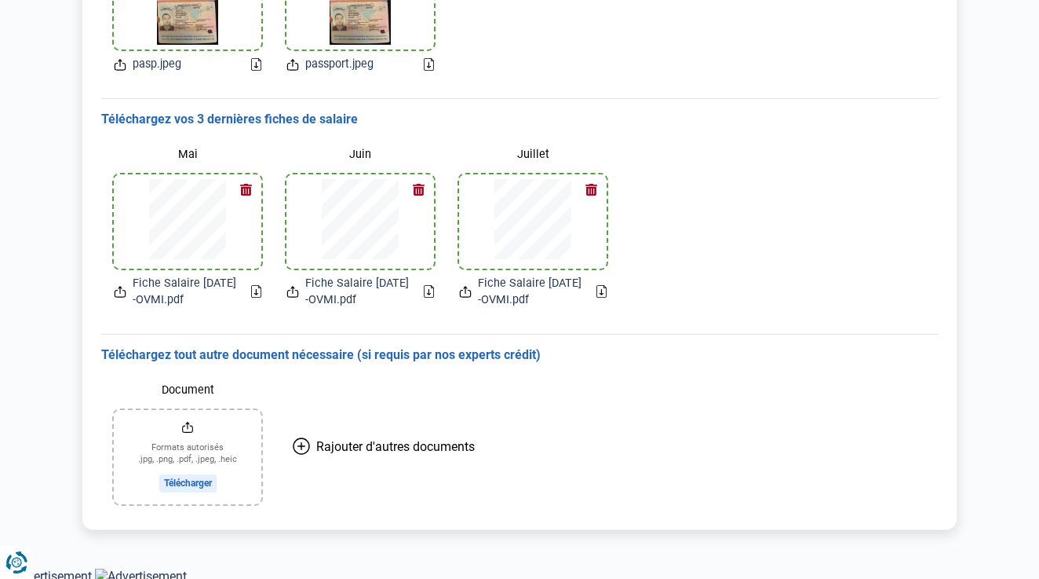
scroll to position [352, 0]
click at [305, 442] on icon at bounding box center [301, 446] width 17 height 17
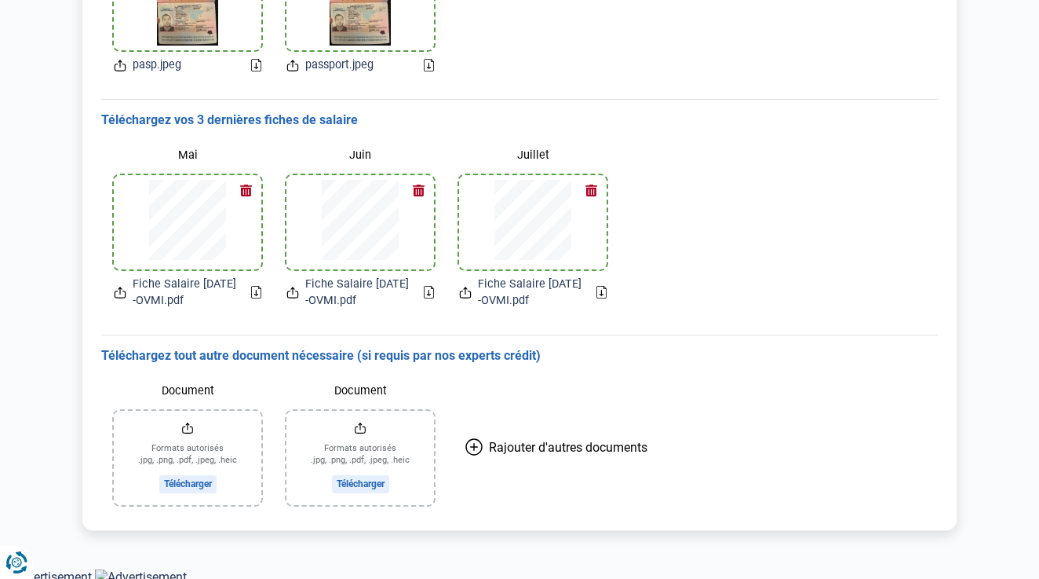
click at [182, 478] on input "Document" at bounding box center [188, 458] width 148 height 94
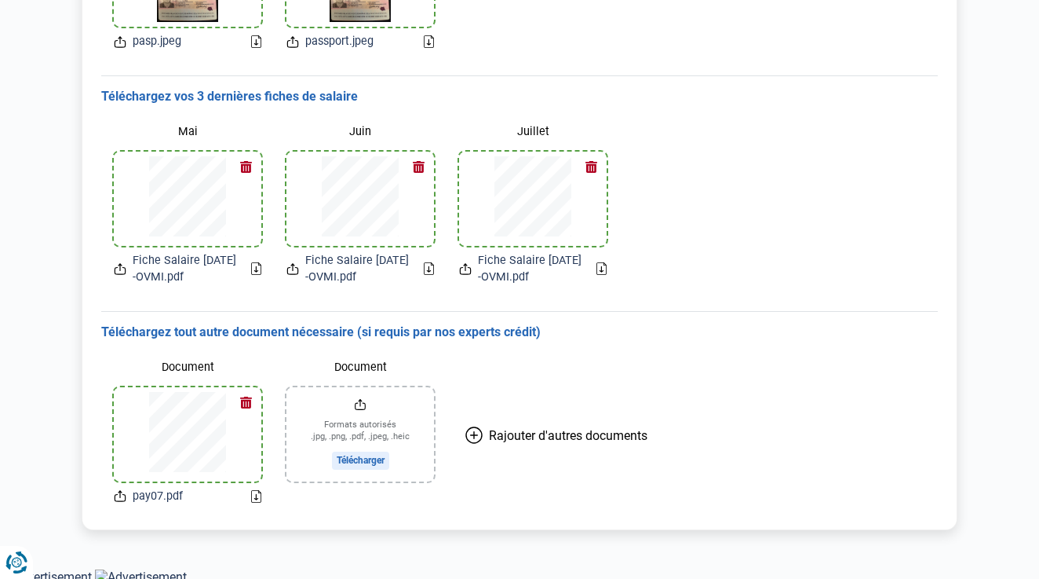
scroll to position [374, 0]
click at [360, 455] on input "Document" at bounding box center [361, 435] width 148 height 94
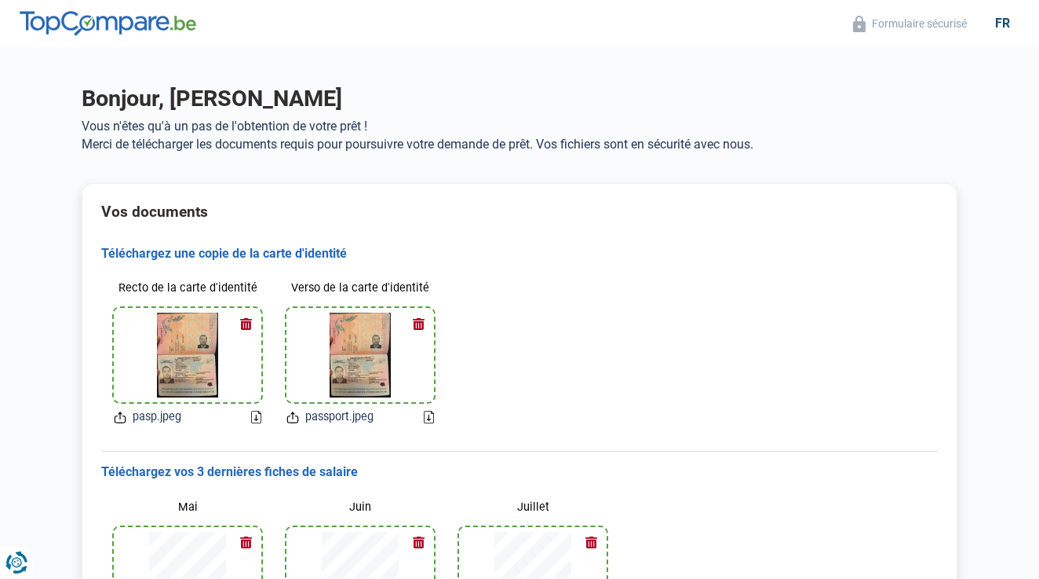
scroll to position [0, 0]
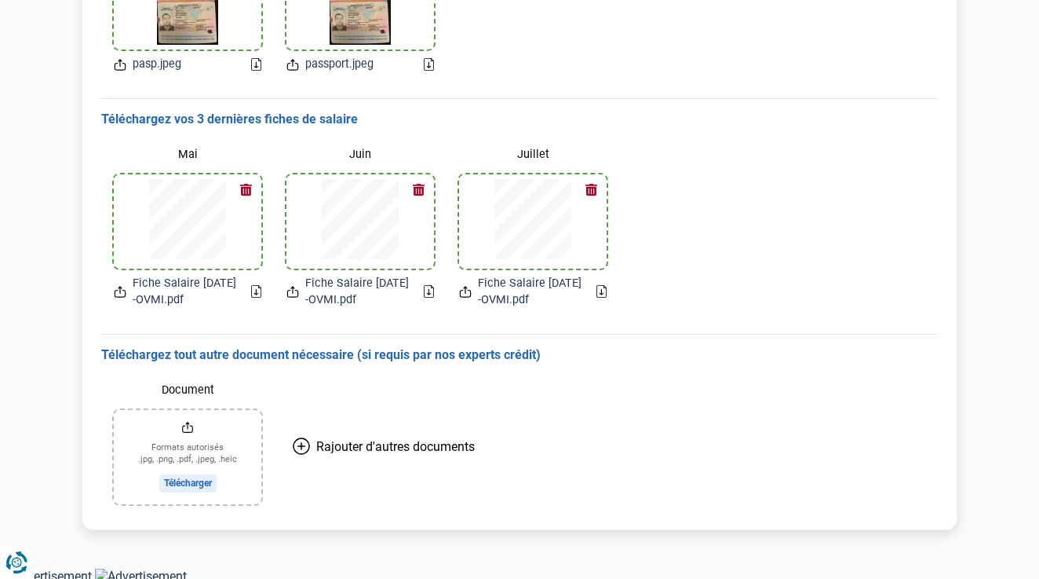
scroll to position [352, 0]
